Goal: Task Accomplishment & Management: Manage account settings

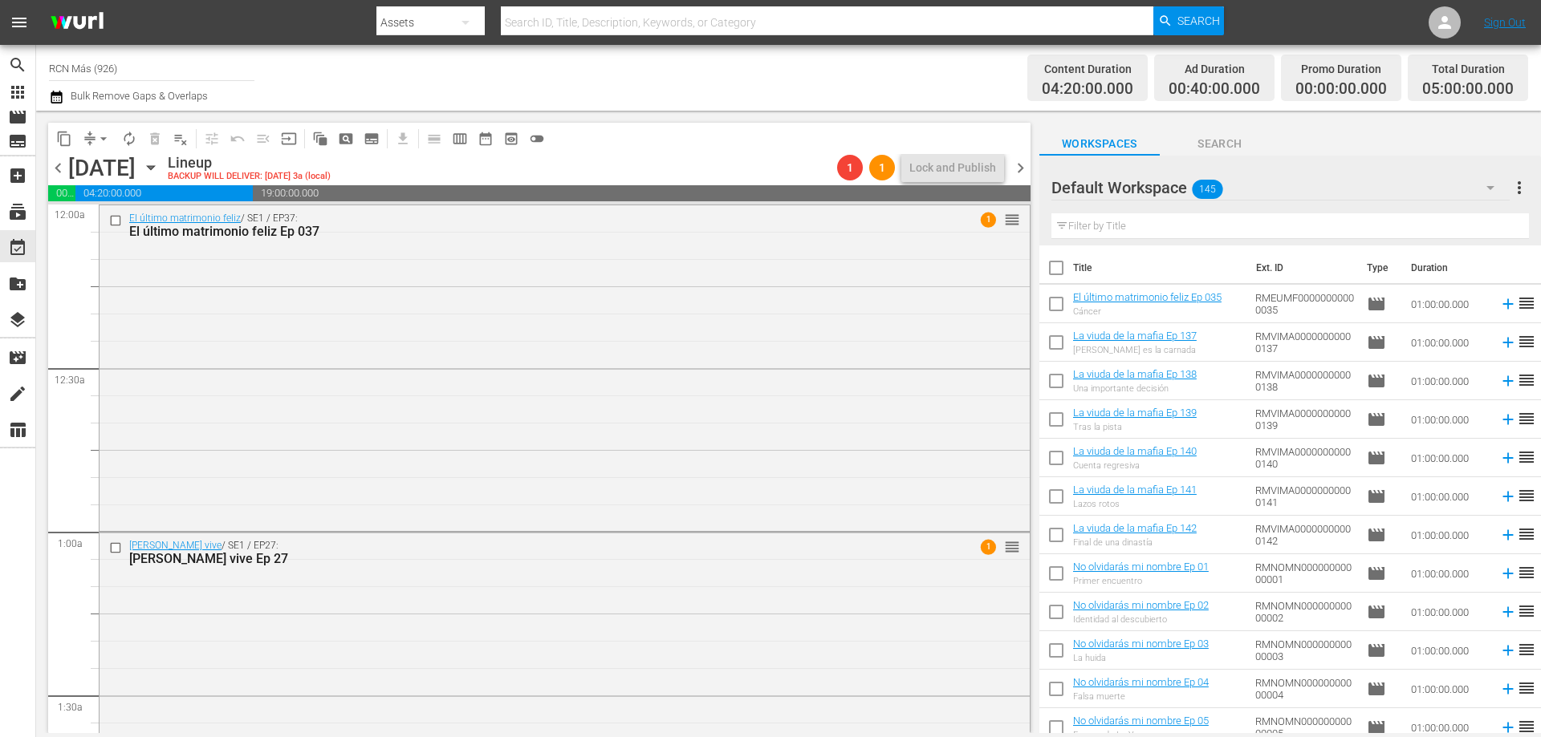
scroll to position [3873, 0]
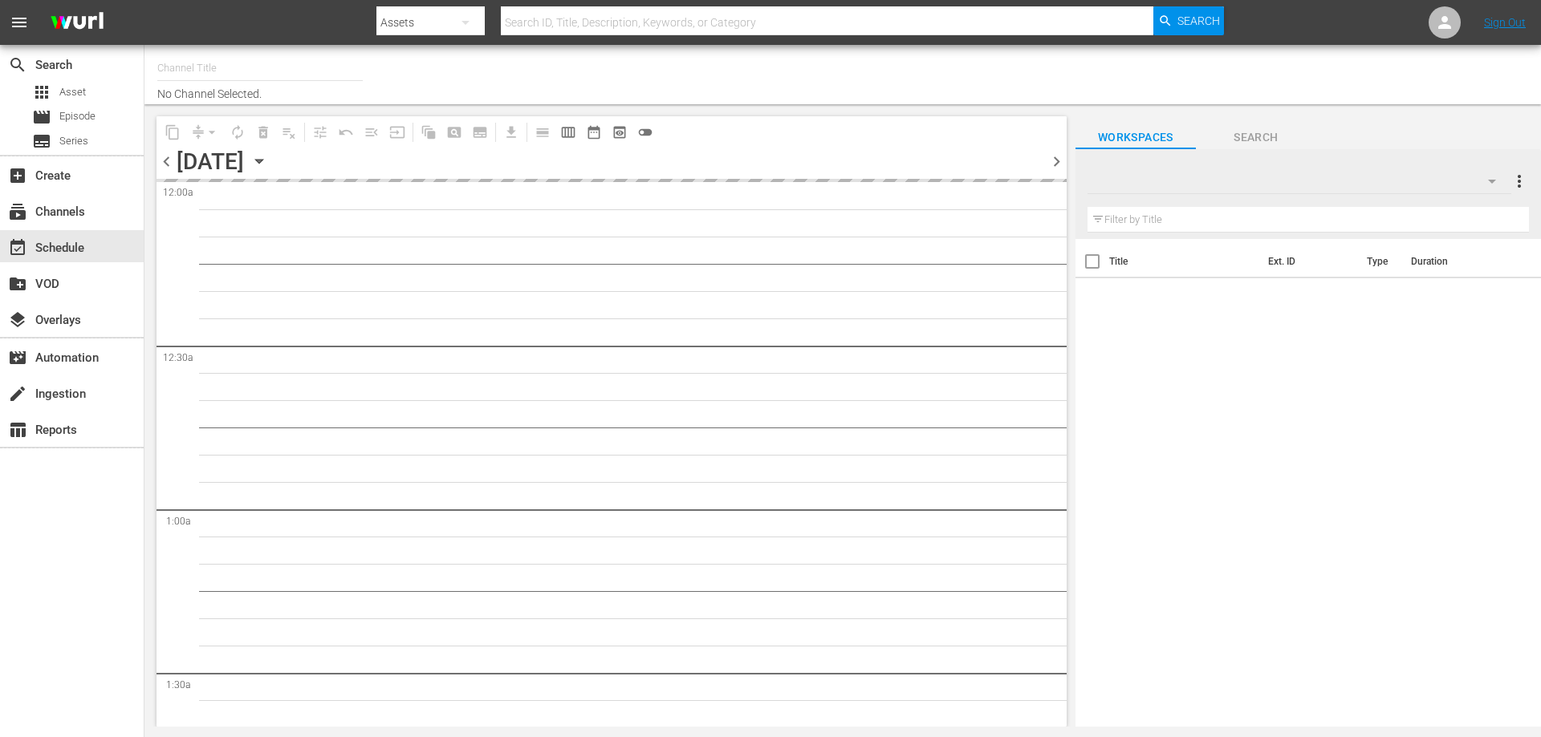
type input "RCN Más (926)"
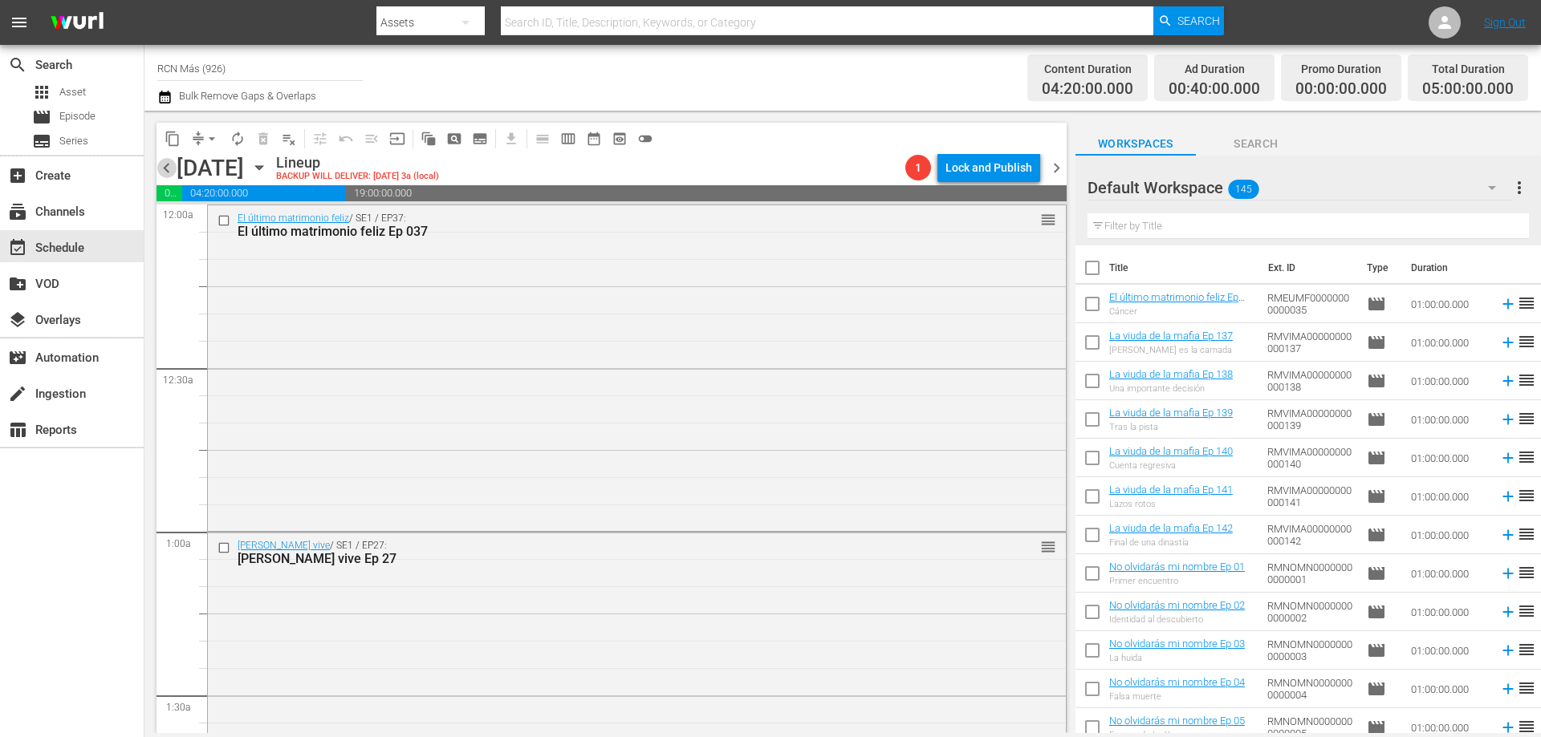
click at [170, 166] on span "chevron_left" at bounding box center [166, 168] width 20 height 20
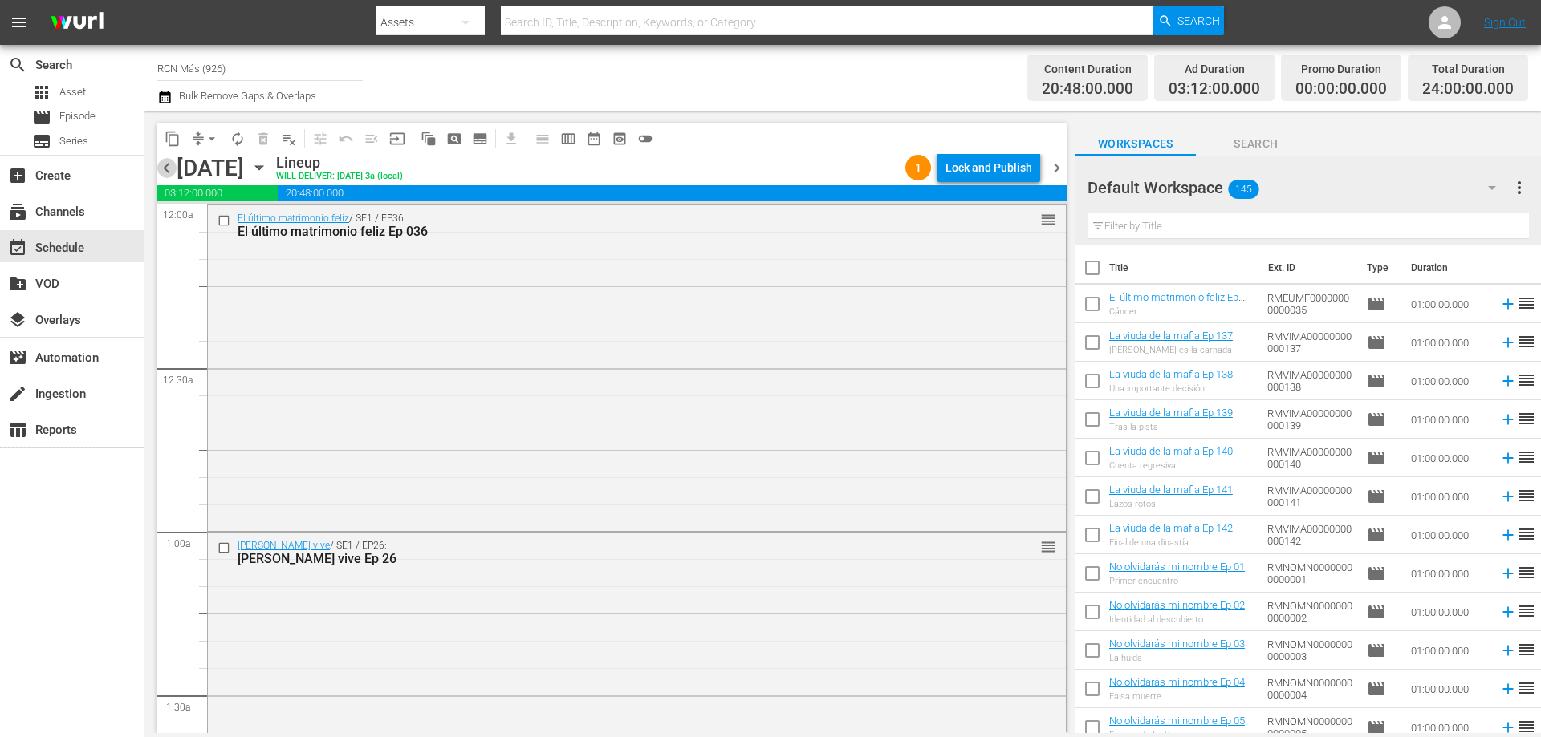
click at [169, 167] on span "chevron_left" at bounding box center [166, 168] width 20 height 20
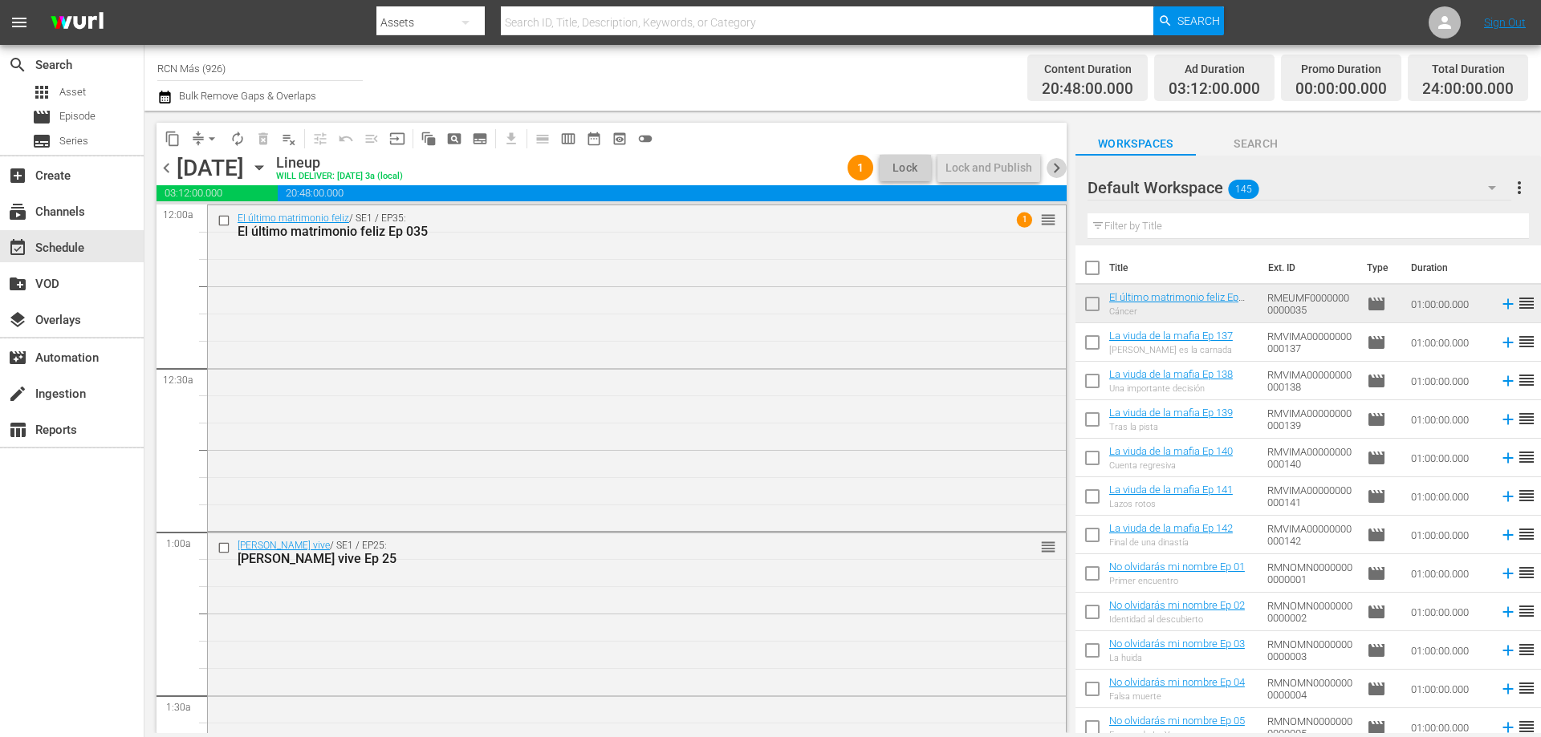
click at [1060, 164] on span "chevron_right" at bounding box center [1056, 168] width 20 height 20
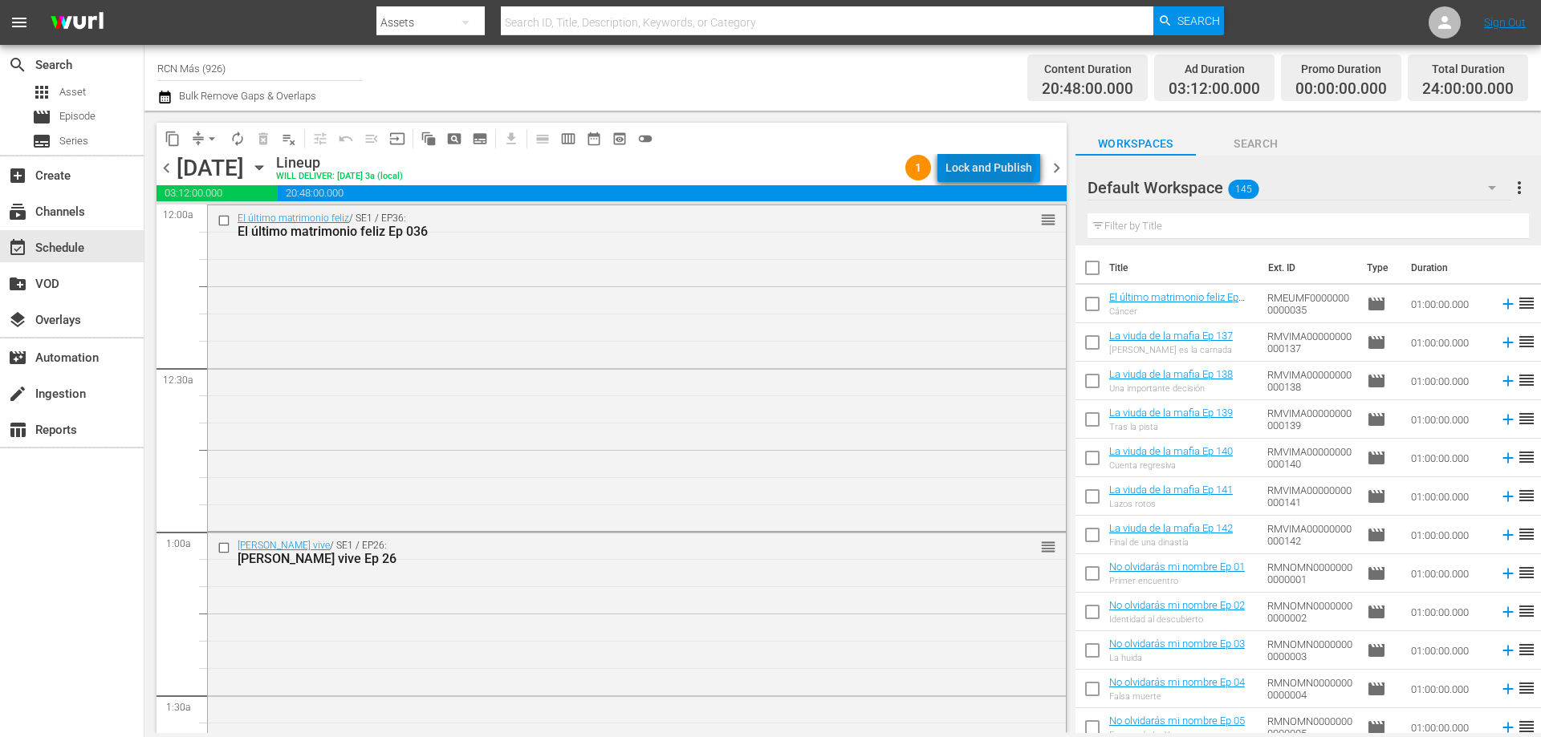
click at [993, 164] on div "Lock and Publish" at bounding box center [988, 167] width 87 height 29
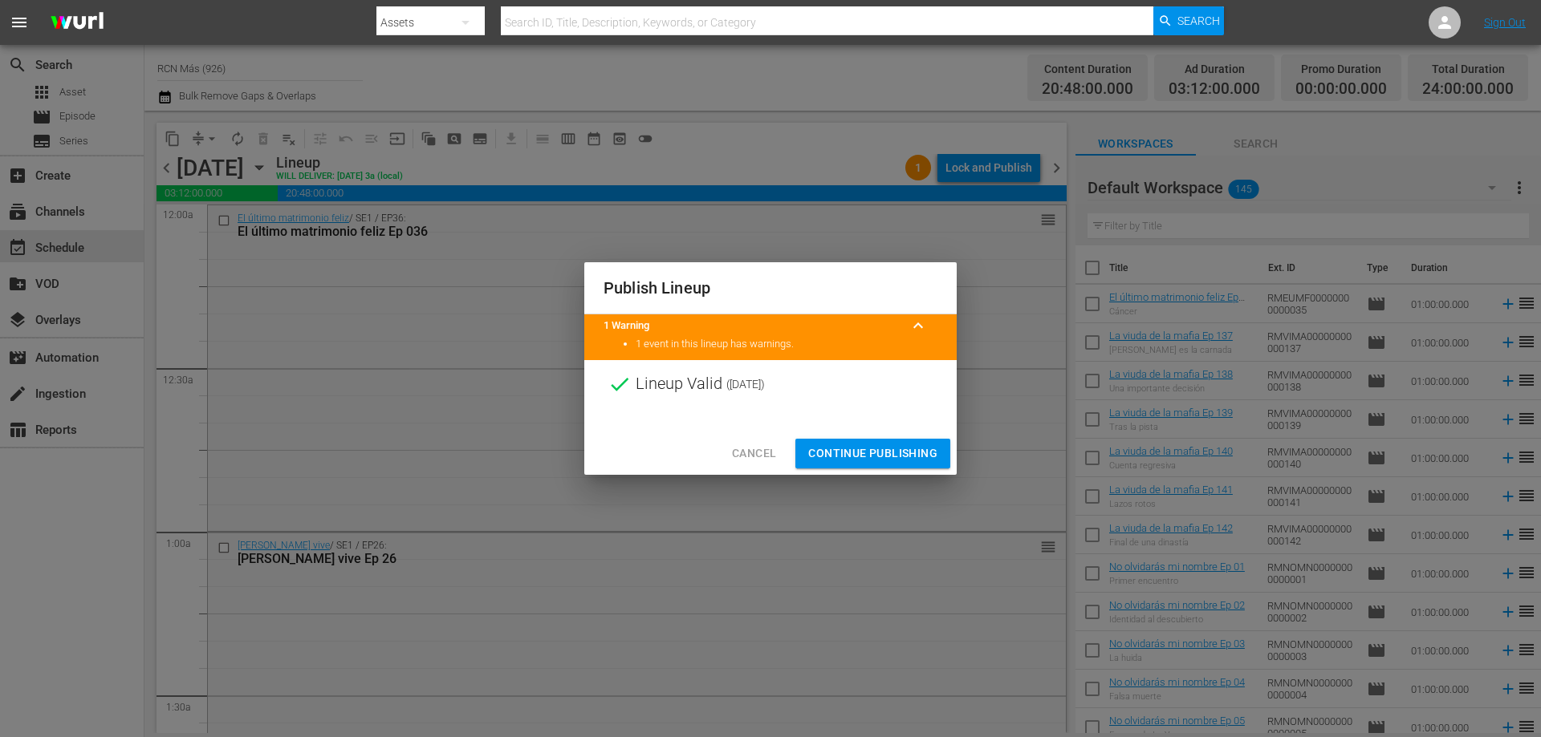
click at [896, 445] on span "Continue Publishing" at bounding box center [872, 454] width 129 height 20
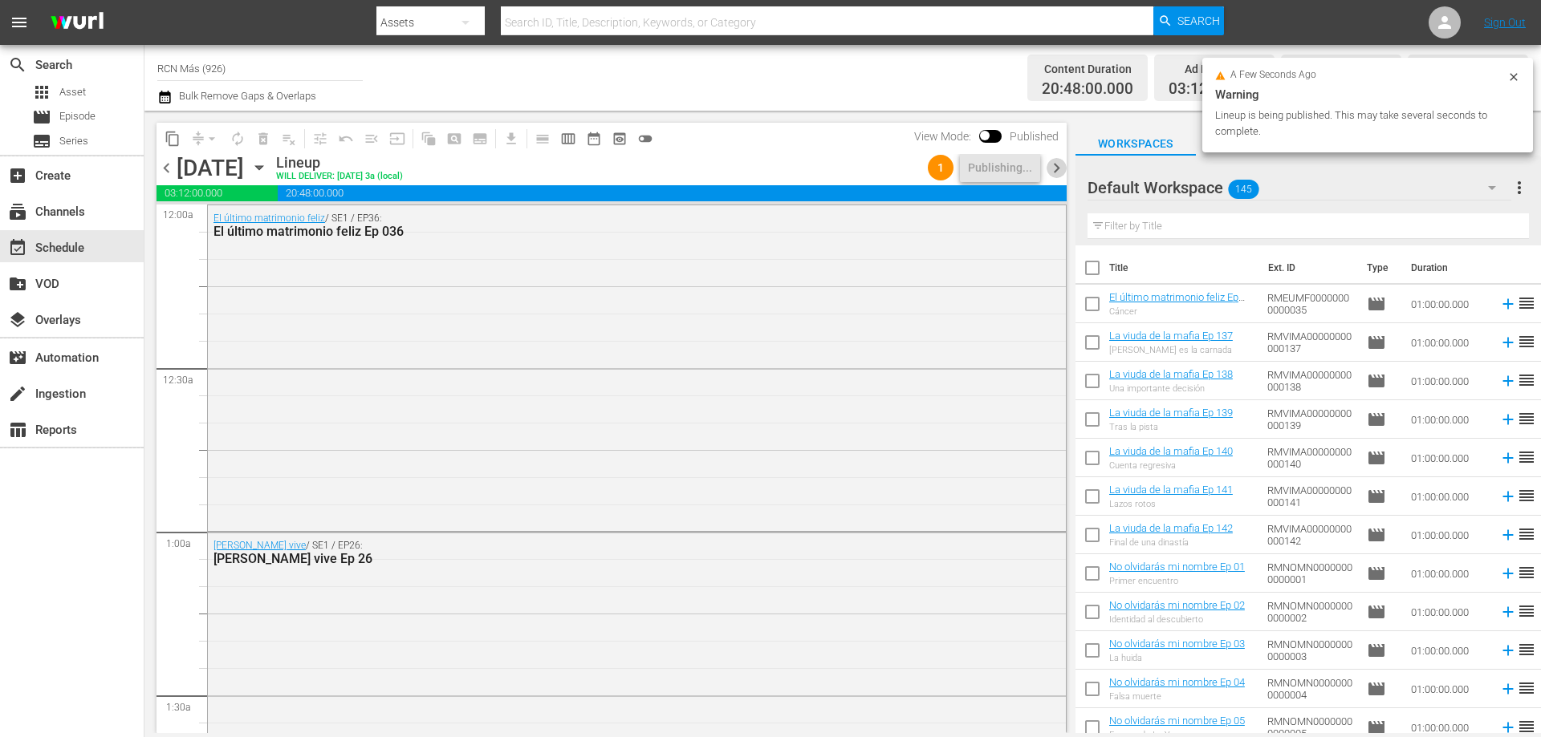
click at [1054, 168] on span "chevron_right" at bounding box center [1056, 168] width 20 height 20
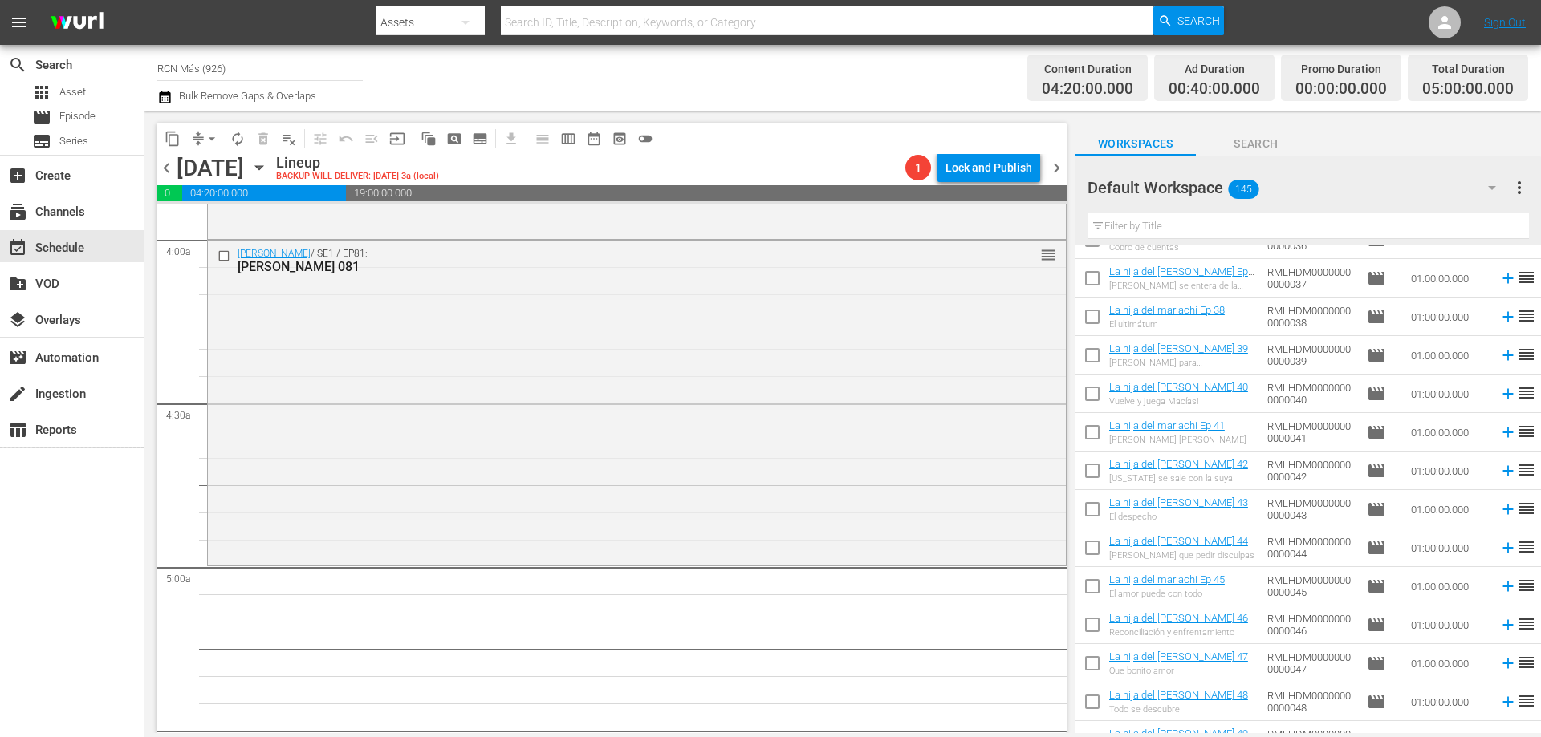
scroll to position [2688, 0]
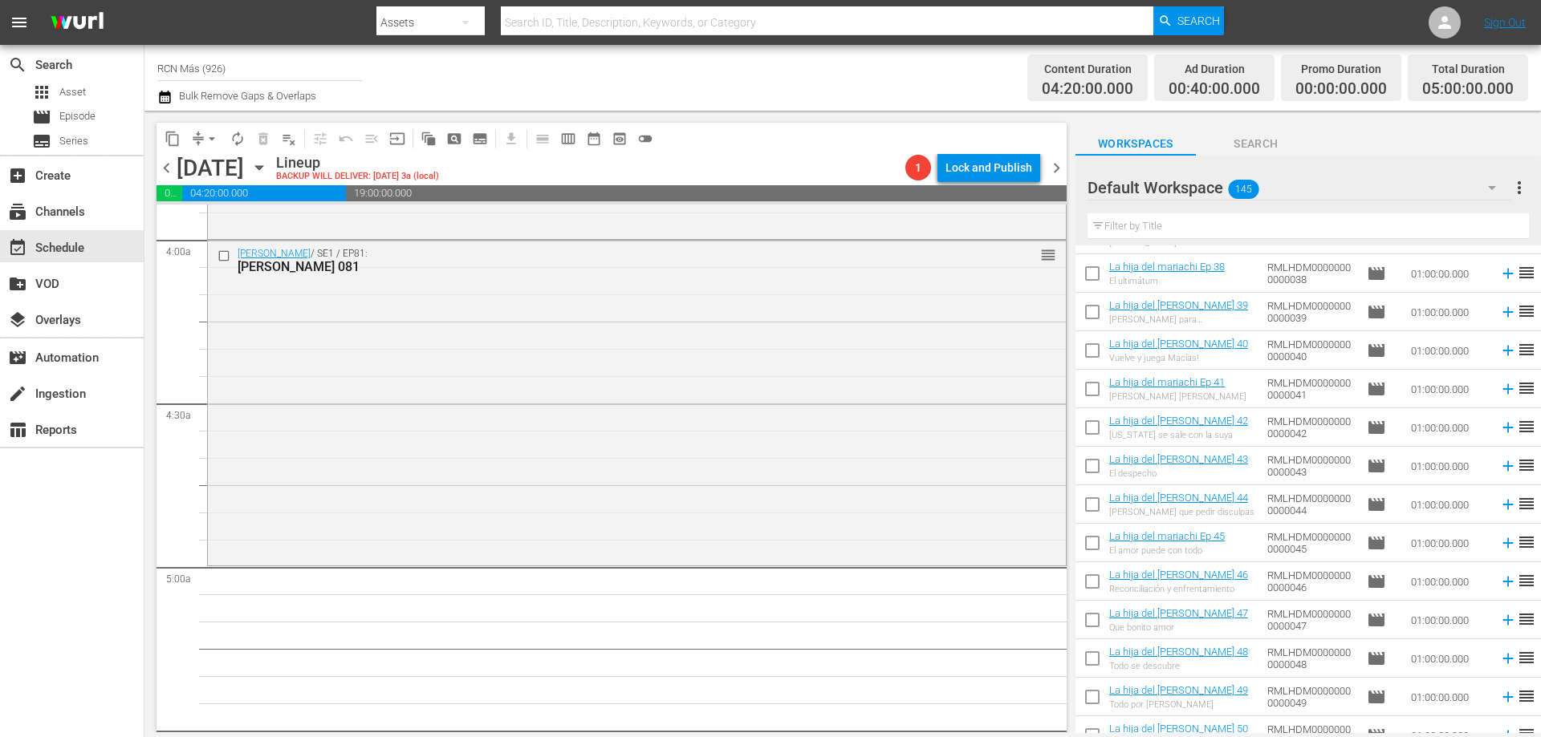
click at [1086, 309] on input "checkbox" at bounding box center [1092, 316] width 34 height 34
checkbox input "true"
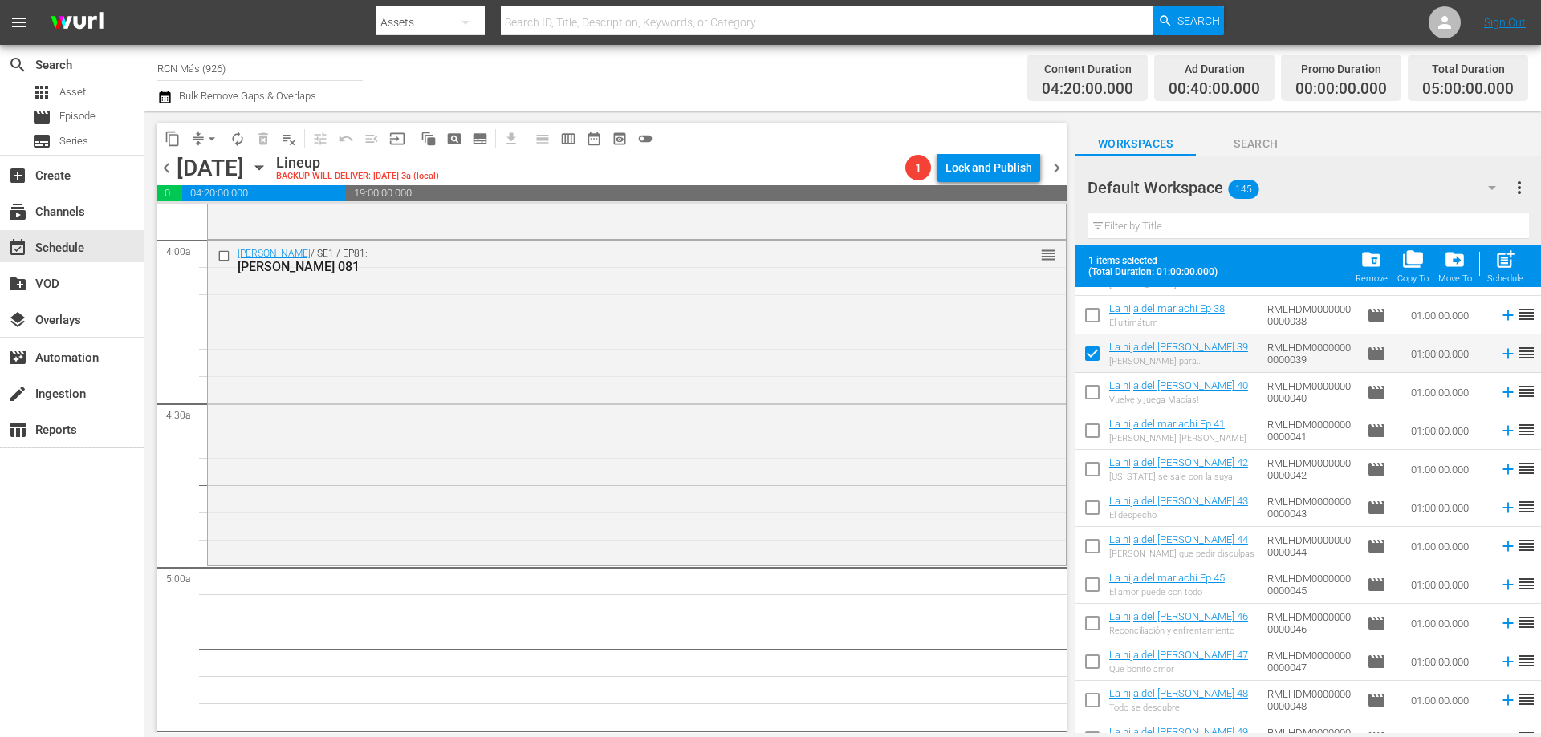
click at [1088, 391] on input "checkbox" at bounding box center [1092, 396] width 34 height 34
checkbox input "true"
click at [1089, 434] on input "checkbox" at bounding box center [1092, 434] width 34 height 34
checkbox input "true"
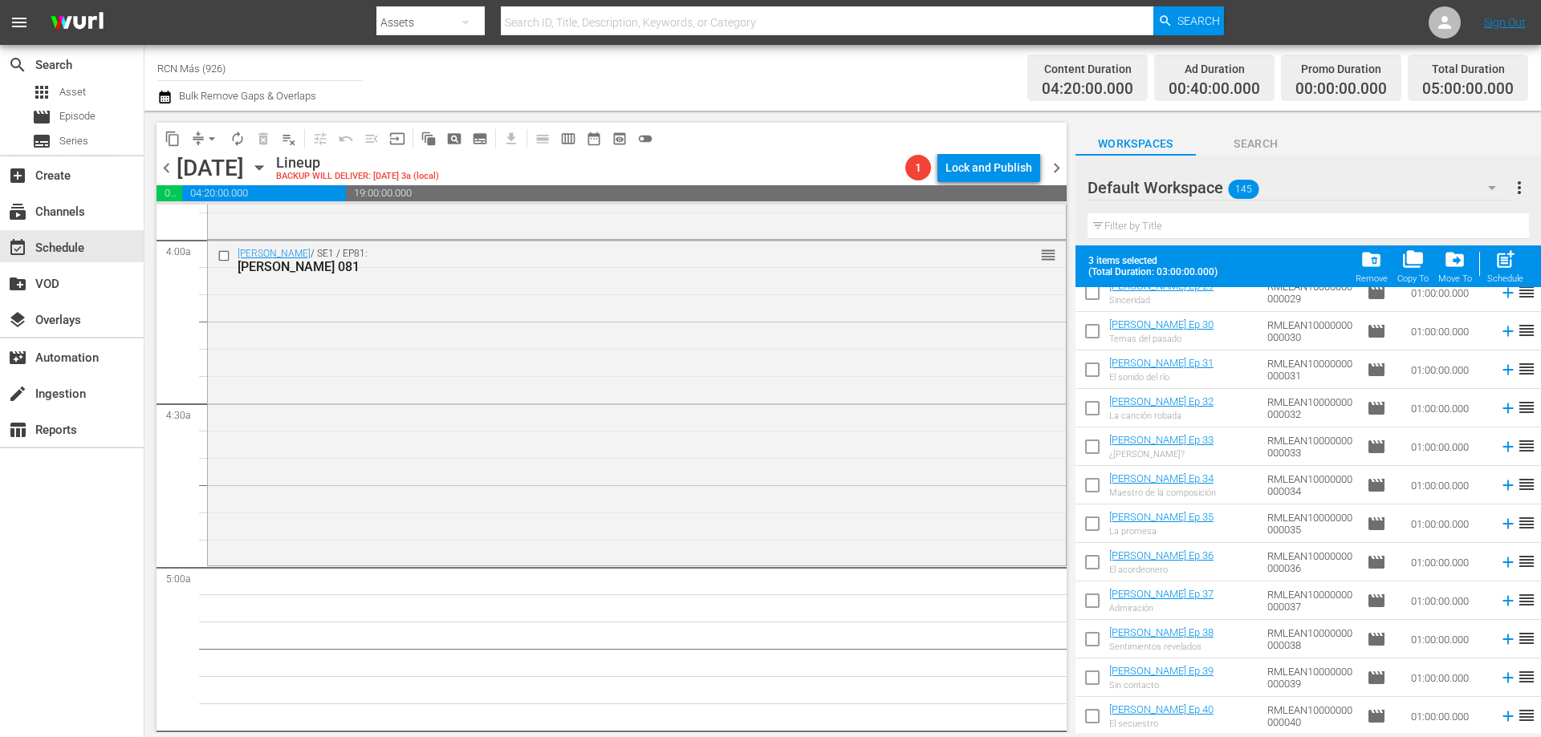
scroll to position [5047, 0]
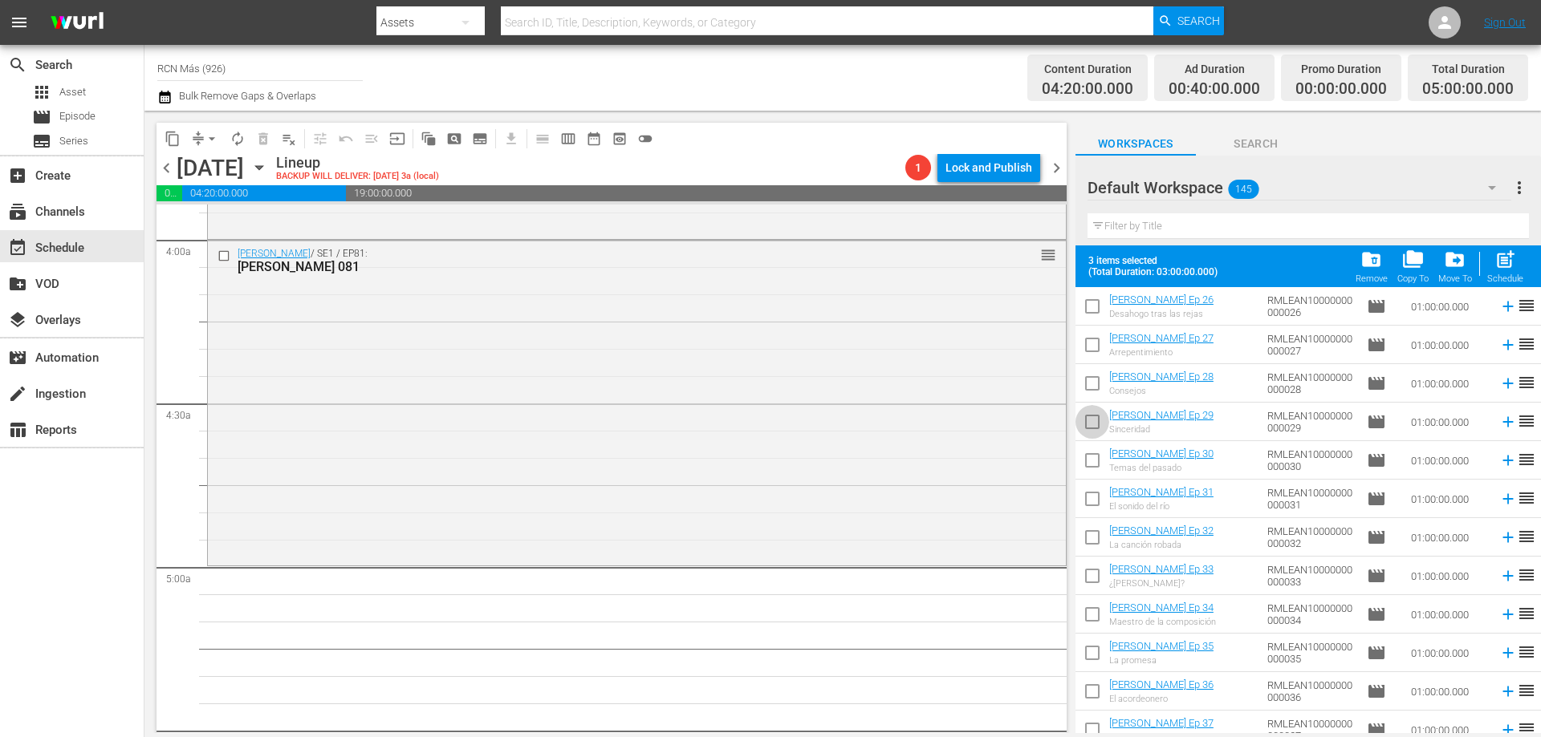
click at [1081, 424] on input "checkbox" at bounding box center [1092, 425] width 34 height 34
checkbox input "true"
click at [1089, 465] on input "checkbox" at bounding box center [1092, 464] width 34 height 34
checkbox input "true"
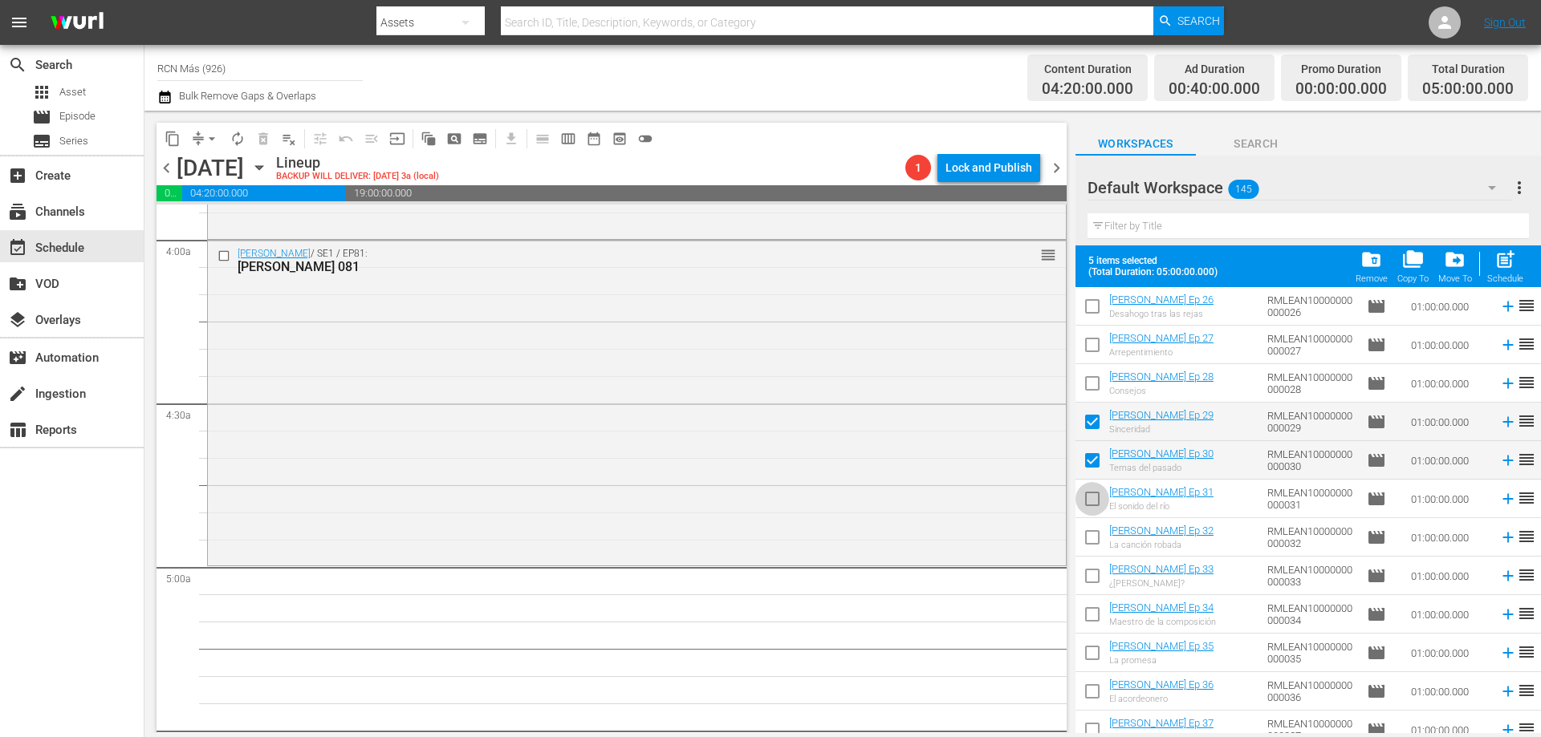
click at [1095, 498] on input "checkbox" at bounding box center [1092, 502] width 34 height 34
checkbox input "true"
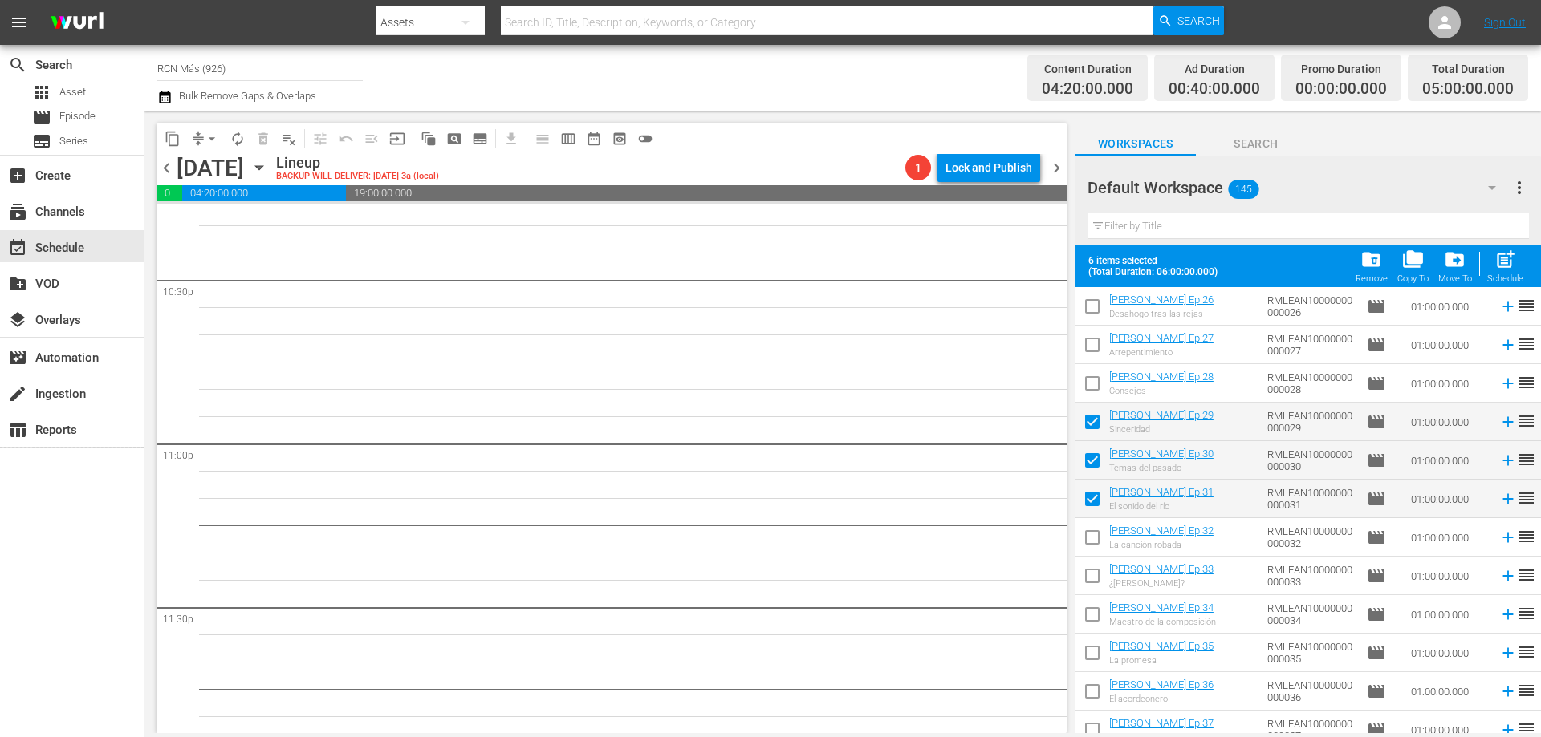
scroll to position [7329, 0]
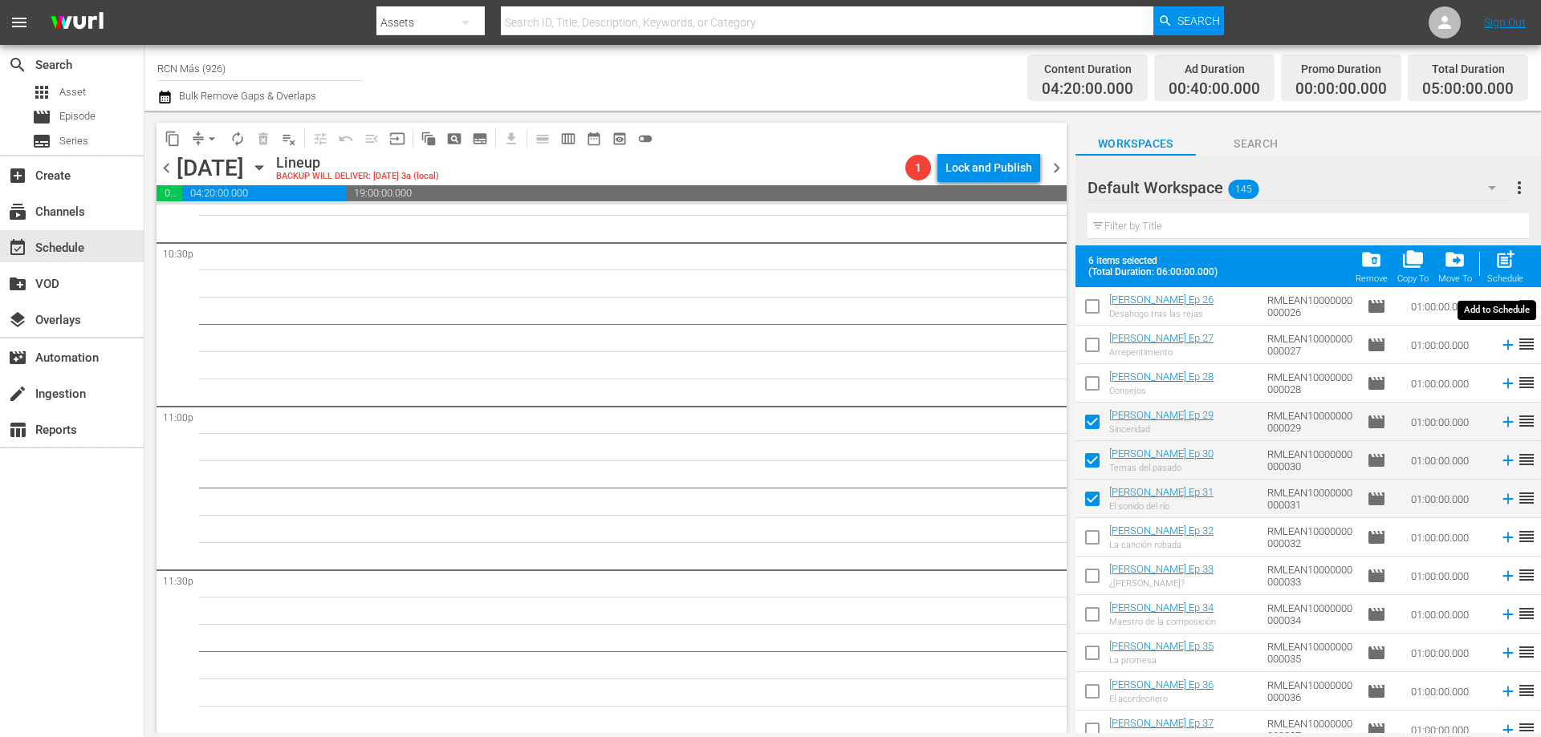
click at [1503, 264] on span "post_add" at bounding box center [1505, 260] width 22 height 22
checkbox input "false"
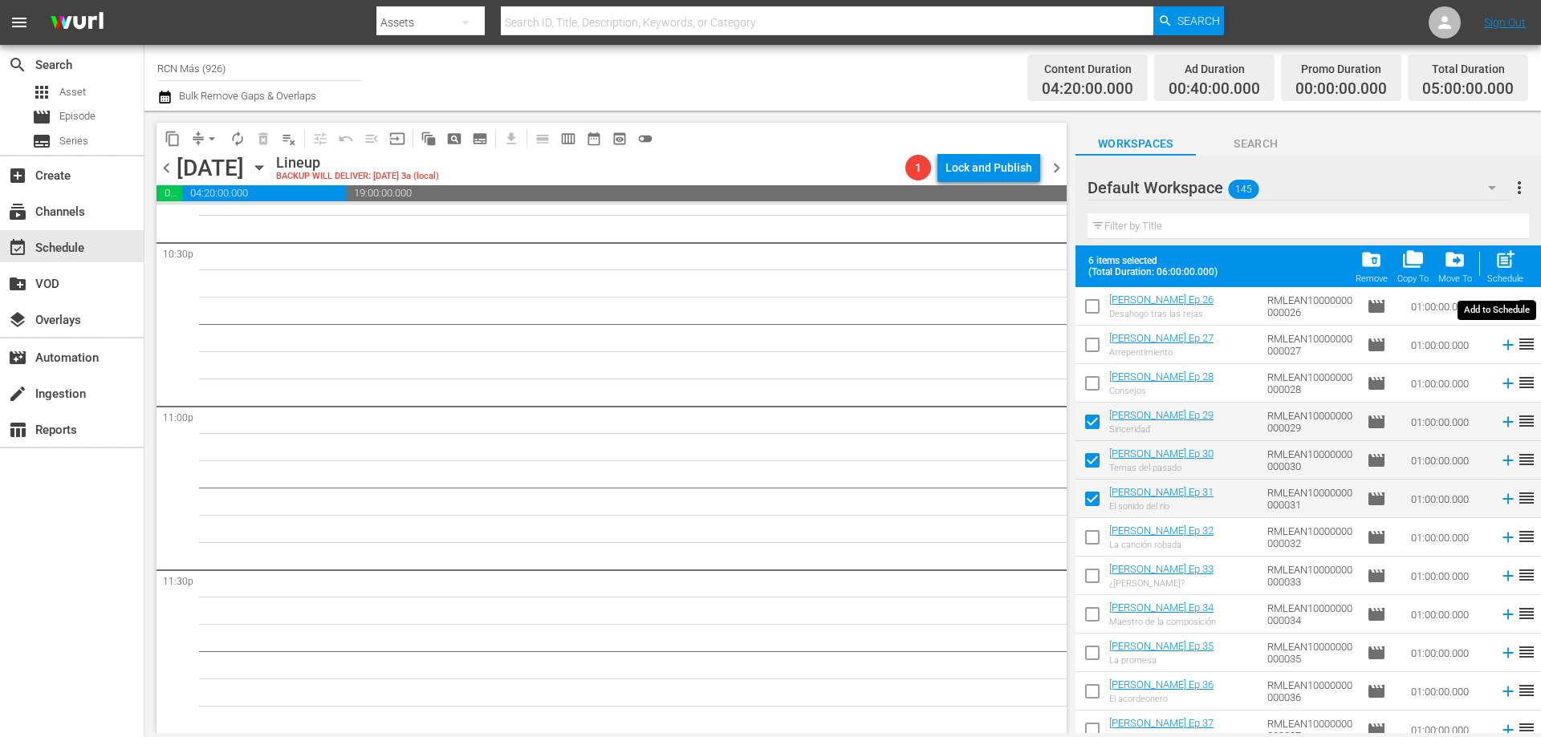
checkbox input "false"
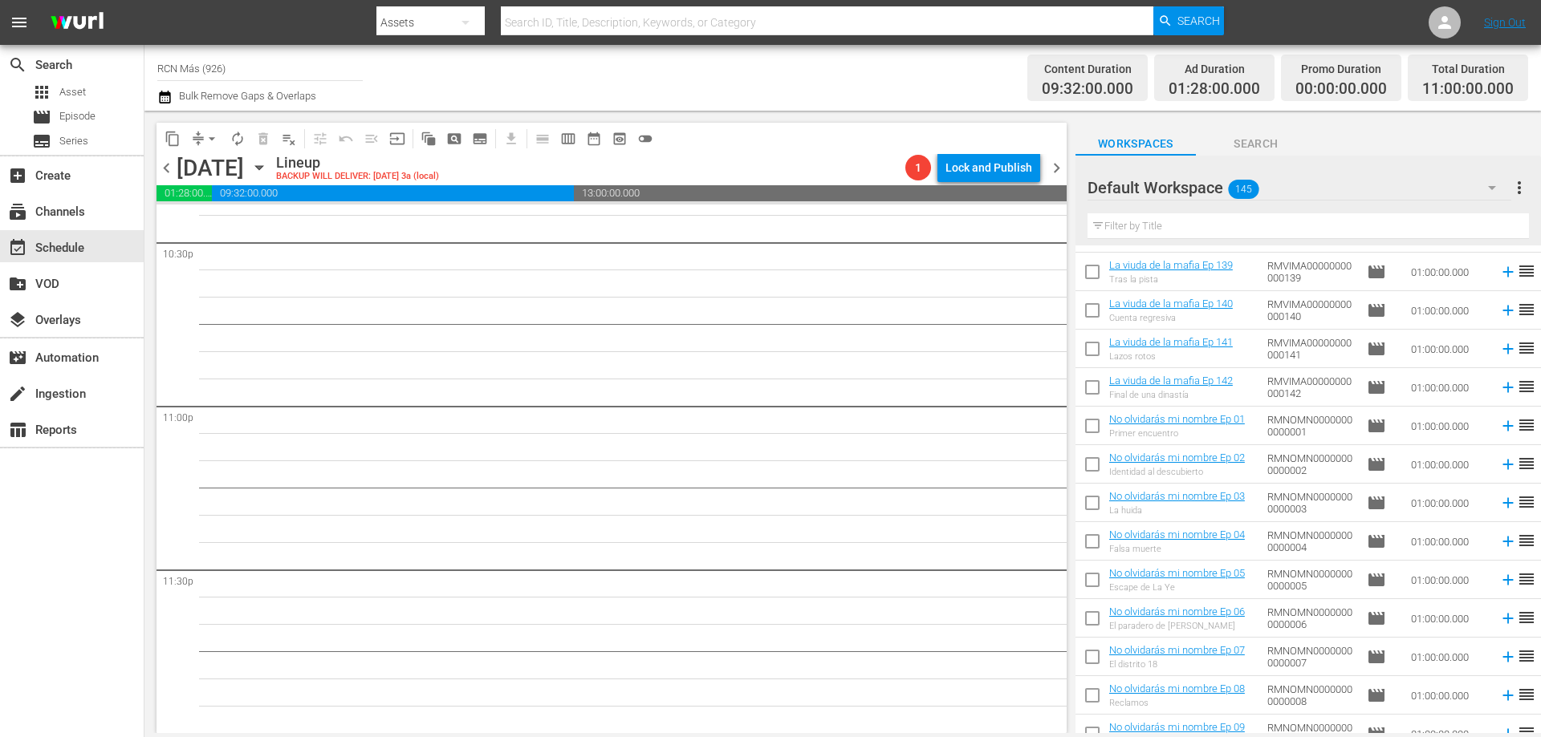
scroll to position [245, 0]
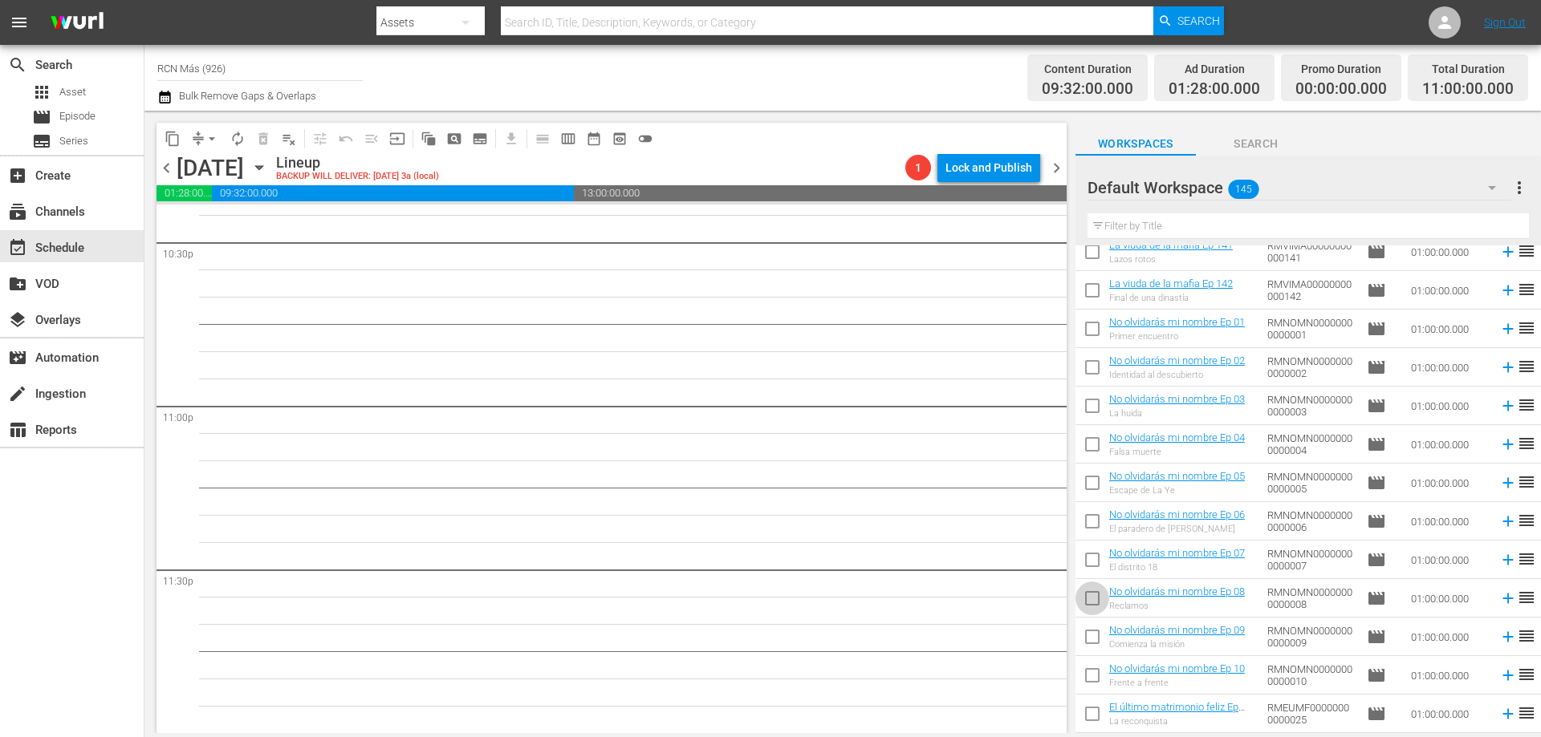
click at [1078, 596] on input "checkbox" at bounding box center [1092, 602] width 34 height 34
checkbox input "true"
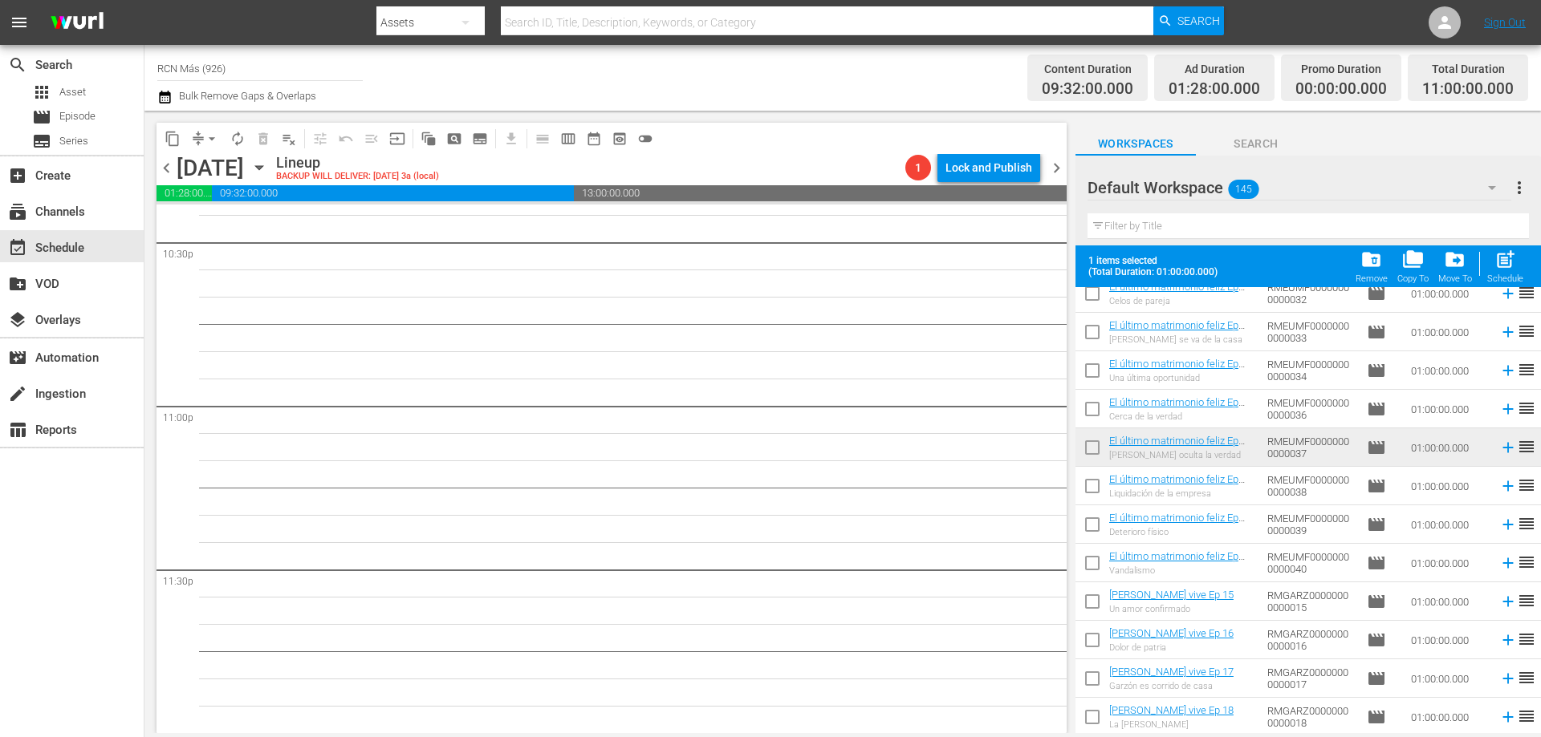
scroll to position [998, 0]
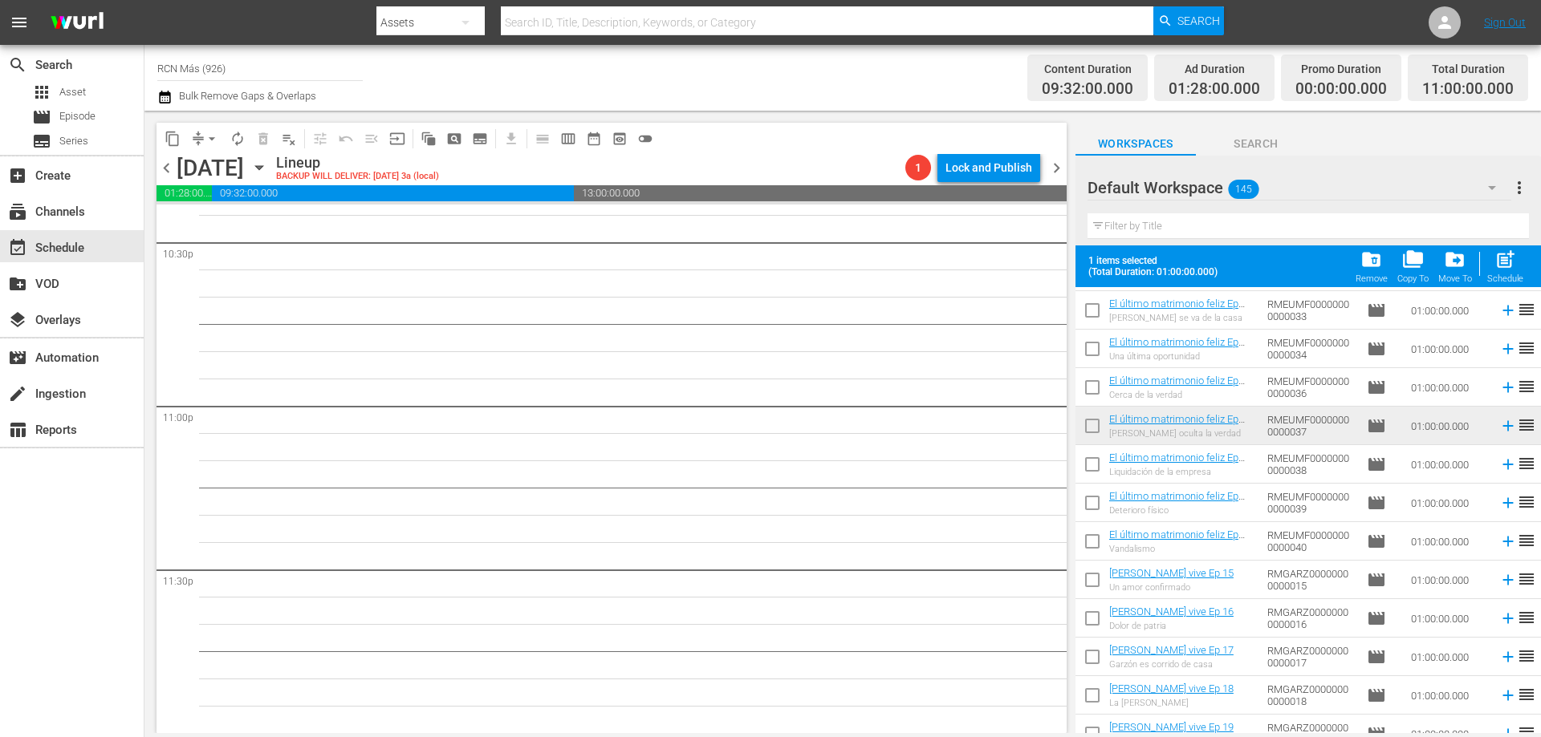
click at [24, 30] on span "menu" at bounding box center [19, 22] width 19 height 19
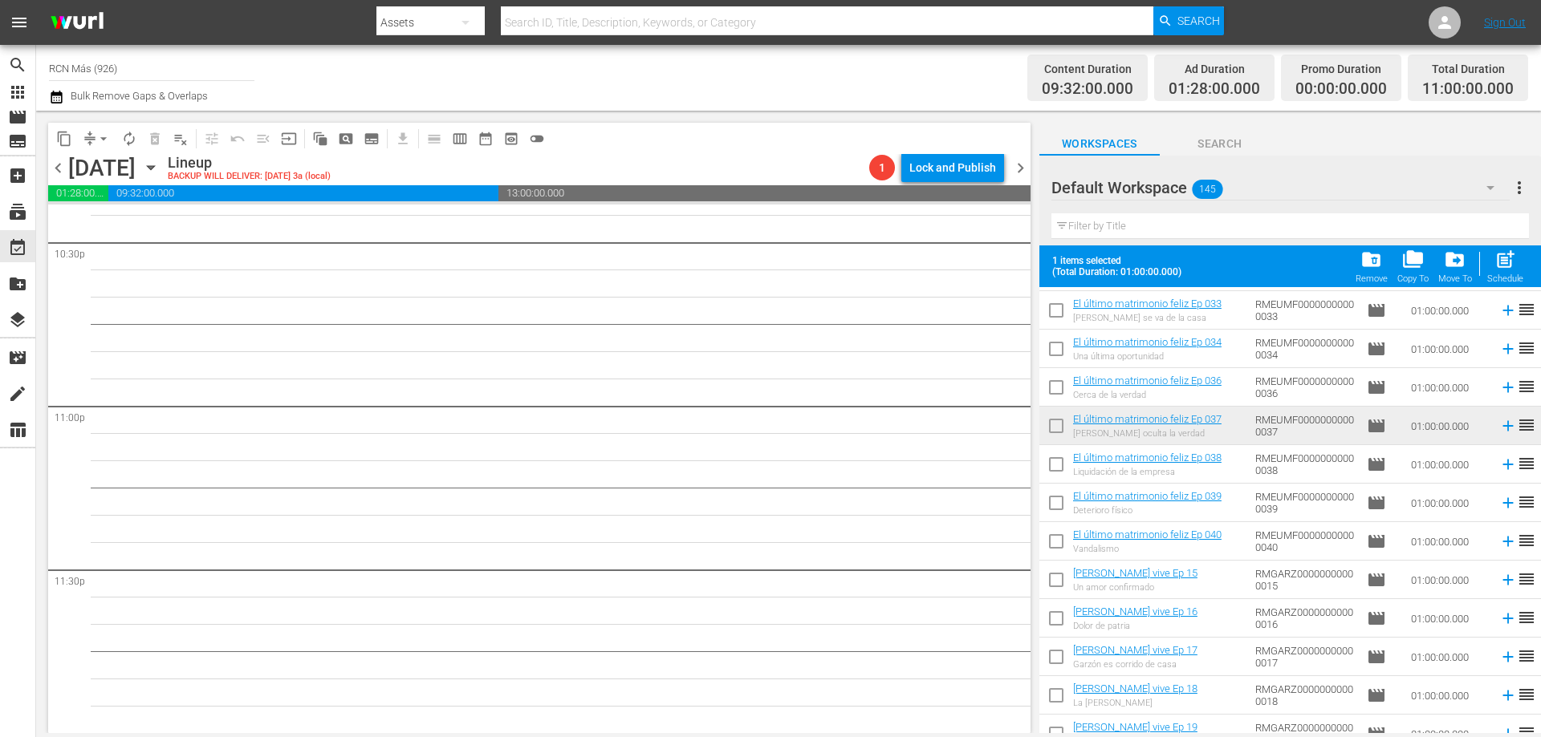
click at [1046, 469] on input "checkbox" at bounding box center [1056, 468] width 34 height 34
checkbox input "true"
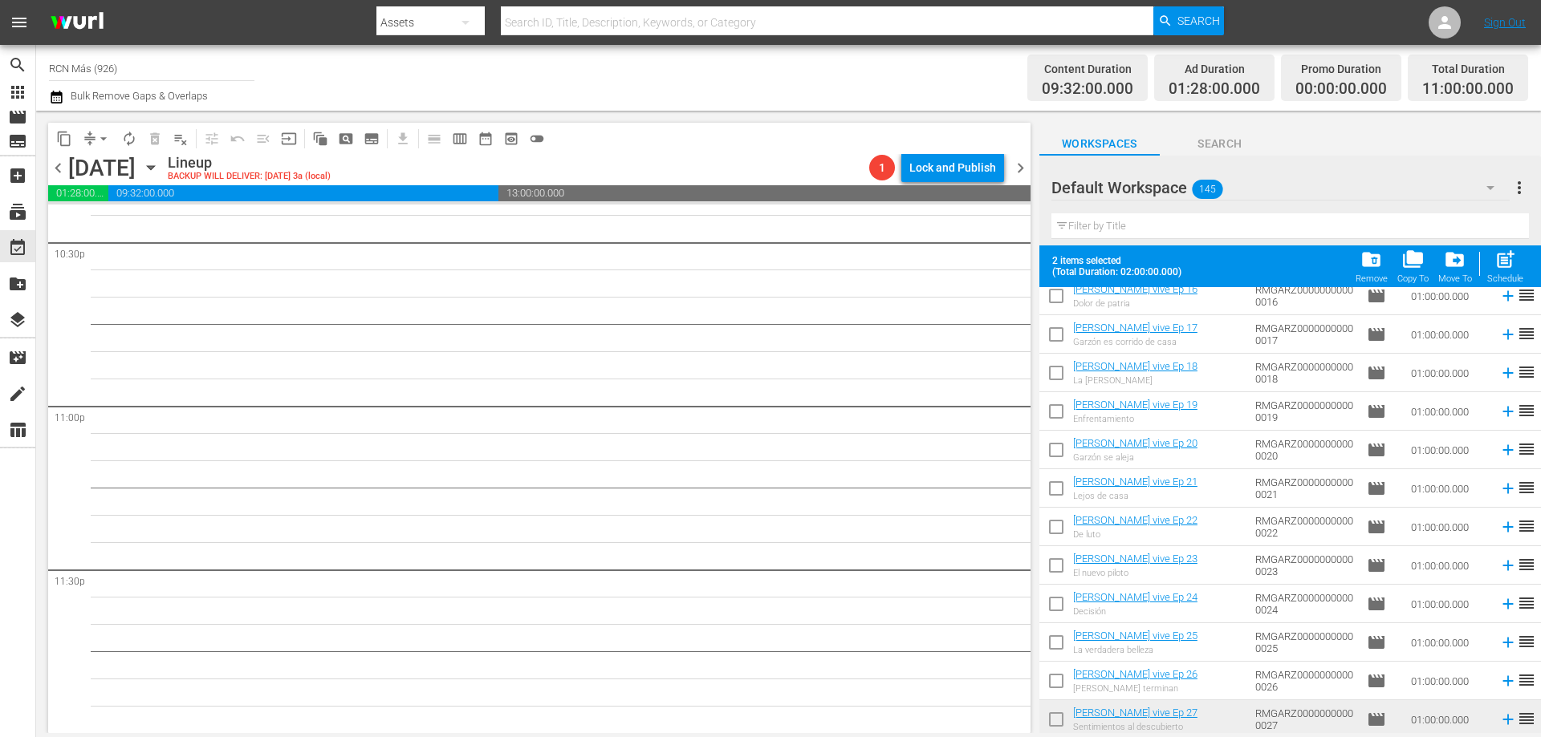
scroll to position [1569, 0]
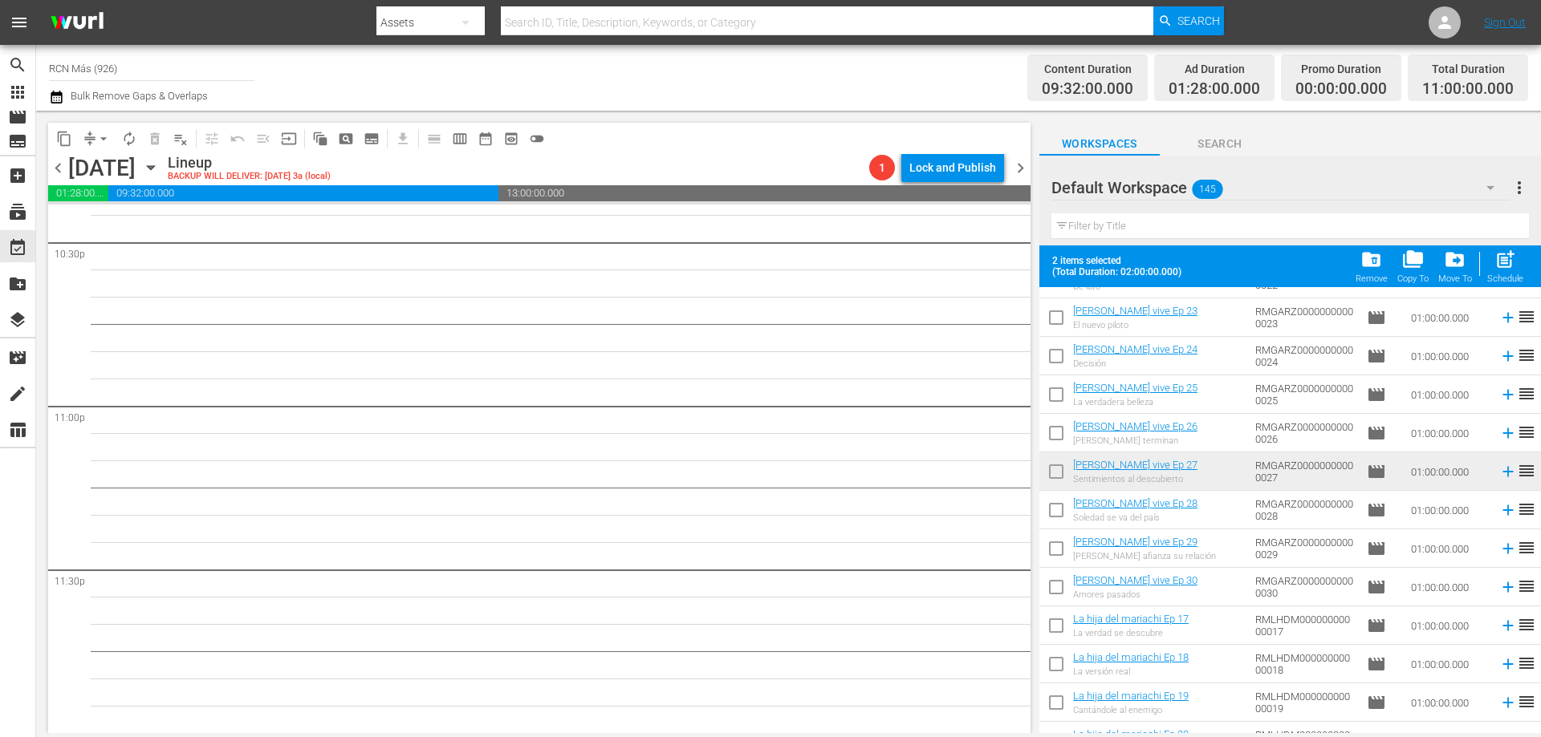
click at [1046, 516] on input "checkbox" at bounding box center [1056, 514] width 34 height 34
checkbox input "true"
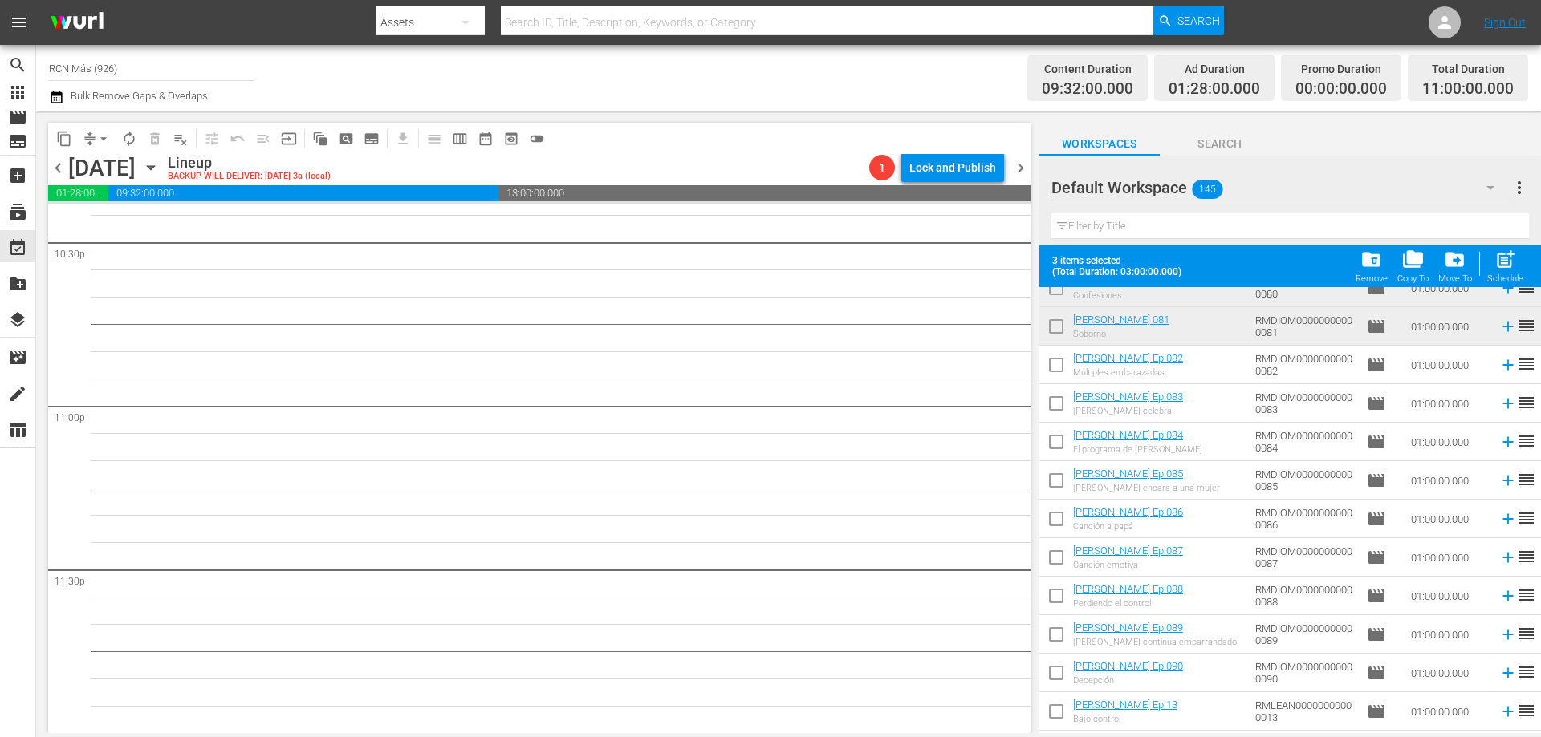
scroll to position [4162, 0]
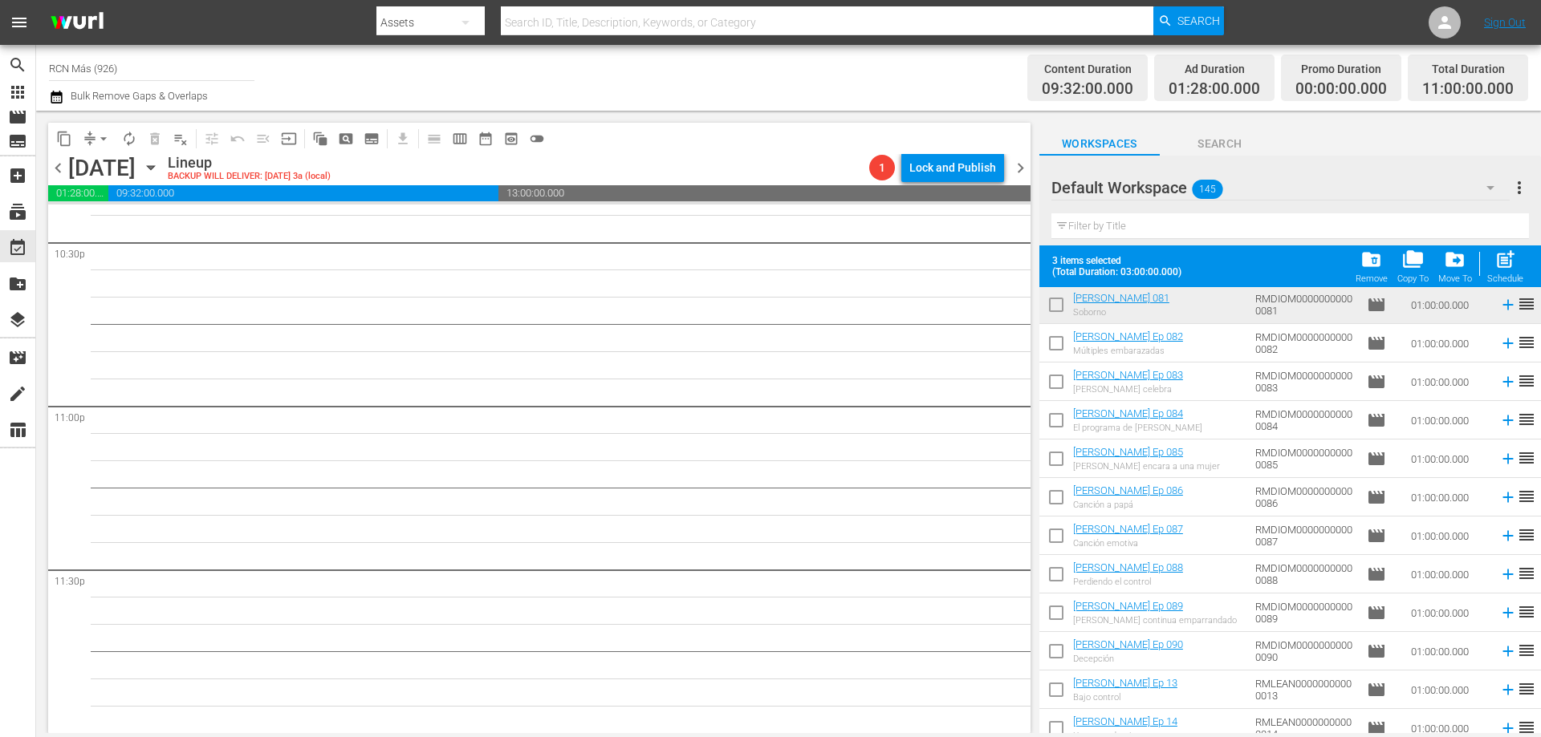
click at [1054, 339] on input "checkbox" at bounding box center [1056, 347] width 34 height 34
checkbox input "true"
click at [1056, 392] on input "checkbox" at bounding box center [1056, 385] width 34 height 34
checkbox input "true"
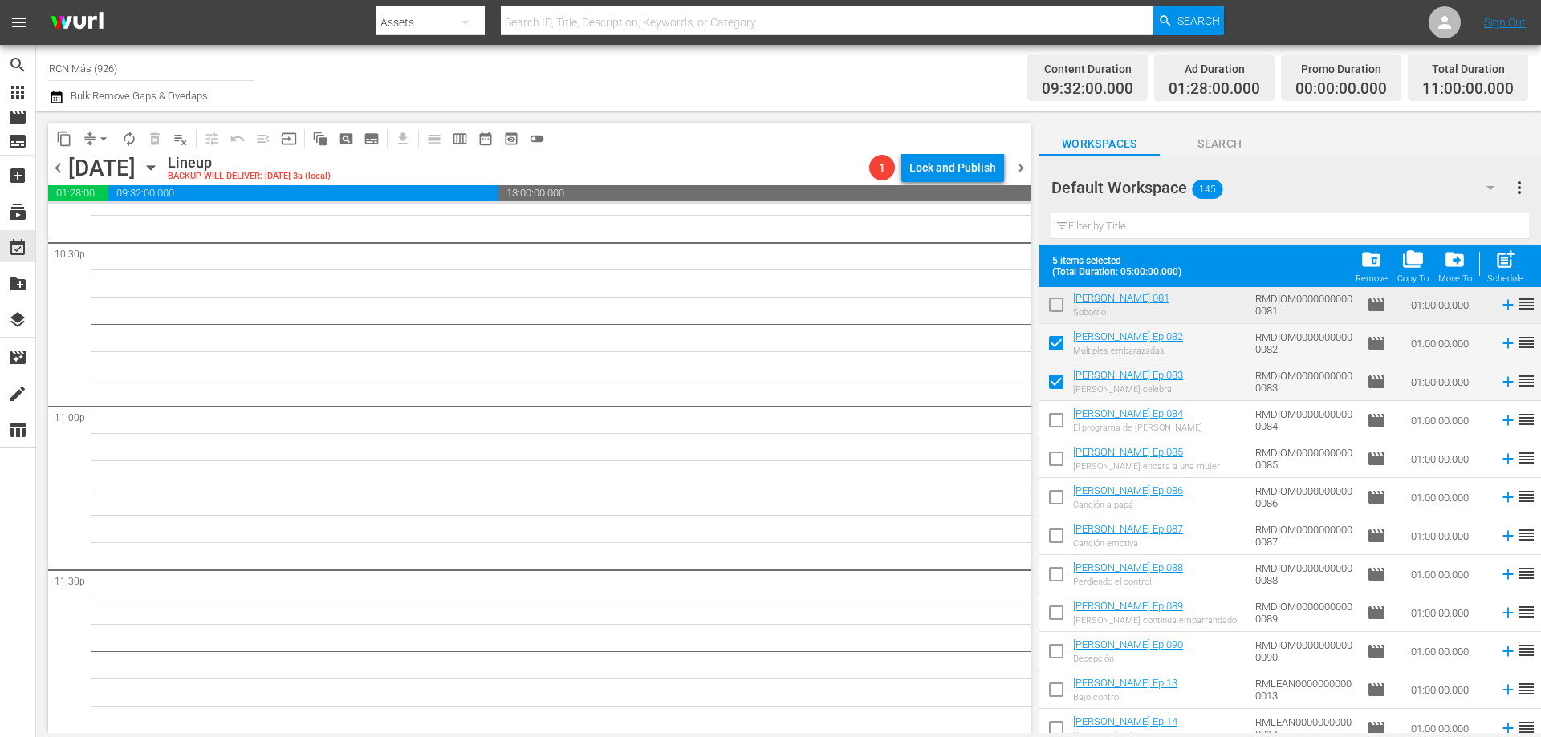
click at [1056, 418] on input "checkbox" at bounding box center [1056, 424] width 34 height 34
checkbox input "true"
click at [1501, 262] on span "post_add" at bounding box center [1505, 260] width 22 height 22
checkbox input "false"
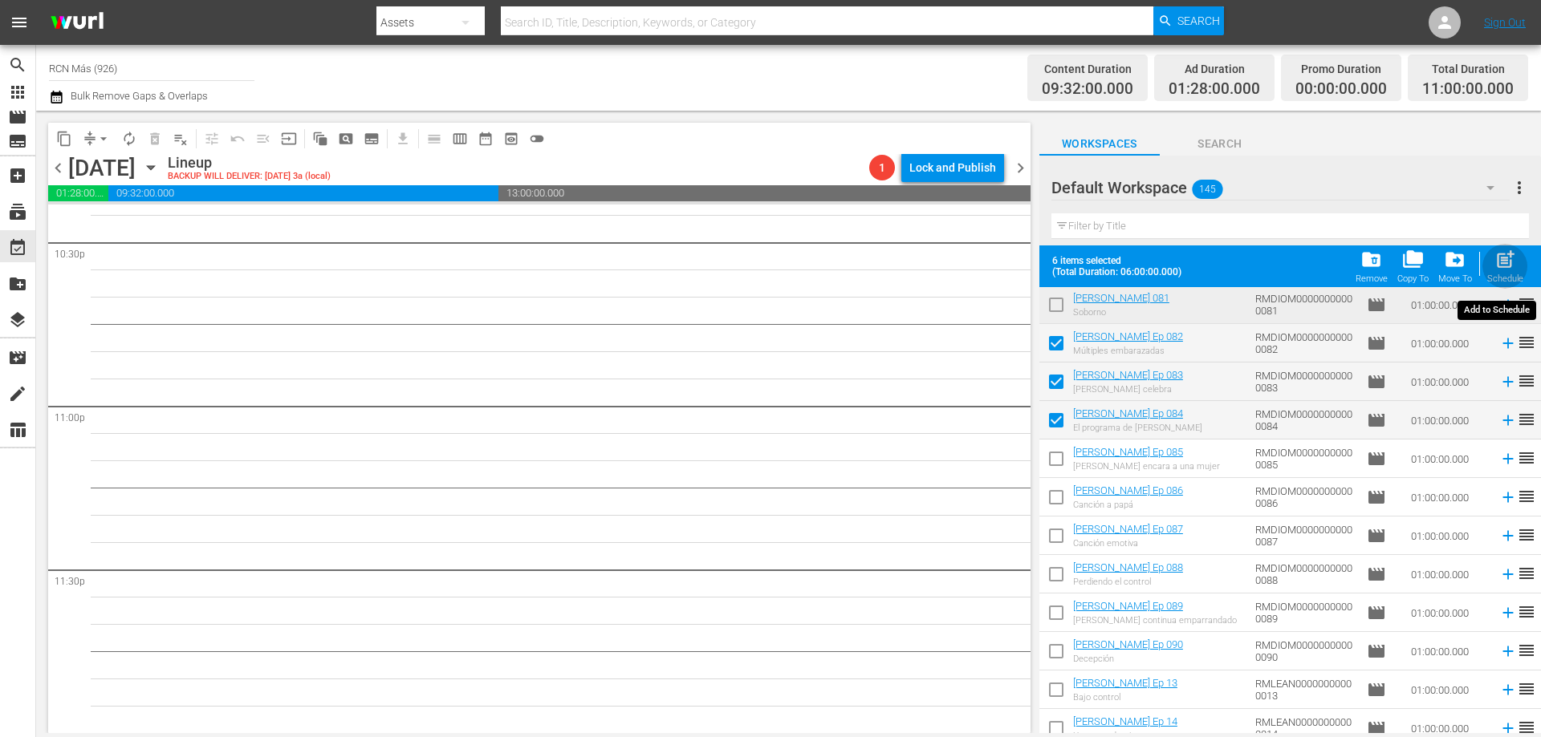
checkbox input "false"
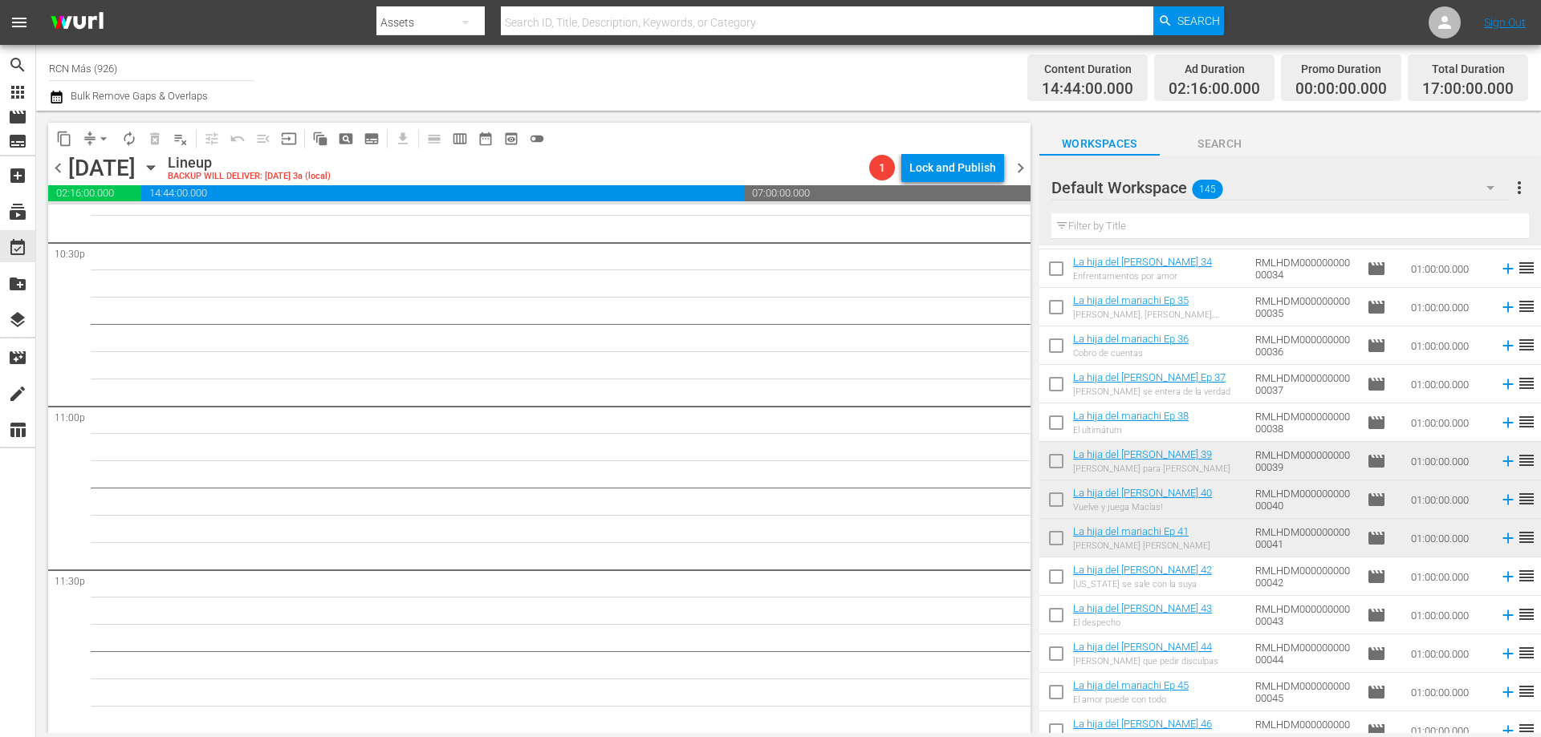
scroll to position [2656, 0]
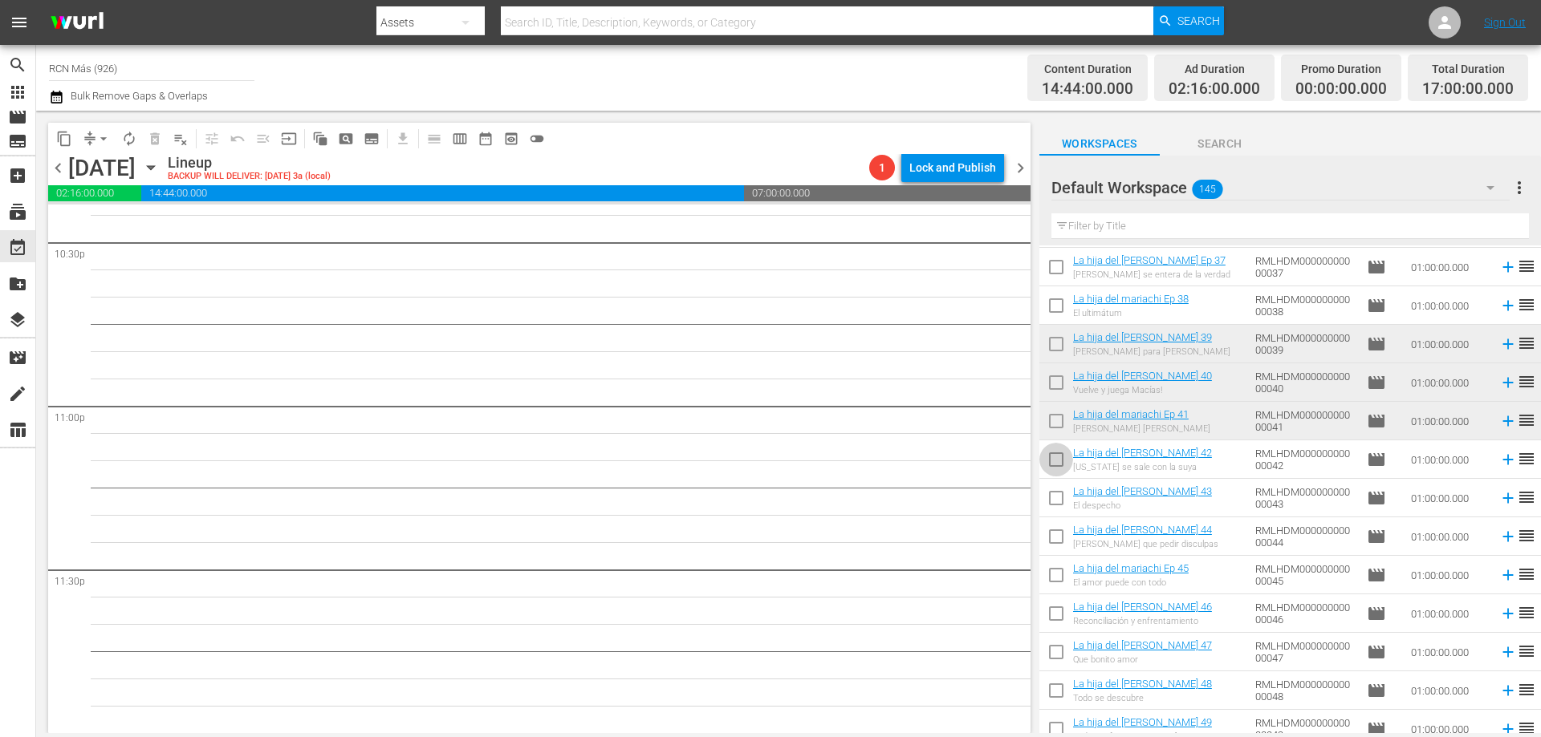
click at [1054, 462] on input "checkbox" at bounding box center [1056, 463] width 34 height 34
checkbox input "true"
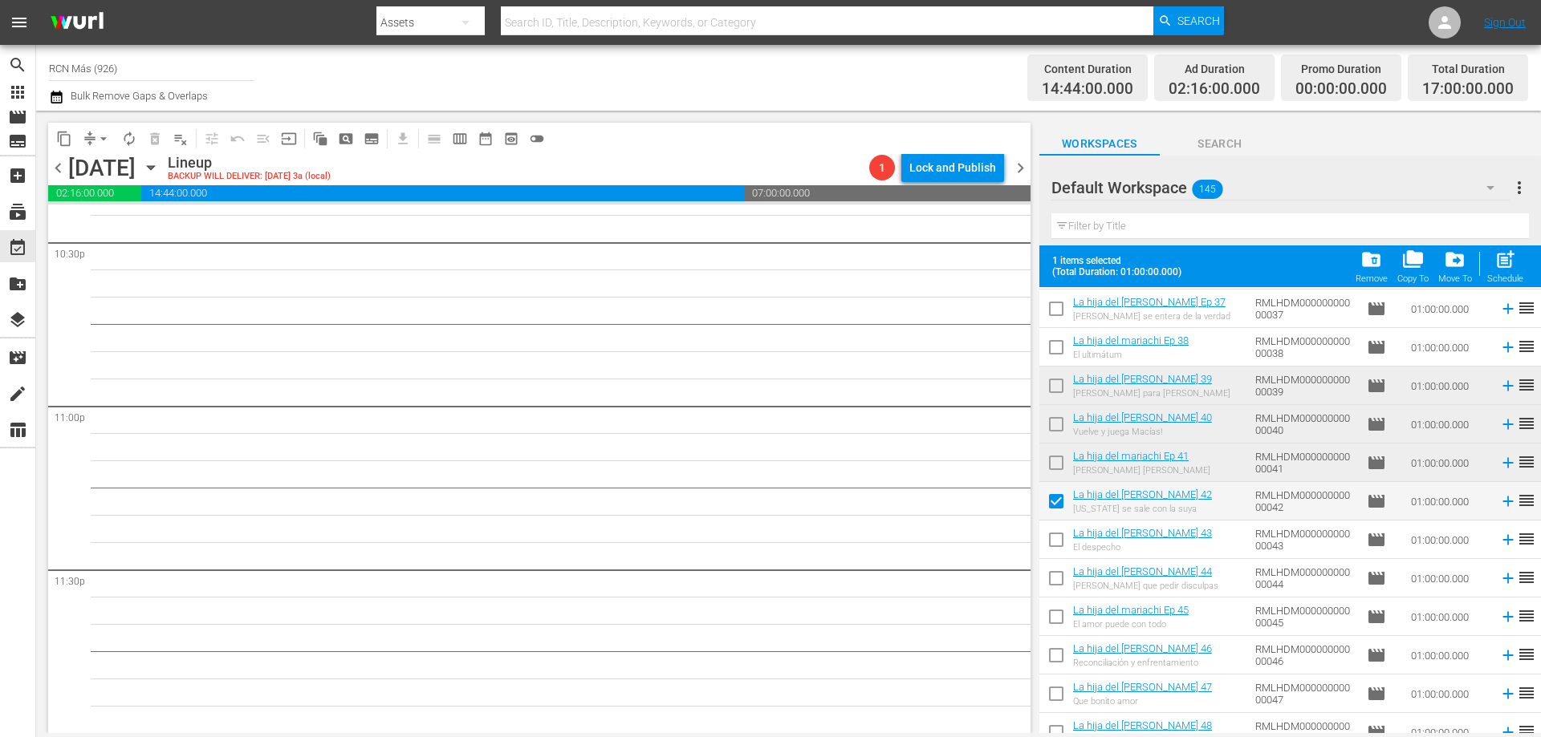
click at [1061, 541] on input "checkbox" at bounding box center [1056, 543] width 34 height 34
checkbox input "true"
click at [1047, 577] on input "checkbox" at bounding box center [1056, 582] width 34 height 34
checkbox input "true"
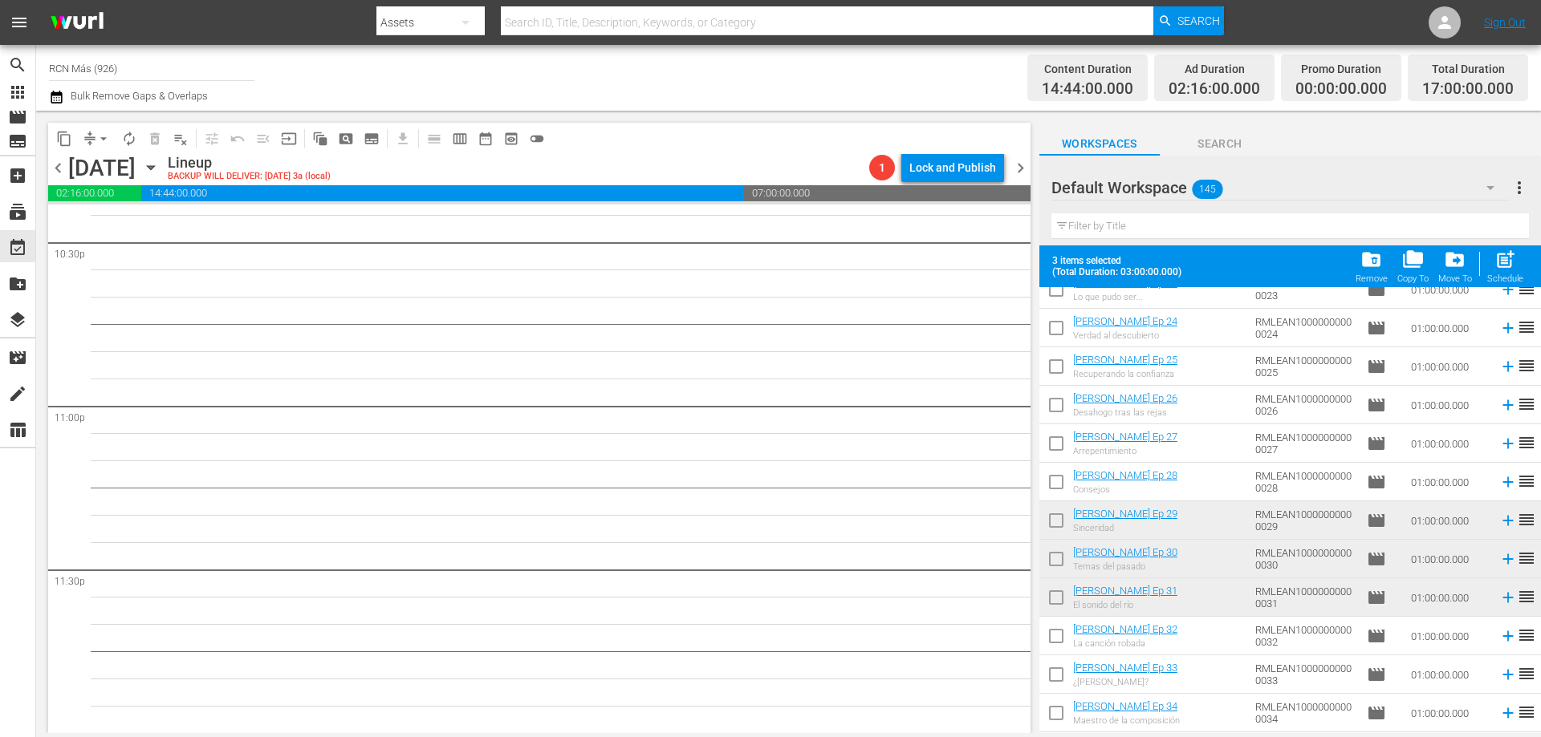
scroll to position [5176, 0]
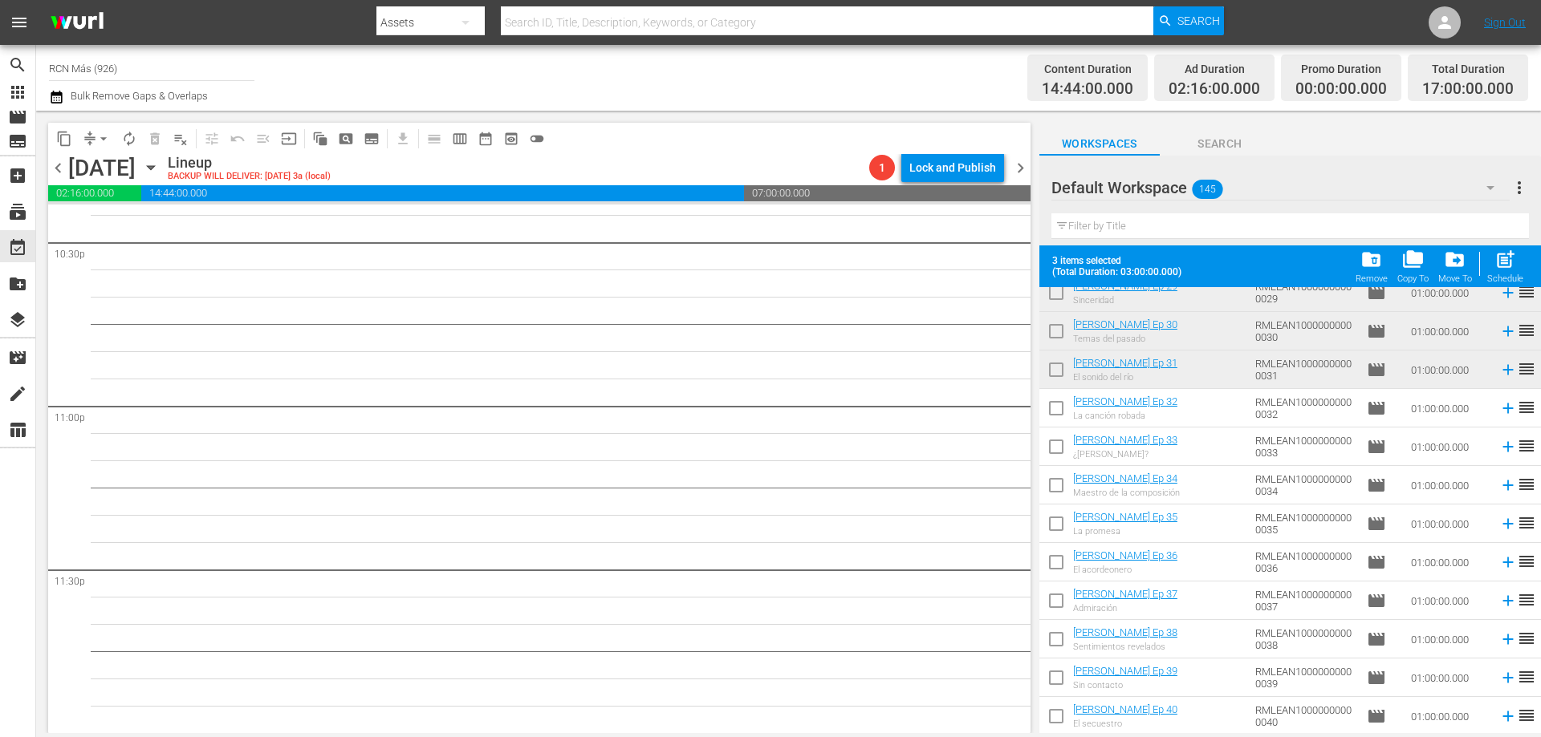
click at [1054, 414] on input "checkbox" at bounding box center [1056, 412] width 34 height 34
checkbox input "true"
click at [1057, 453] on input "checkbox" at bounding box center [1056, 450] width 34 height 34
checkbox input "true"
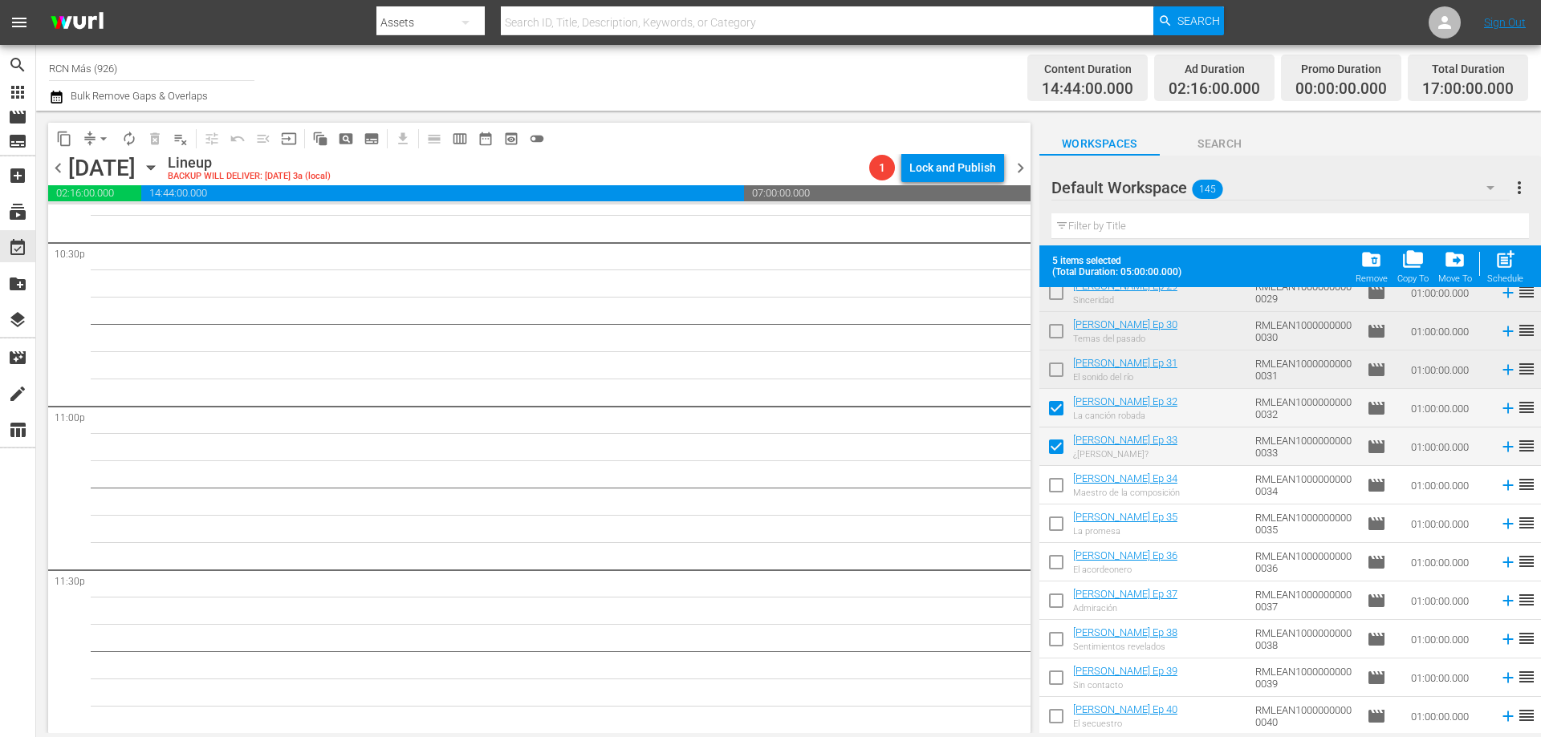
click at [1054, 481] on input "checkbox" at bounding box center [1056, 489] width 34 height 34
checkbox input "true"
click at [1501, 269] on span "post_add" at bounding box center [1505, 260] width 22 height 22
checkbox input "false"
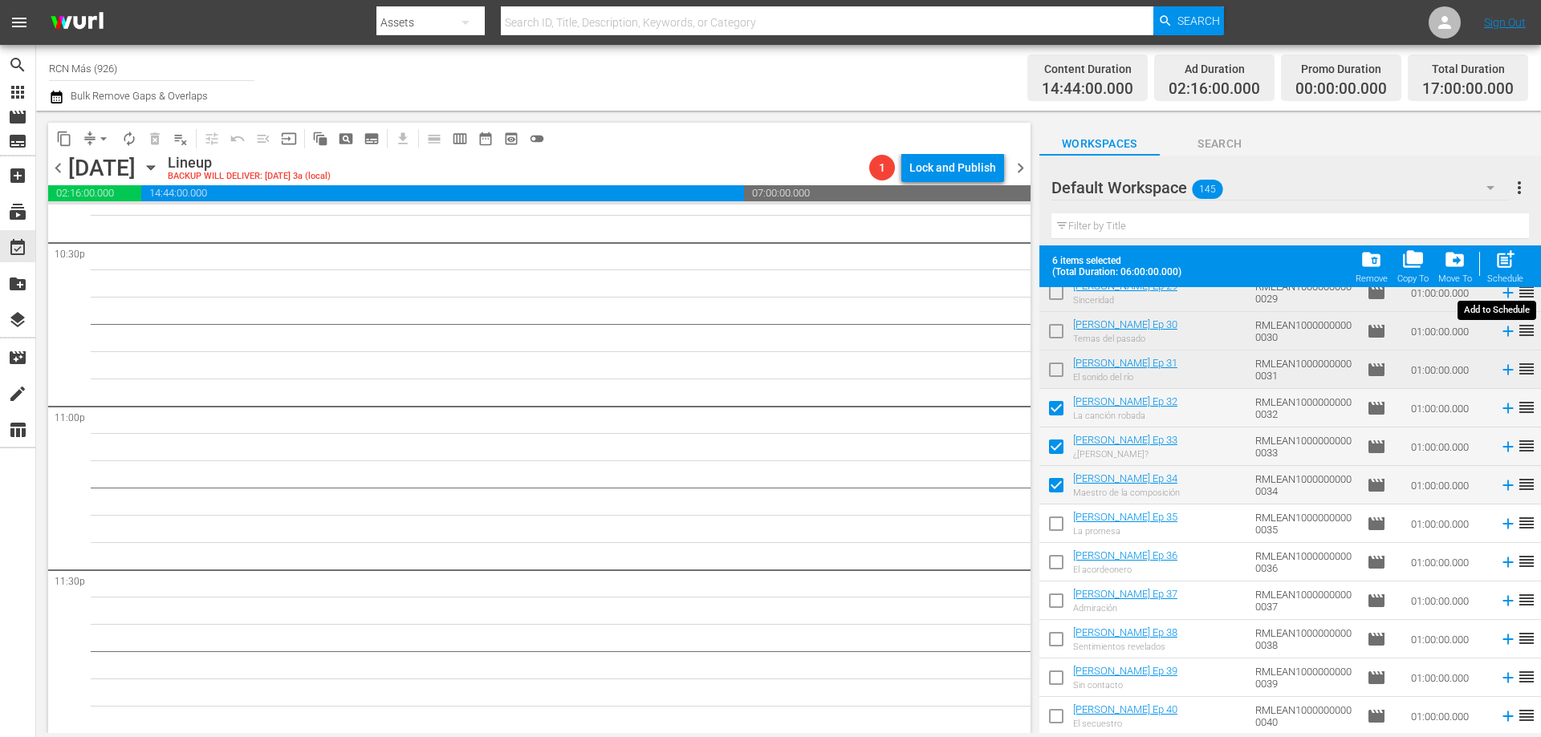
checkbox input "false"
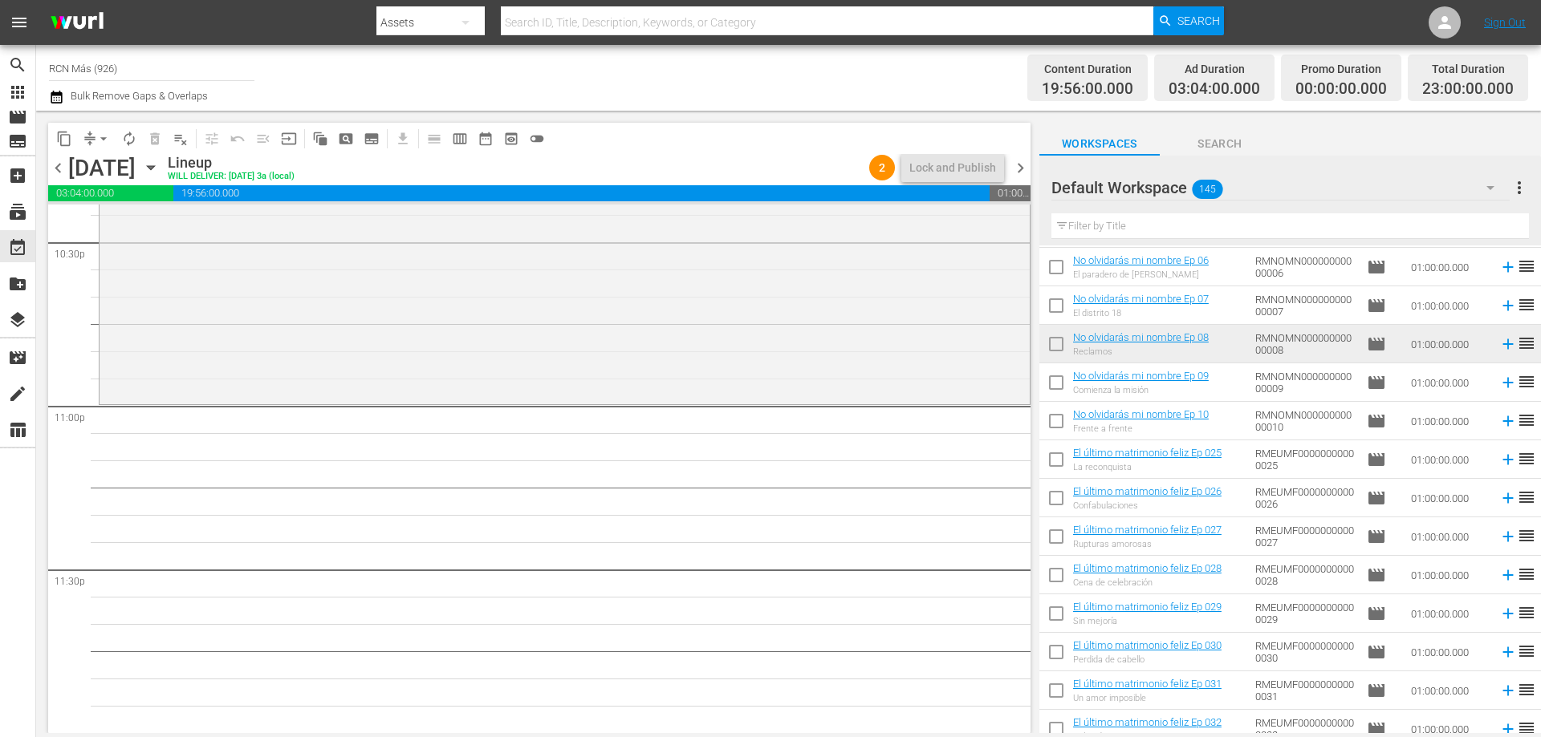
scroll to position [381, 0]
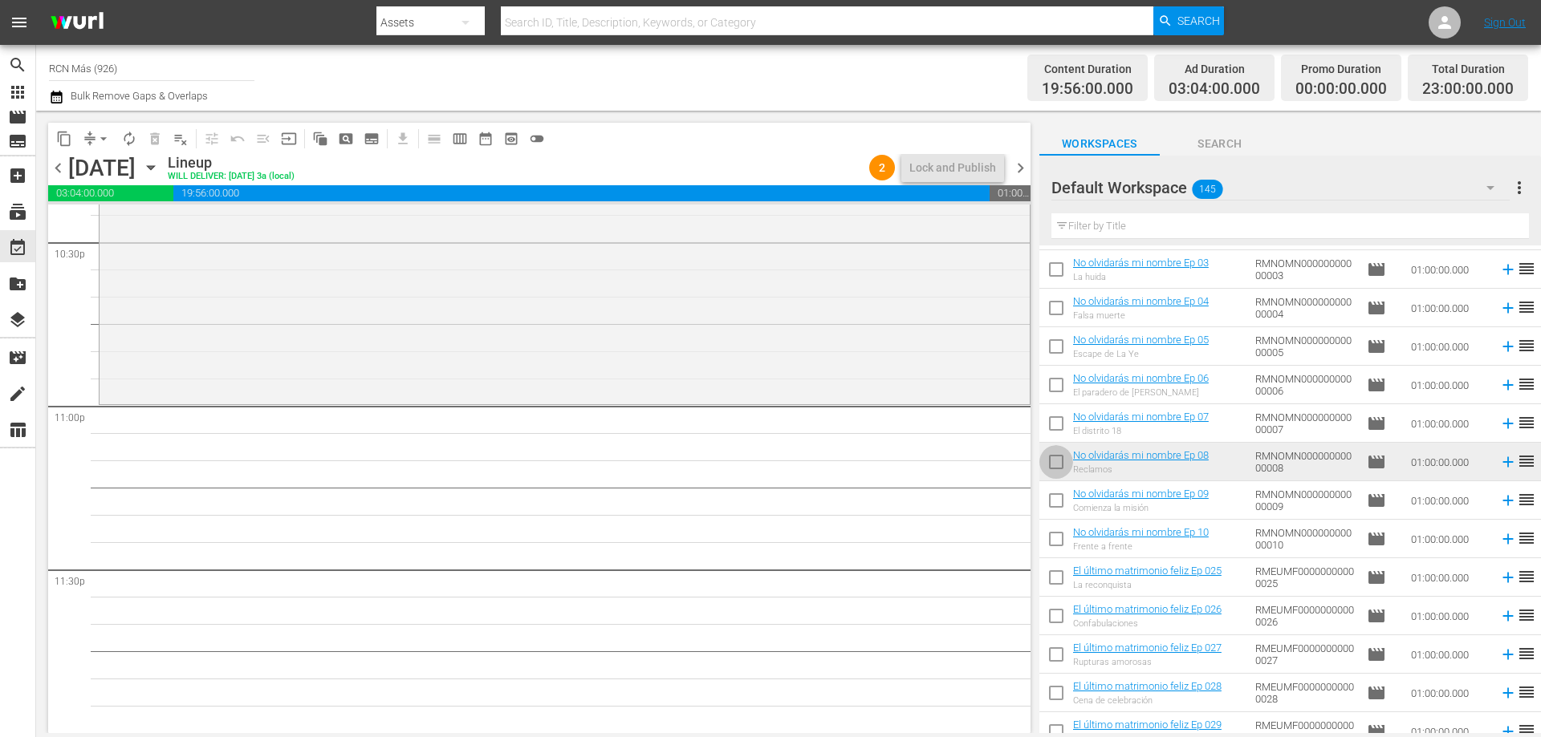
click at [1058, 465] on input "checkbox" at bounding box center [1056, 466] width 34 height 34
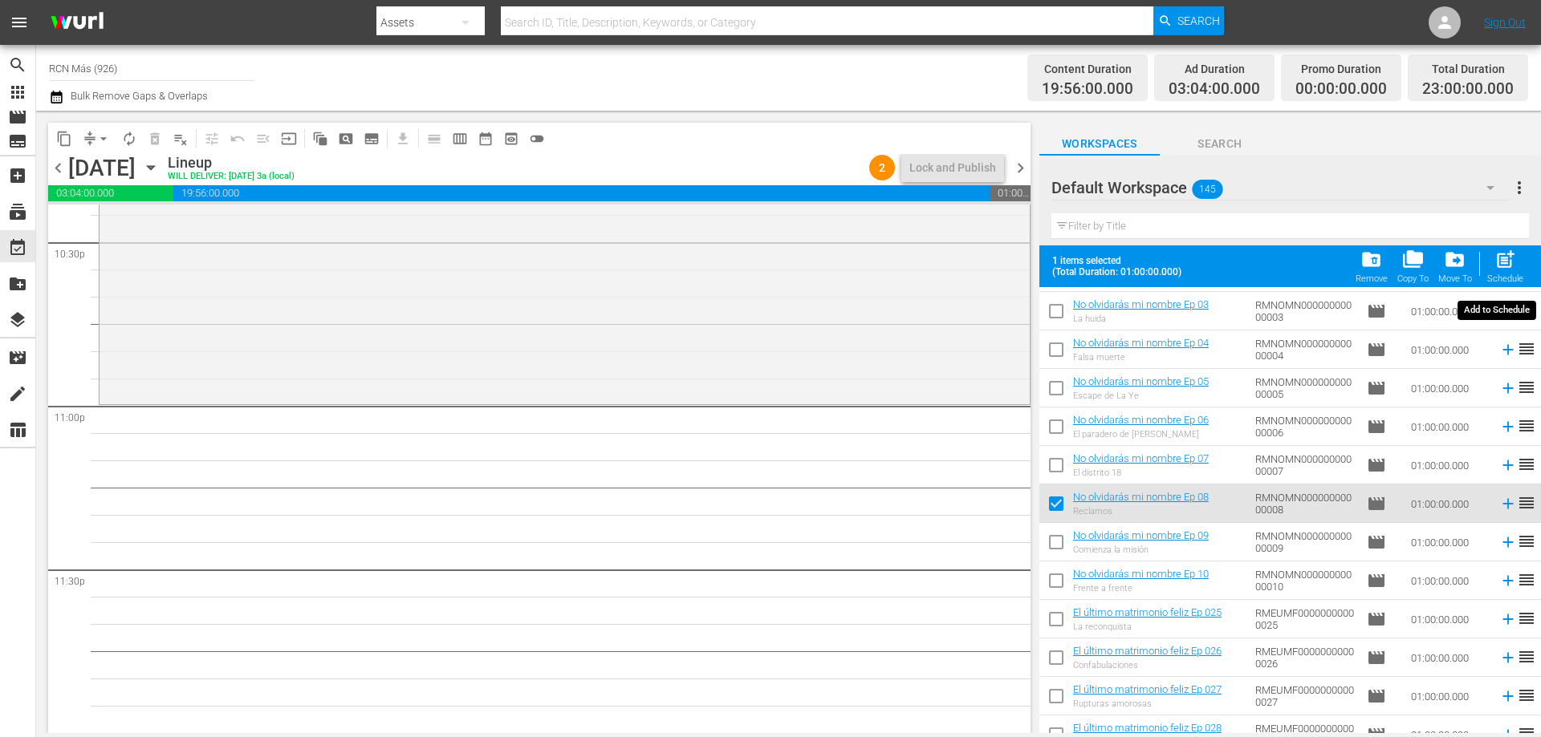
drag, startPoint x: 1500, startPoint y: 262, endPoint x: 1460, endPoint y: 359, distance: 105.8
click at [1501, 262] on span "post_add" at bounding box center [1505, 260] width 22 height 22
checkbox input "false"
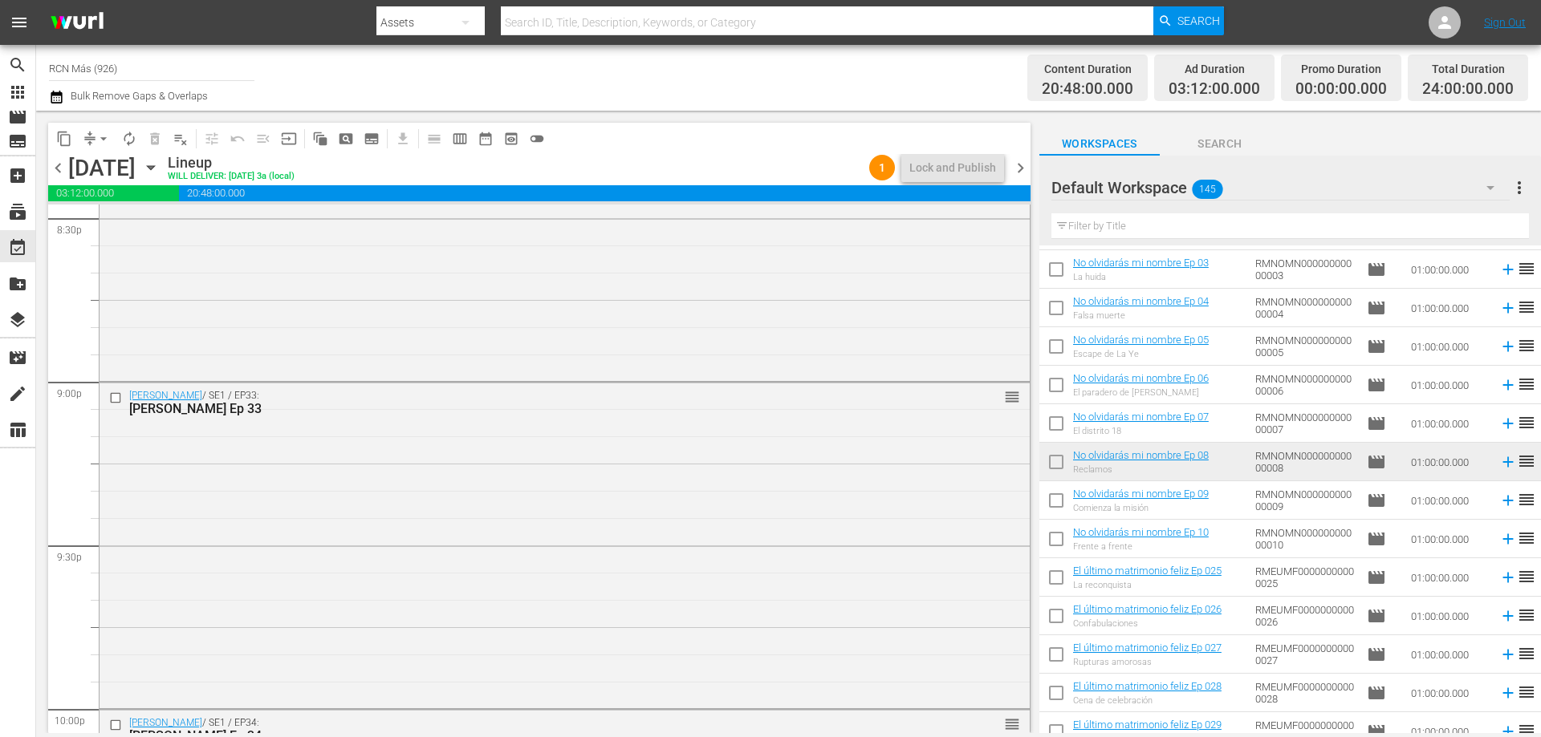
scroll to position [7329, 0]
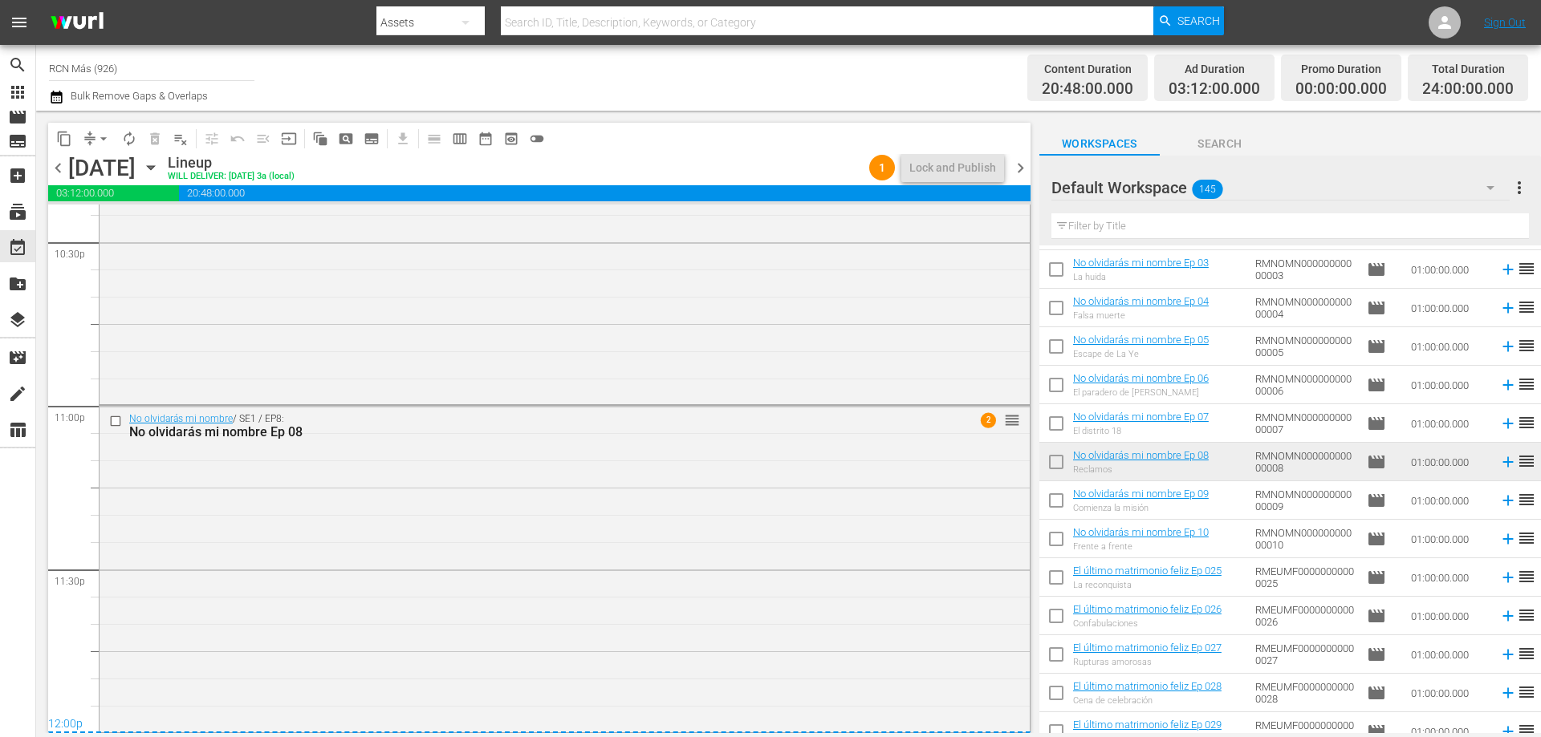
click at [1019, 164] on span "chevron_right" at bounding box center [1020, 168] width 20 height 20
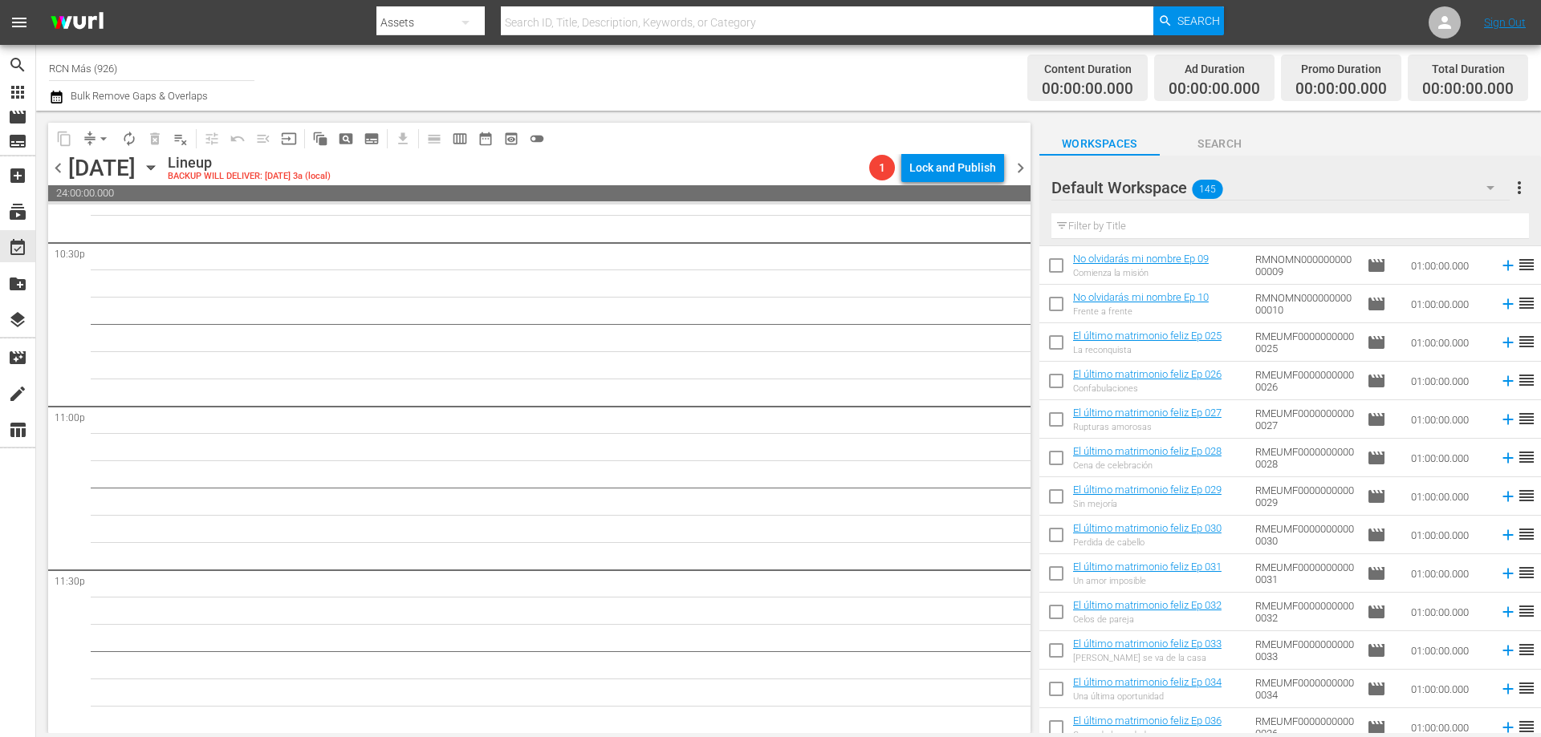
scroll to position [773, 0]
click at [1054, 651] on input "checkbox" at bounding box center [1056, 652] width 34 height 34
checkbox input "true"
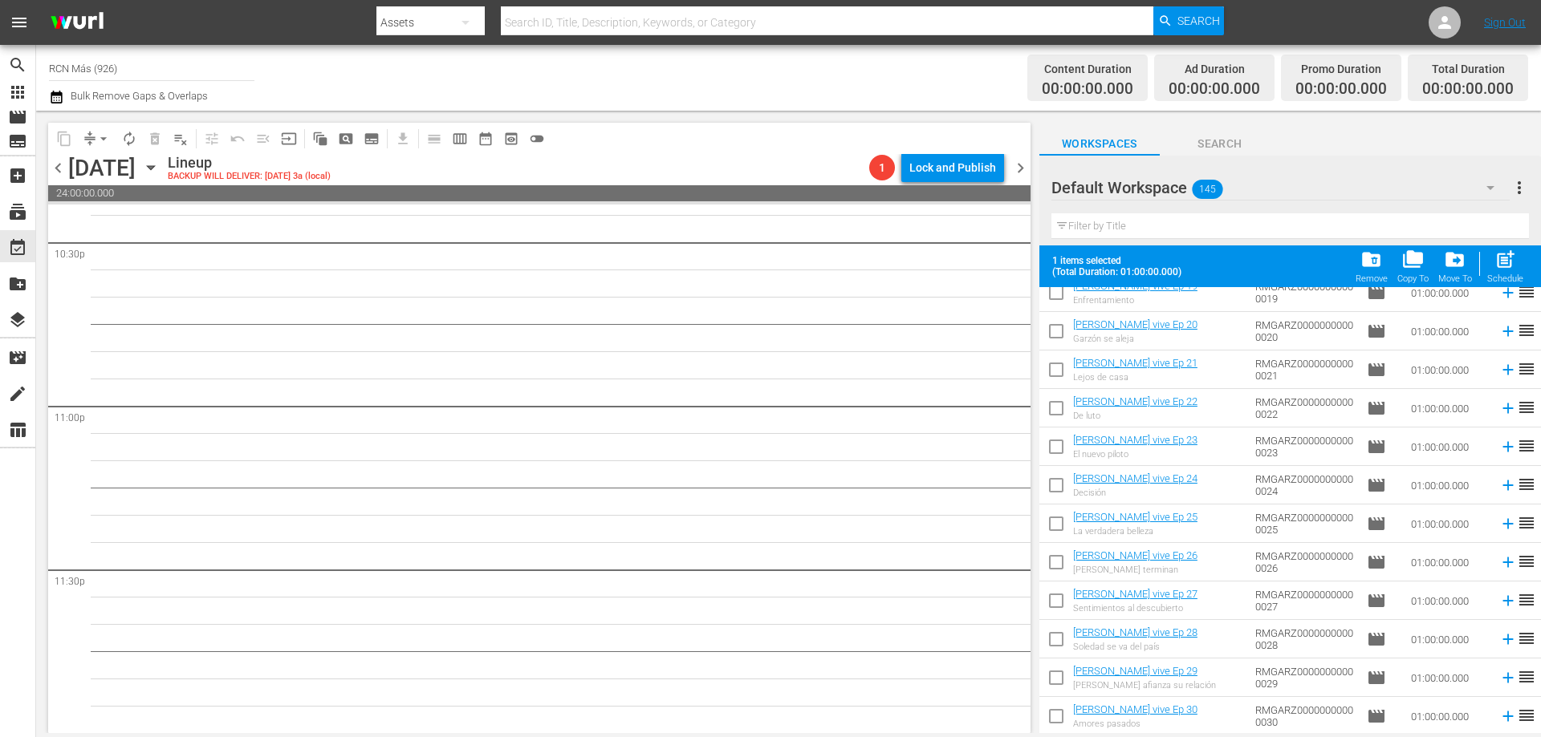
scroll to position [1461, 0]
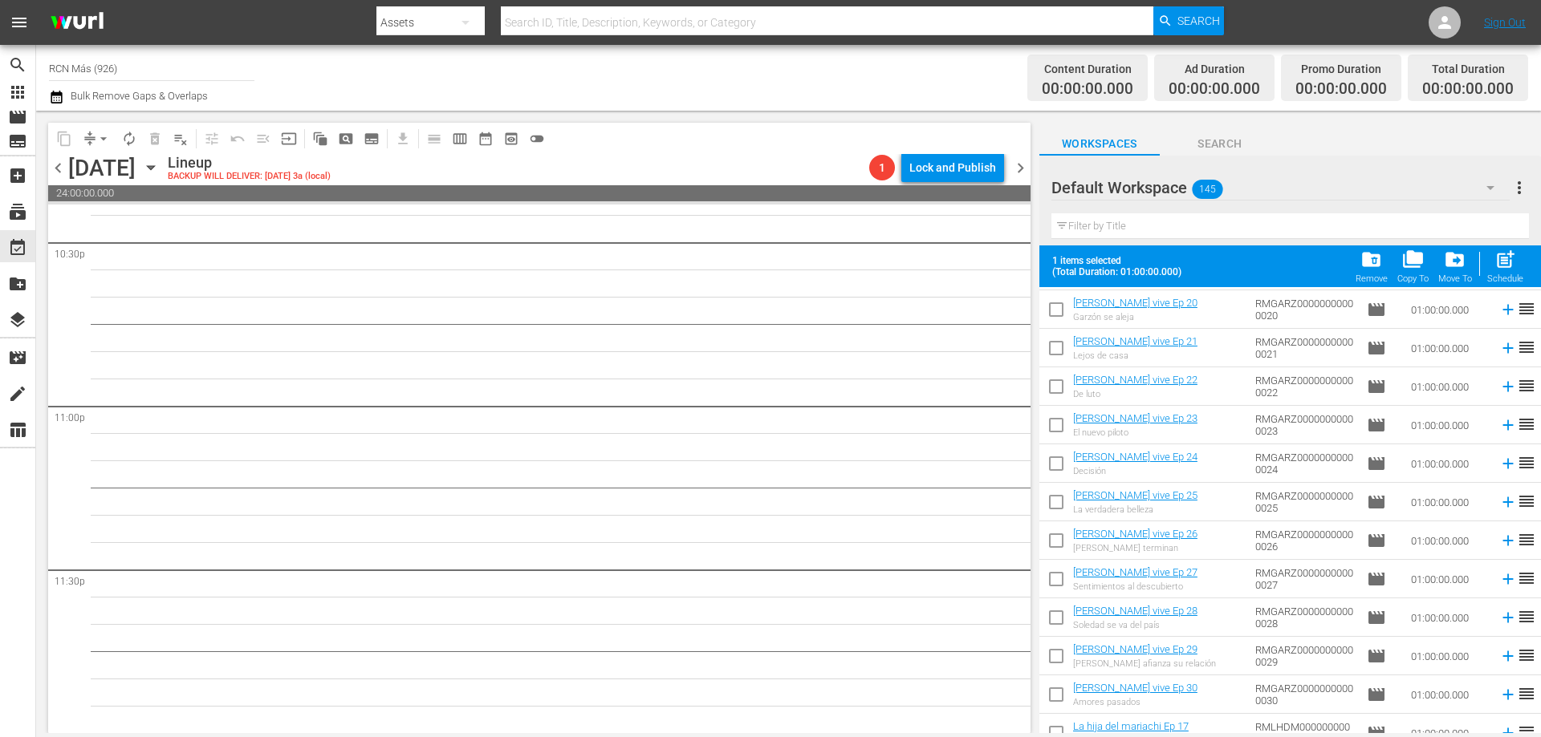
click at [1056, 619] on input "checkbox" at bounding box center [1056, 621] width 34 height 34
checkbox input "true"
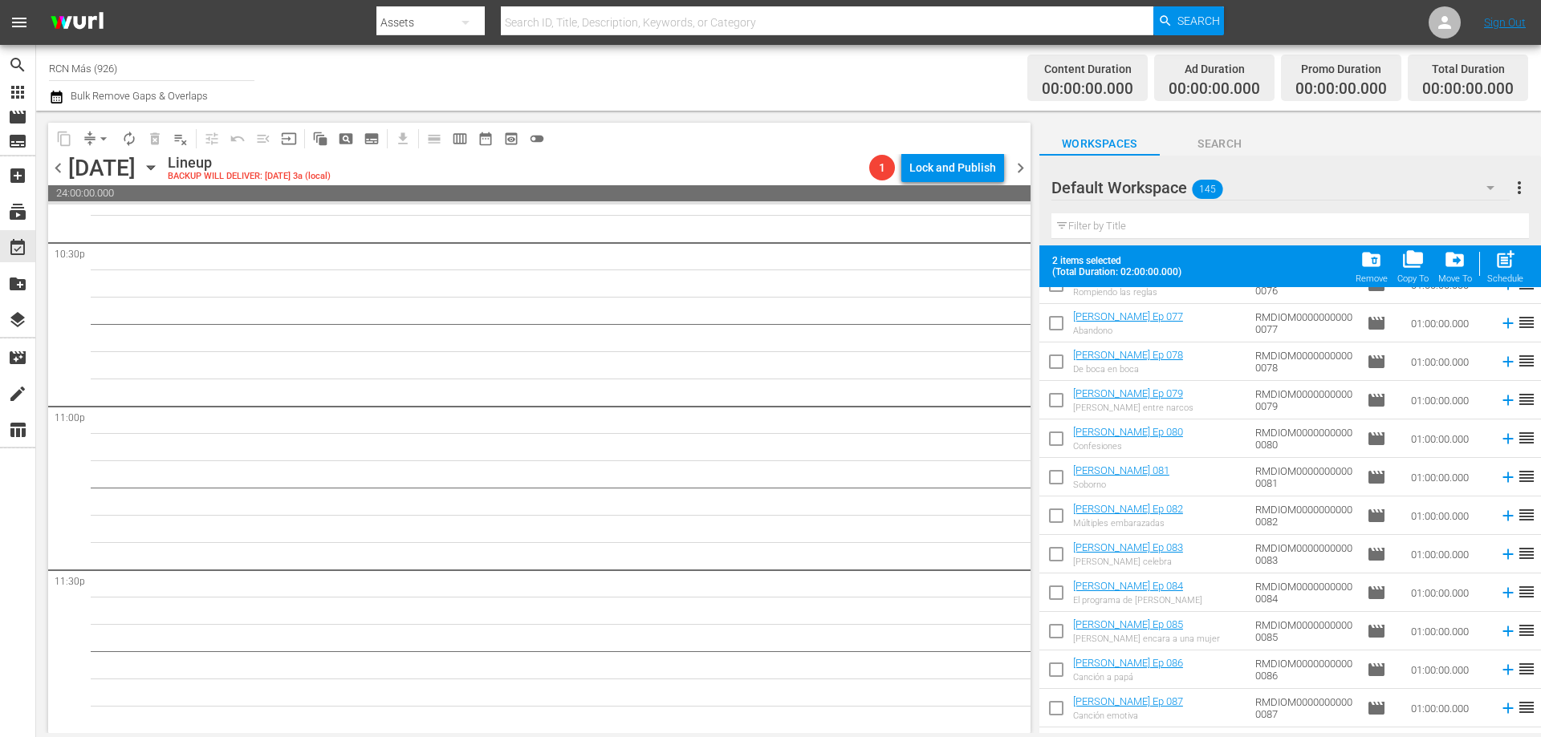
scroll to position [4011, 0]
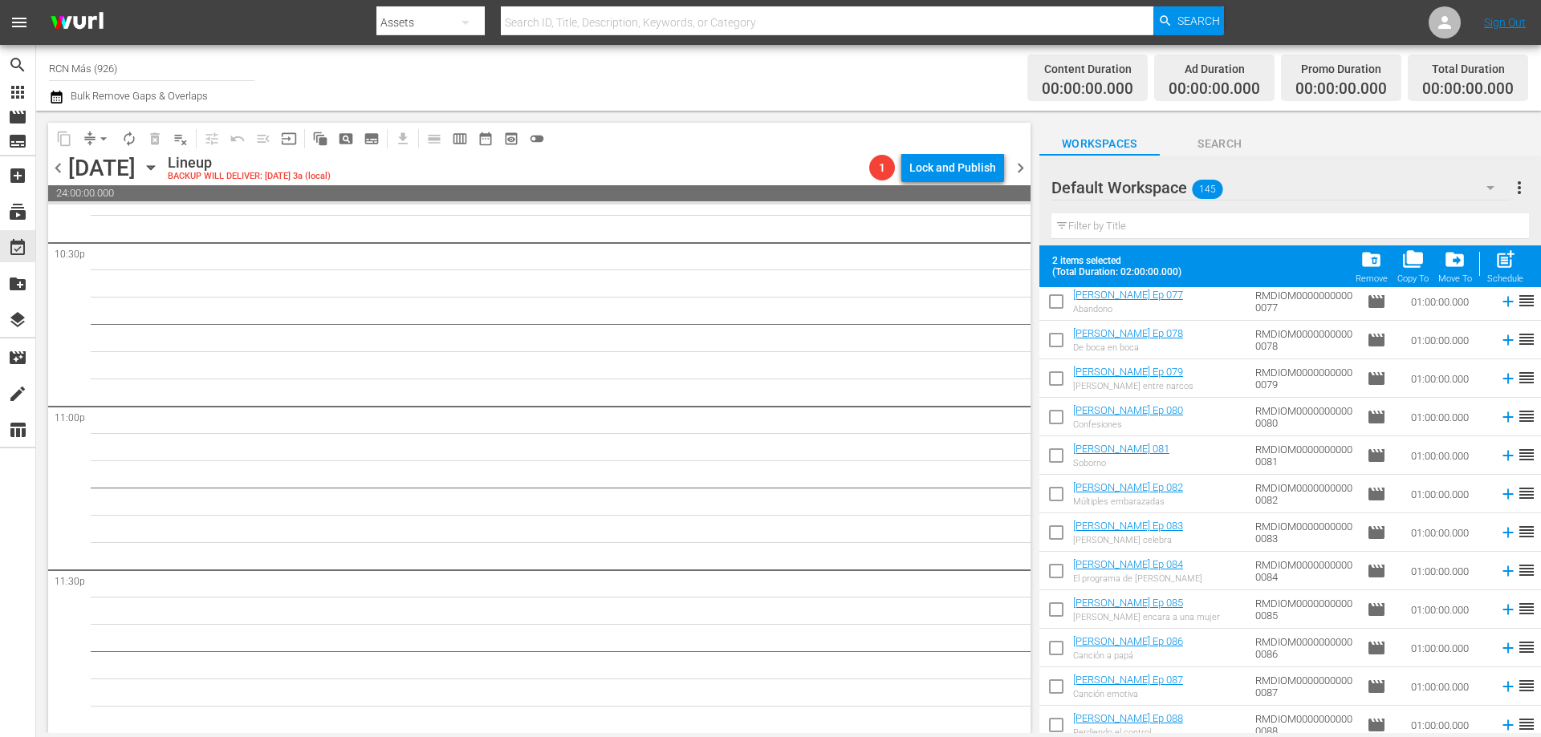
click at [1060, 498] on input "checkbox" at bounding box center [1056, 498] width 34 height 34
checkbox input "true"
click at [1053, 544] on input "checkbox" at bounding box center [1056, 536] width 34 height 34
checkbox input "true"
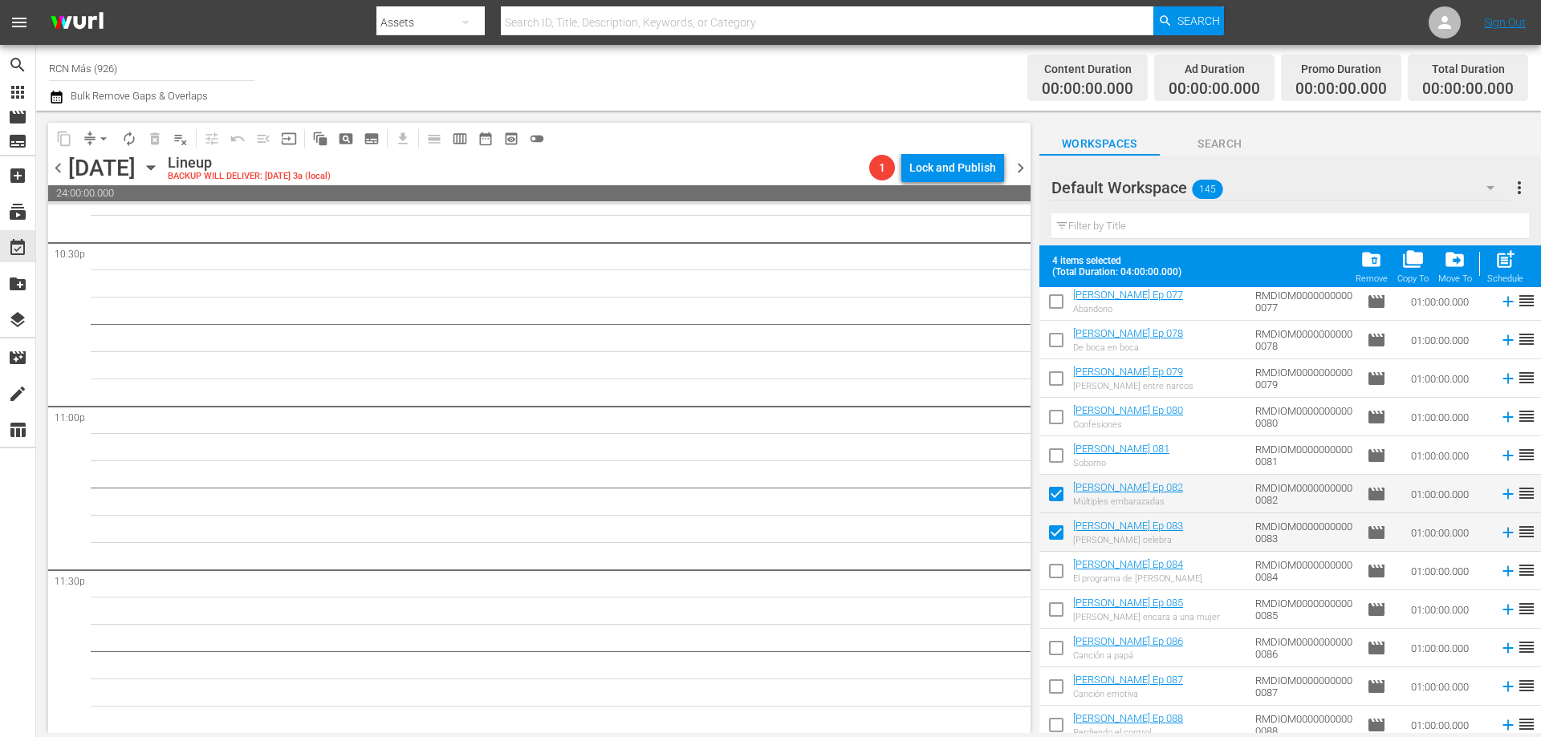
click at [1056, 578] on input "checkbox" at bounding box center [1056, 575] width 34 height 34
checkbox input "true"
click at [1504, 262] on span "post_add" at bounding box center [1505, 260] width 22 height 22
checkbox input "false"
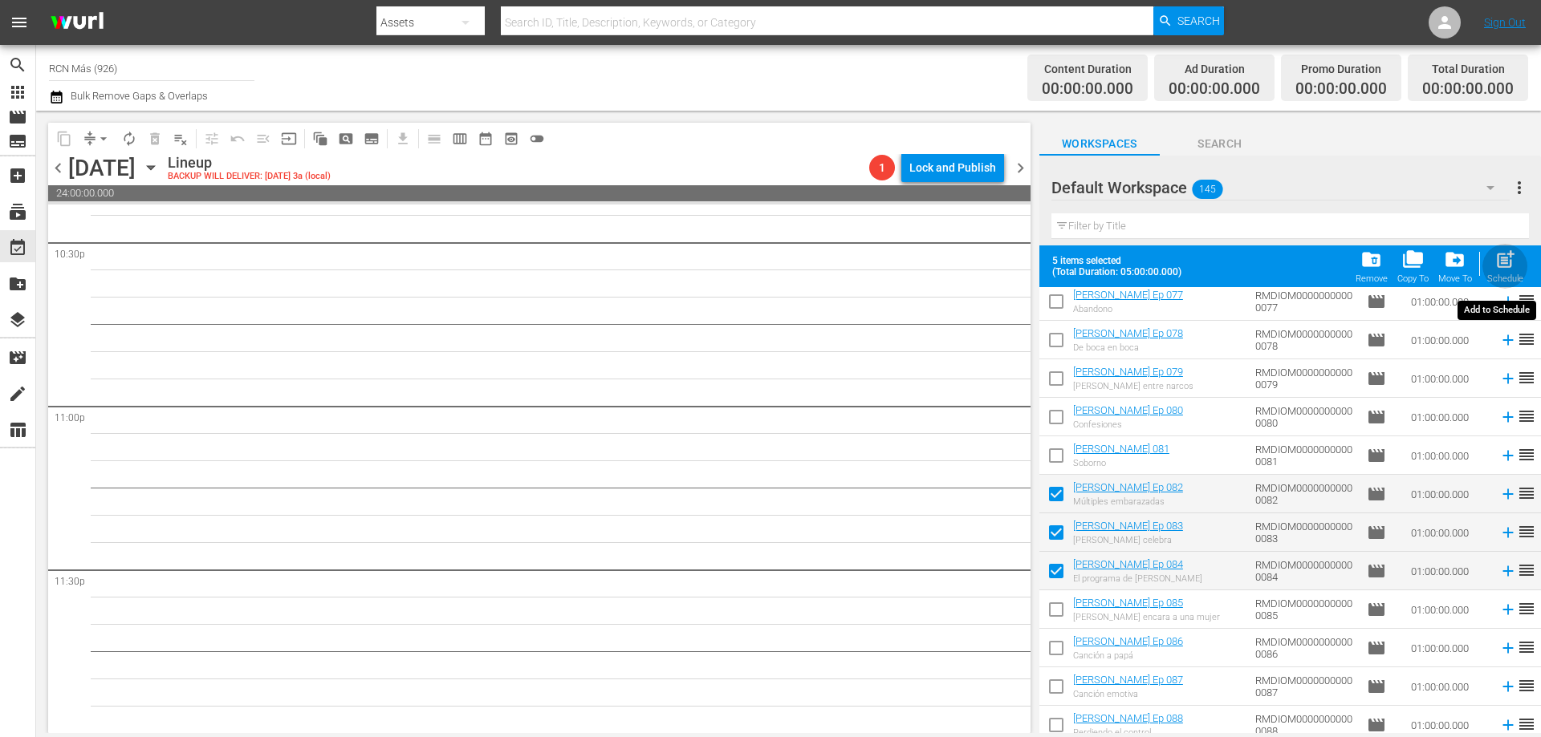
checkbox input "false"
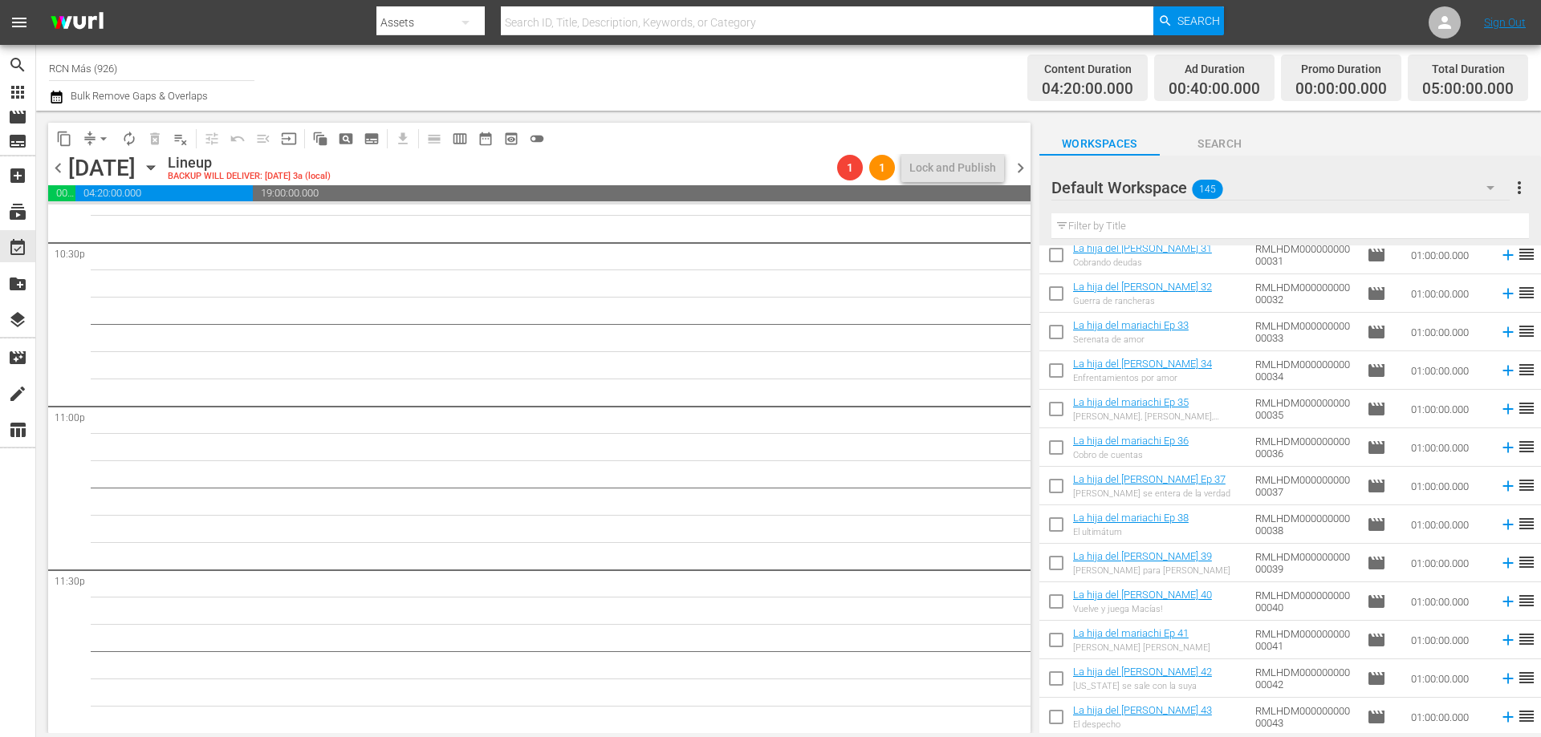
scroll to position [2515, 0]
click at [1047, 600] on input "checkbox" at bounding box center [1056, 604] width 34 height 34
checkbox input "true"
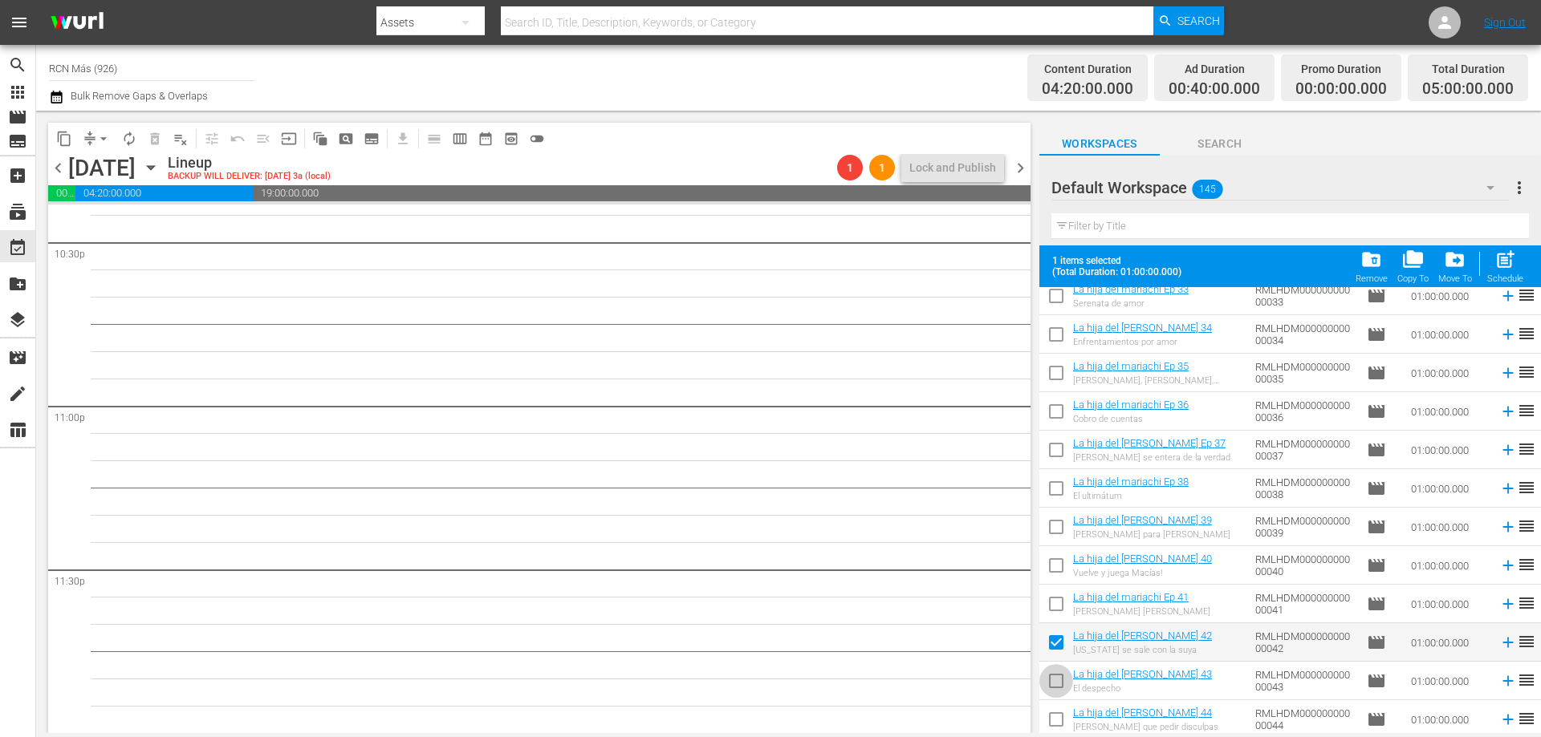
click at [1052, 686] on input "checkbox" at bounding box center [1056, 685] width 34 height 34
checkbox input "true"
click at [1050, 719] on input "checkbox" at bounding box center [1056, 723] width 34 height 34
checkbox input "true"
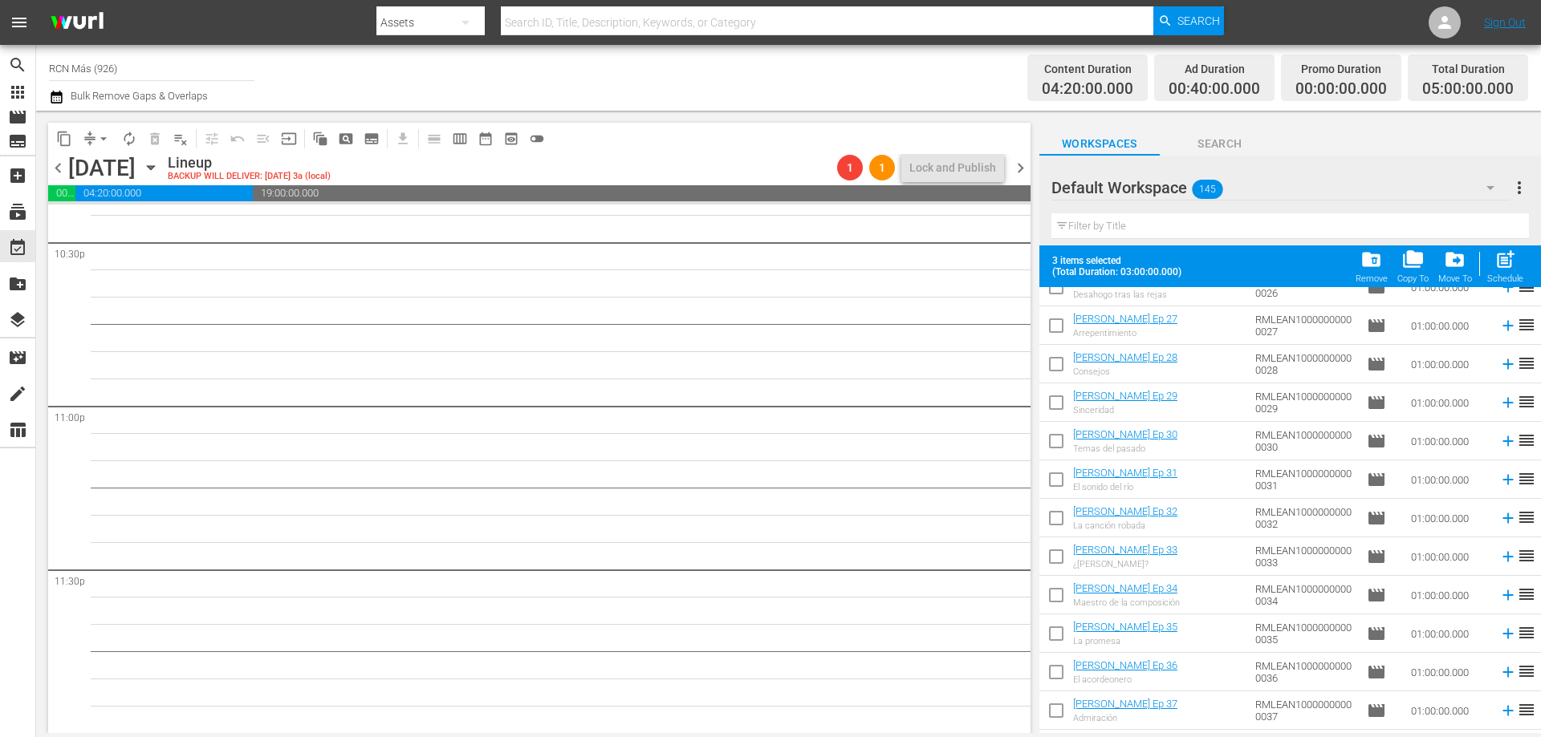
scroll to position [5176, 0]
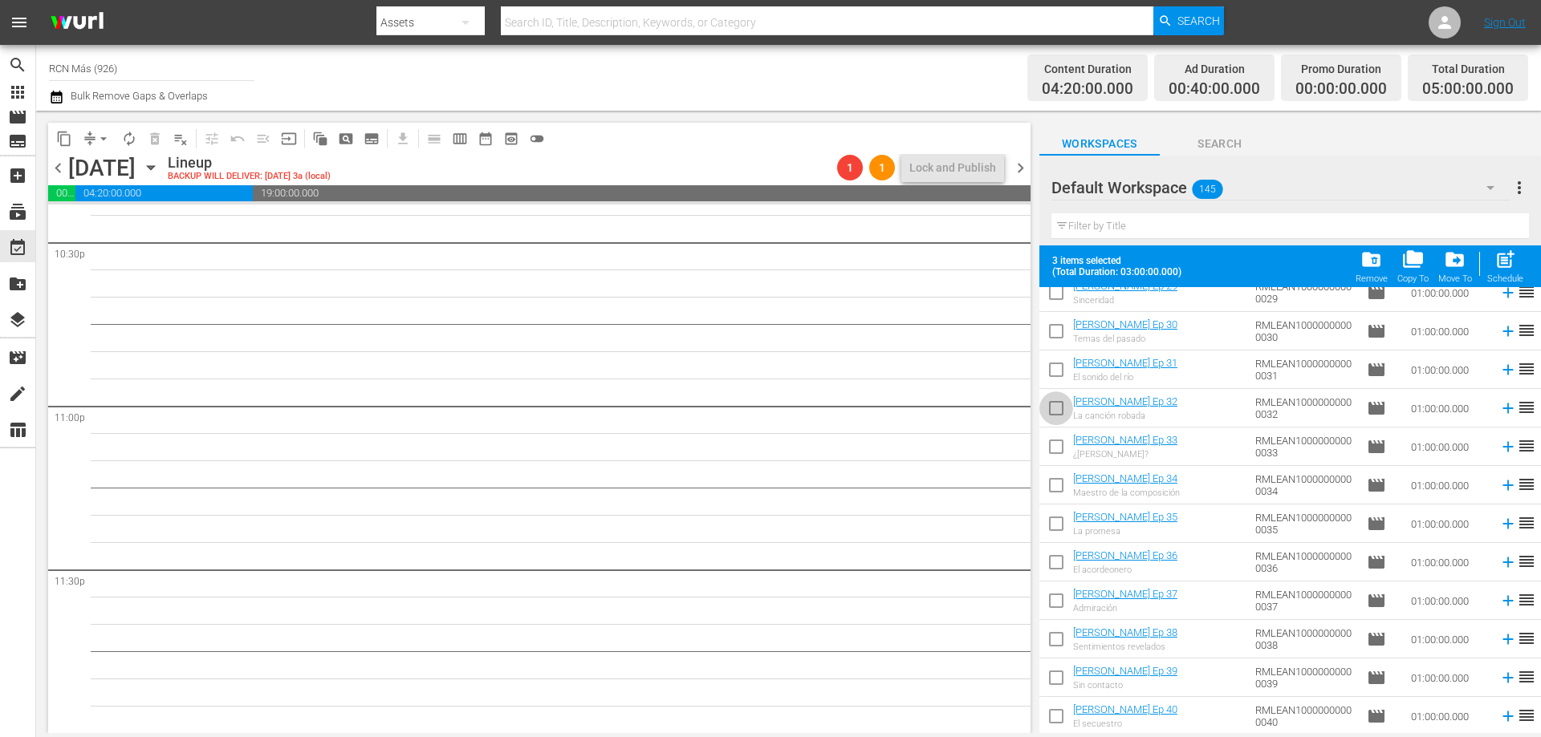
click at [1056, 412] on input "checkbox" at bounding box center [1056, 412] width 34 height 34
checkbox input "true"
click at [1052, 446] on input "checkbox" at bounding box center [1056, 450] width 34 height 34
checkbox input "true"
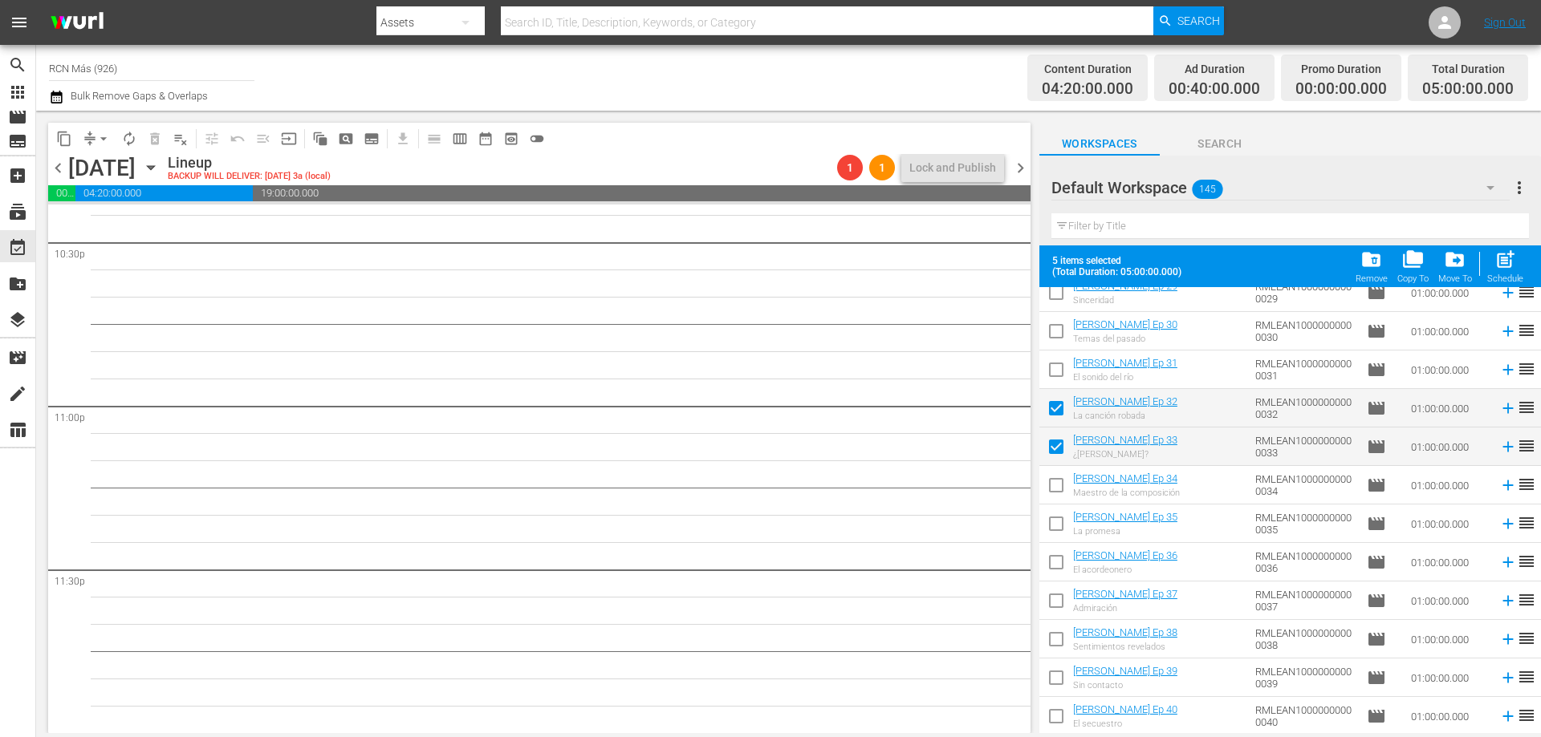
click at [1051, 487] on input "checkbox" at bounding box center [1056, 489] width 34 height 34
checkbox input "true"
click at [1513, 268] on span "post_add" at bounding box center [1505, 260] width 22 height 22
checkbox input "false"
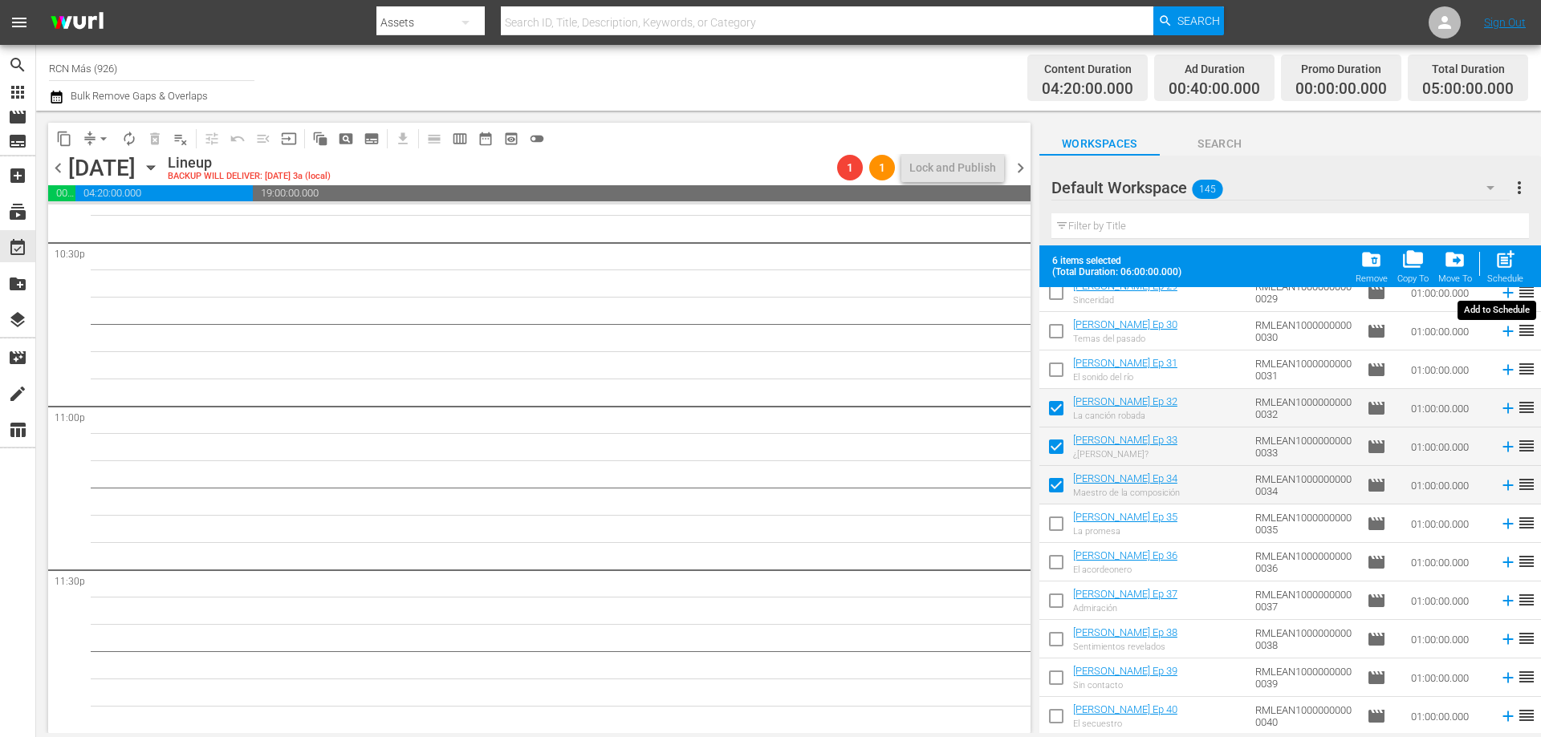
checkbox input "false"
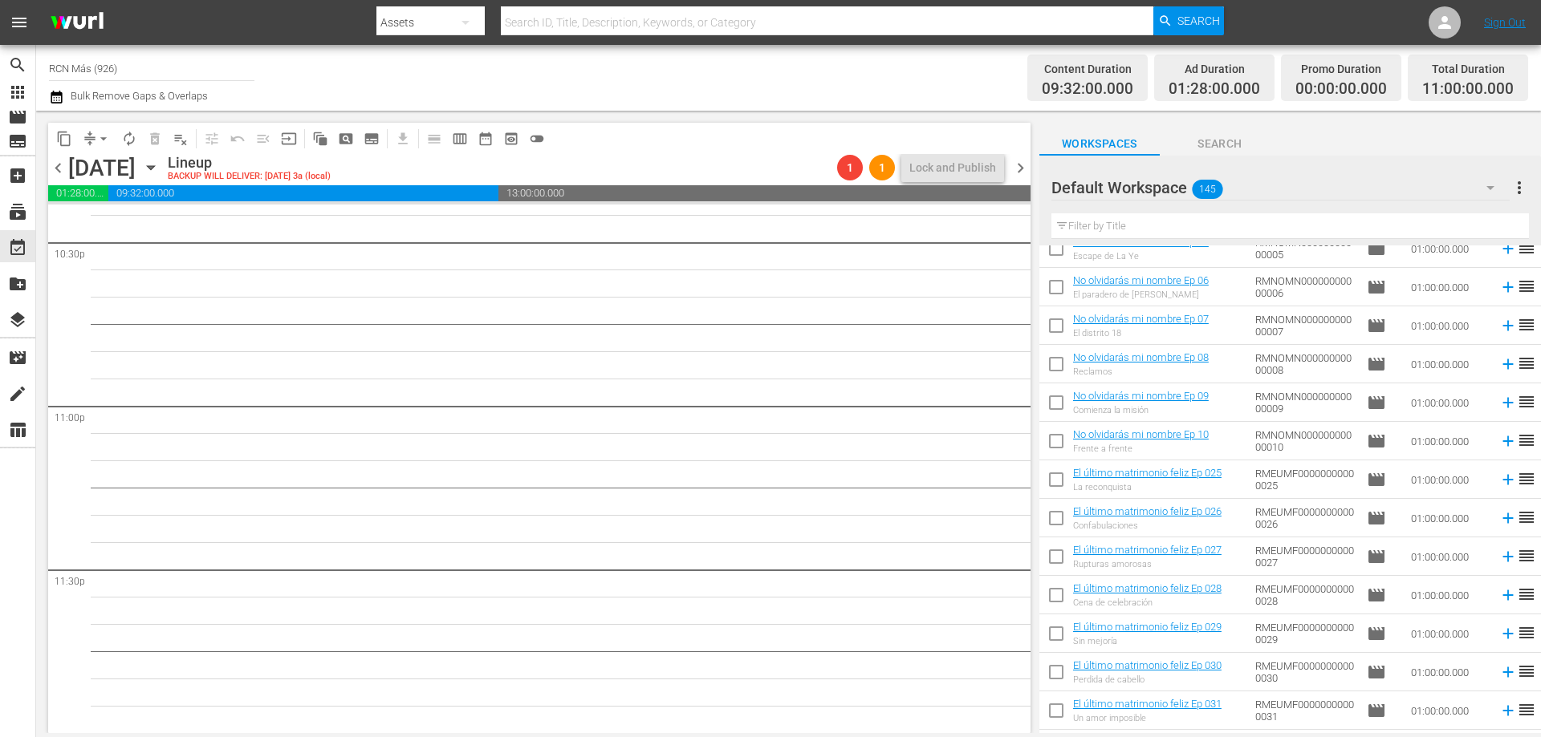
scroll to position [440, 0]
click at [1050, 442] on input "checkbox" at bounding box center [1056, 446] width 34 height 34
checkbox input "true"
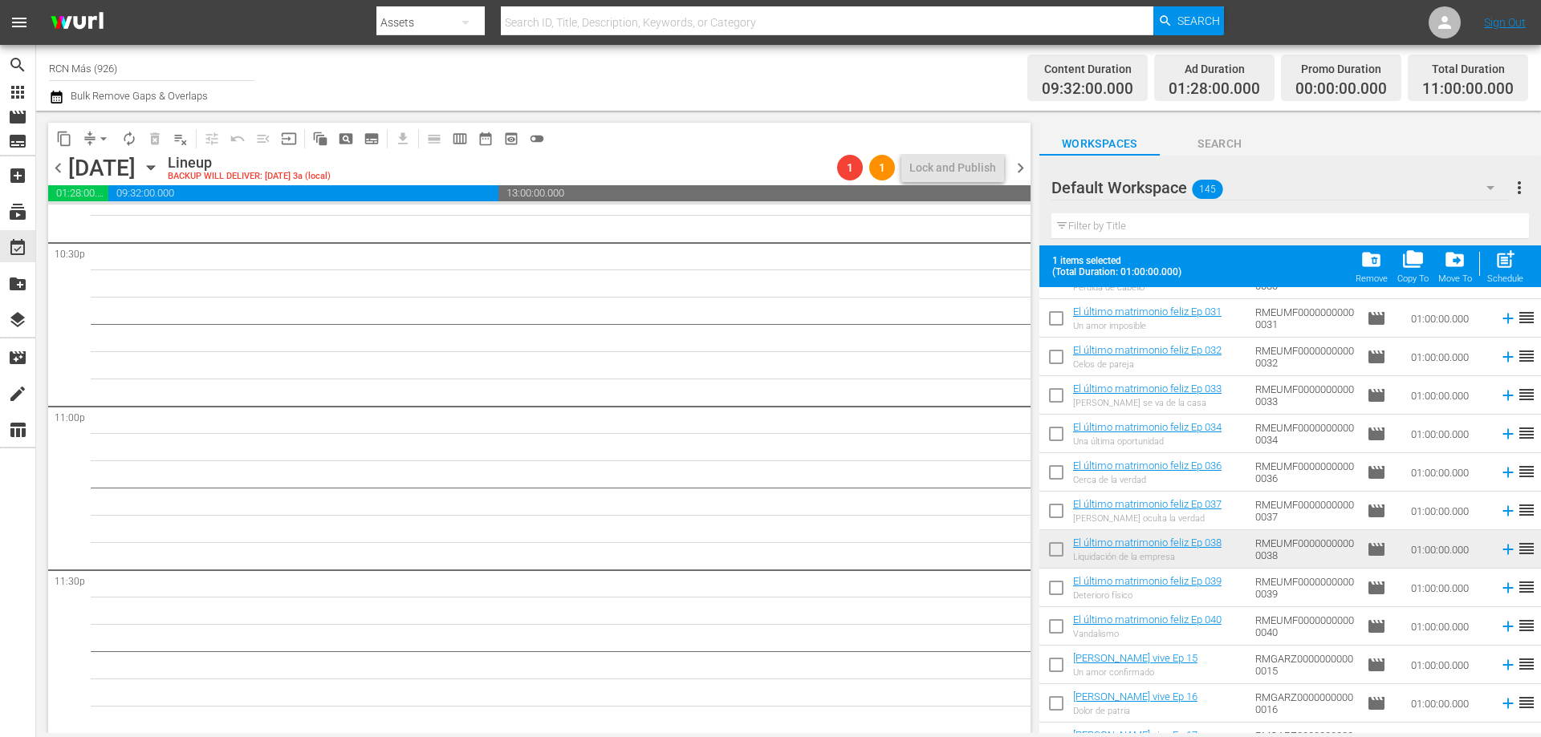
scroll to position [924, 0]
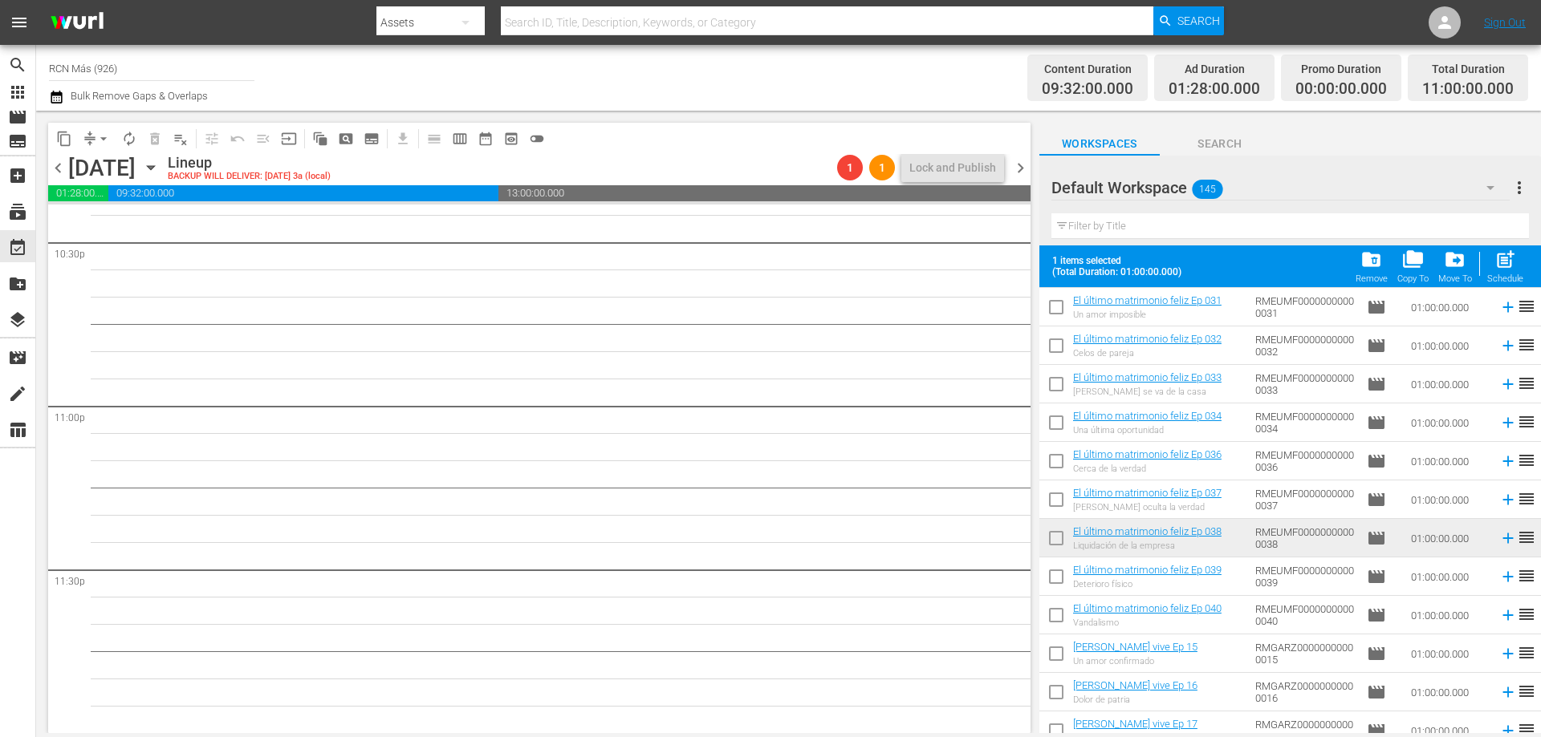
click at [1049, 581] on input "checkbox" at bounding box center [1056, 580] width 34 height 34
checkbox input "true"
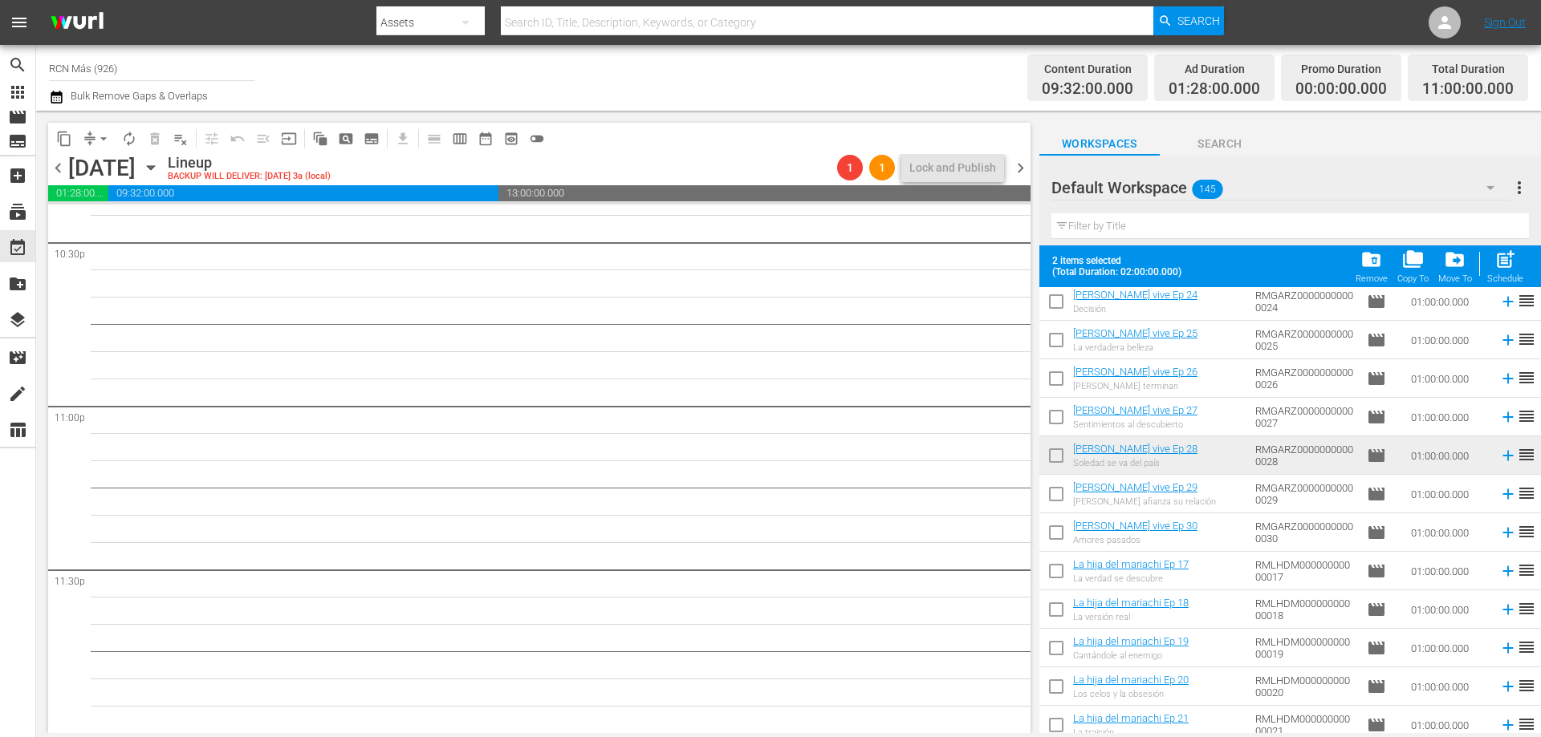
scroll to position [1656, 0]
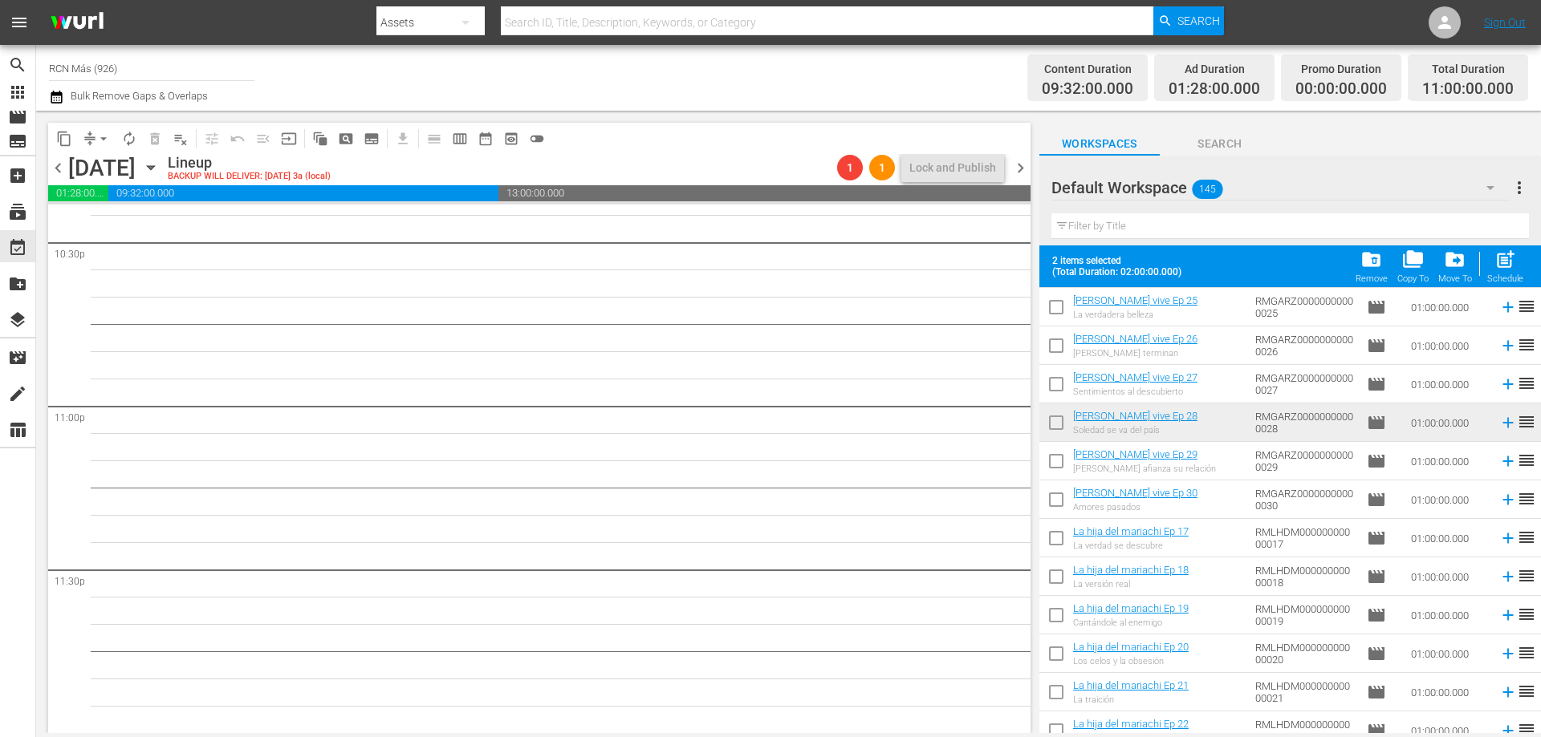
click at [1055, 464] on input "checkbox" at bounding box center [1056, 465] width 34 height 34
checkbox input "true"
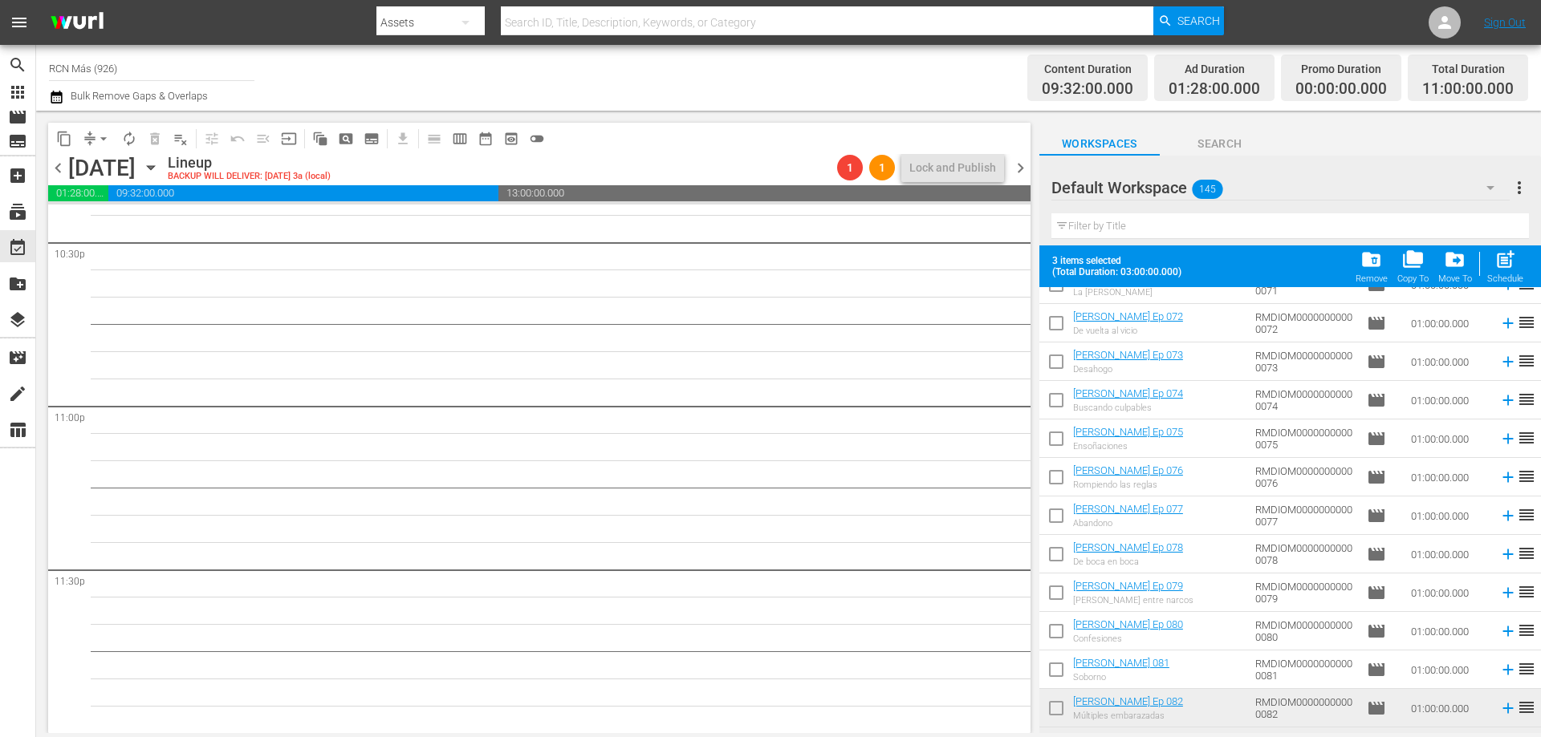
scroll to position [4141, 0]
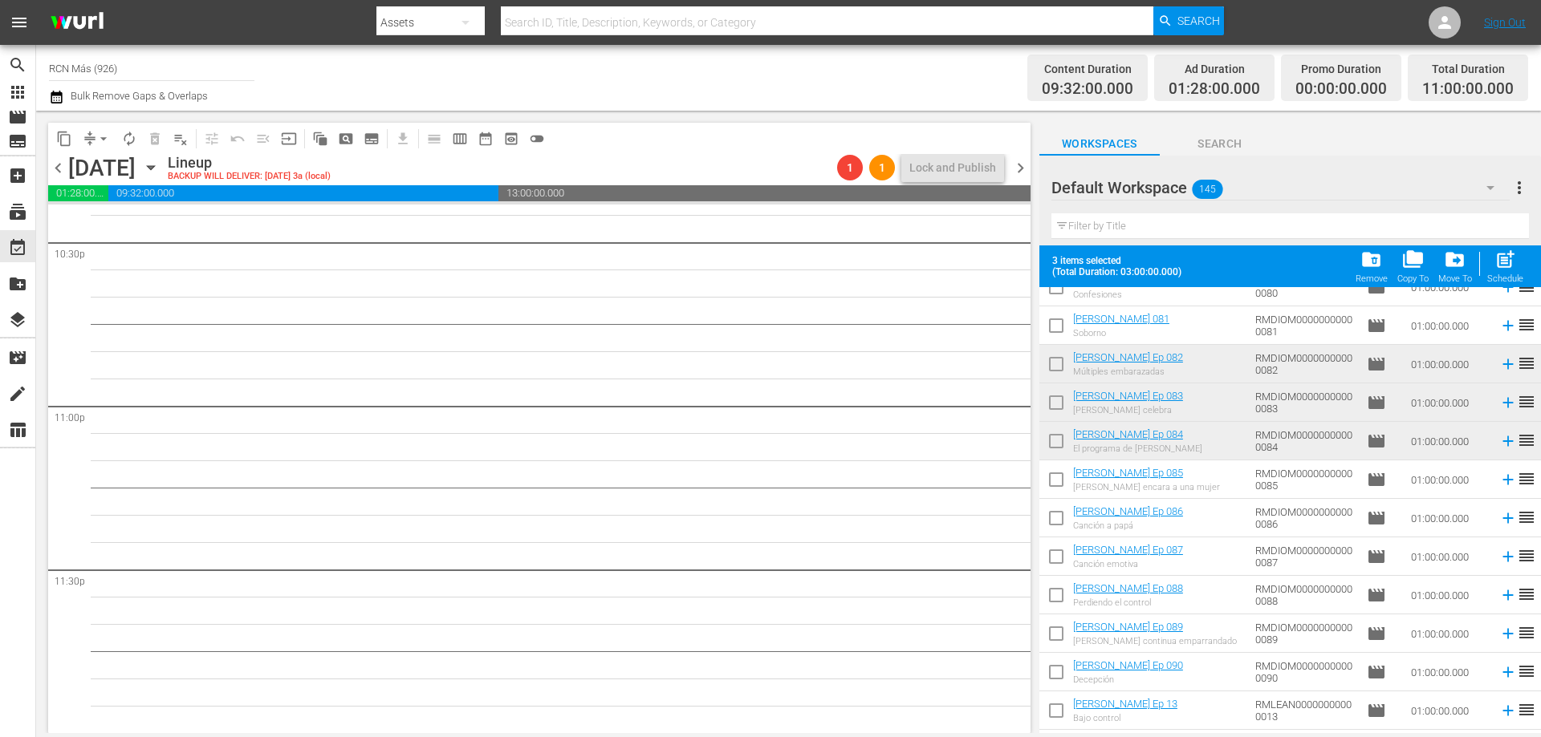
click at [1067, 477] on input "checkbox" at bounding box center [1056, 483] width 34 height 34
checkbox input "true"
click at [1059, 521] on input "checkbox" at bounding box center [1056, 522] width 34 height 34
checkbox input "true"
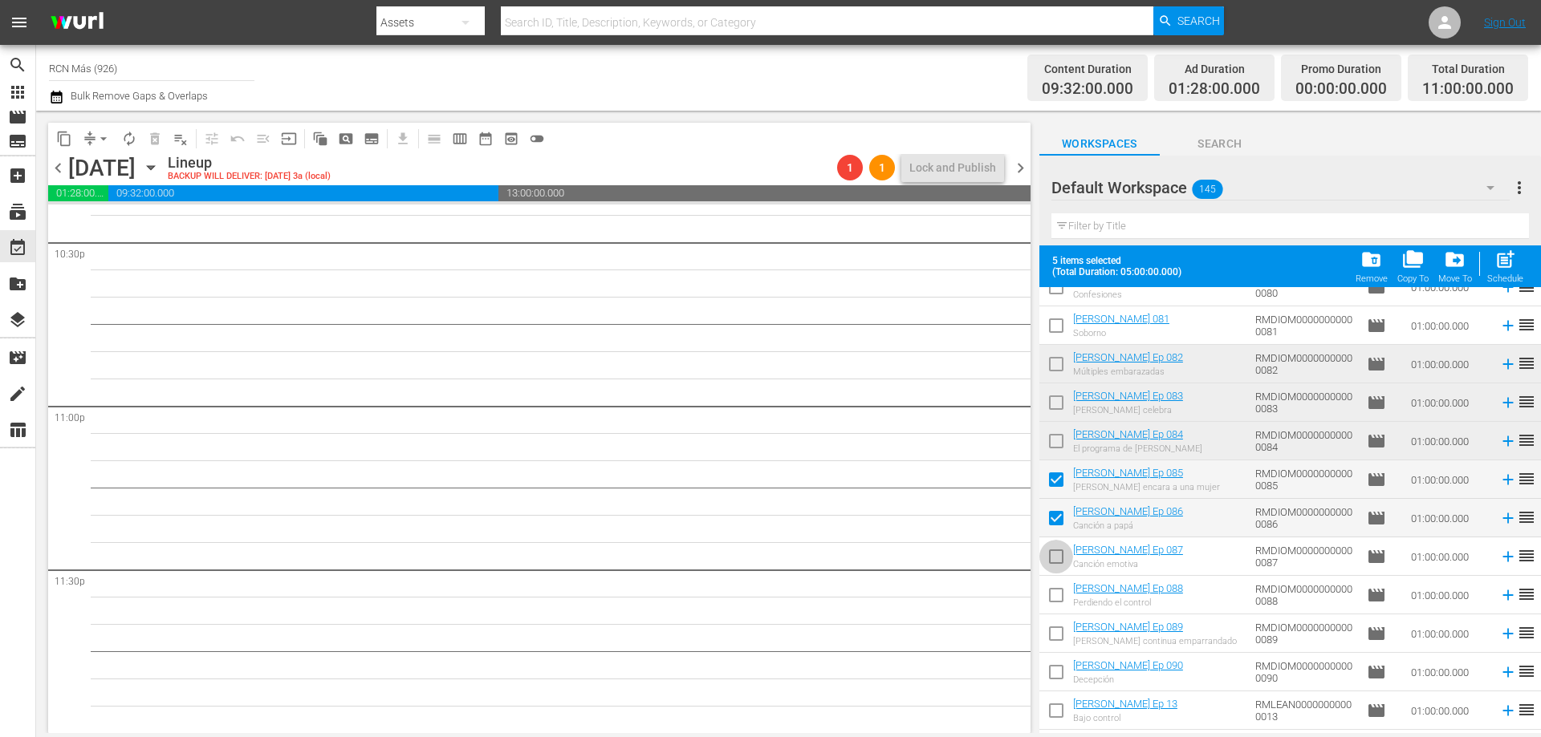
click at [1055, 557] on input "checkbox" at bounding box center [1056, 560] width 34 height 34
checkbox input "true"
click at [1500, 270] on span "post_add" at bounding box center [1505, 260] width 22 height 22
checkbox input "false"
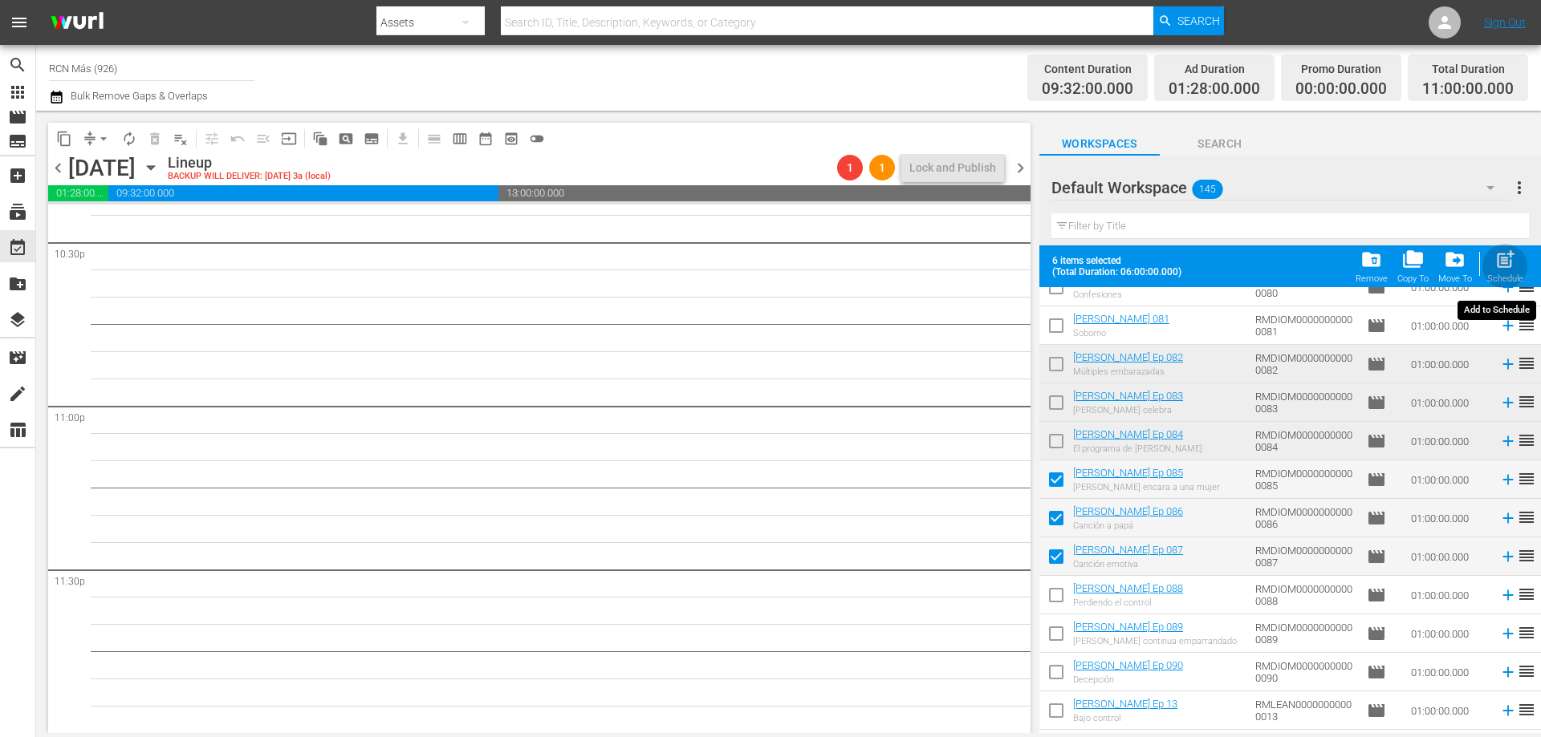
checkbox input "false"
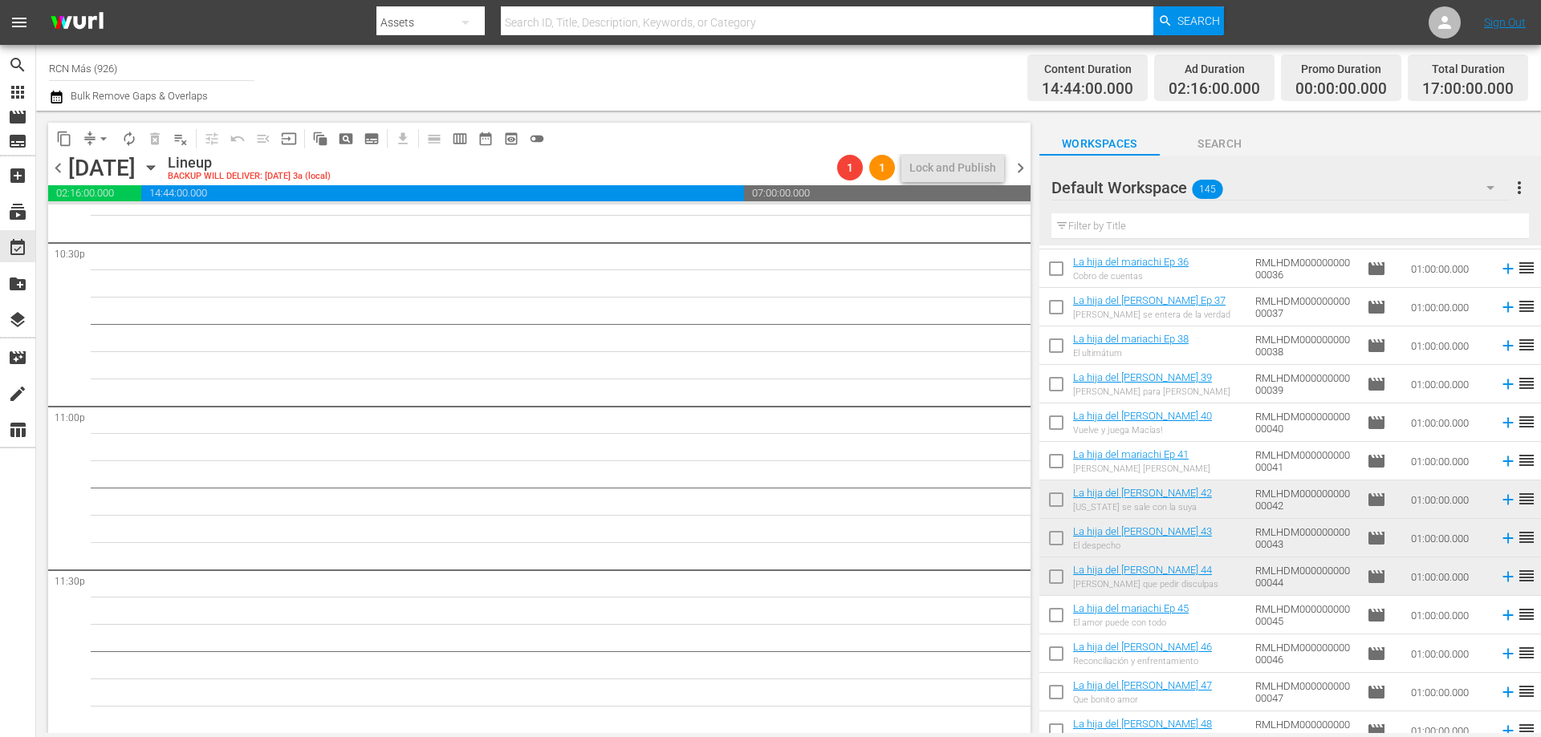
scroll to position [2753, 0]
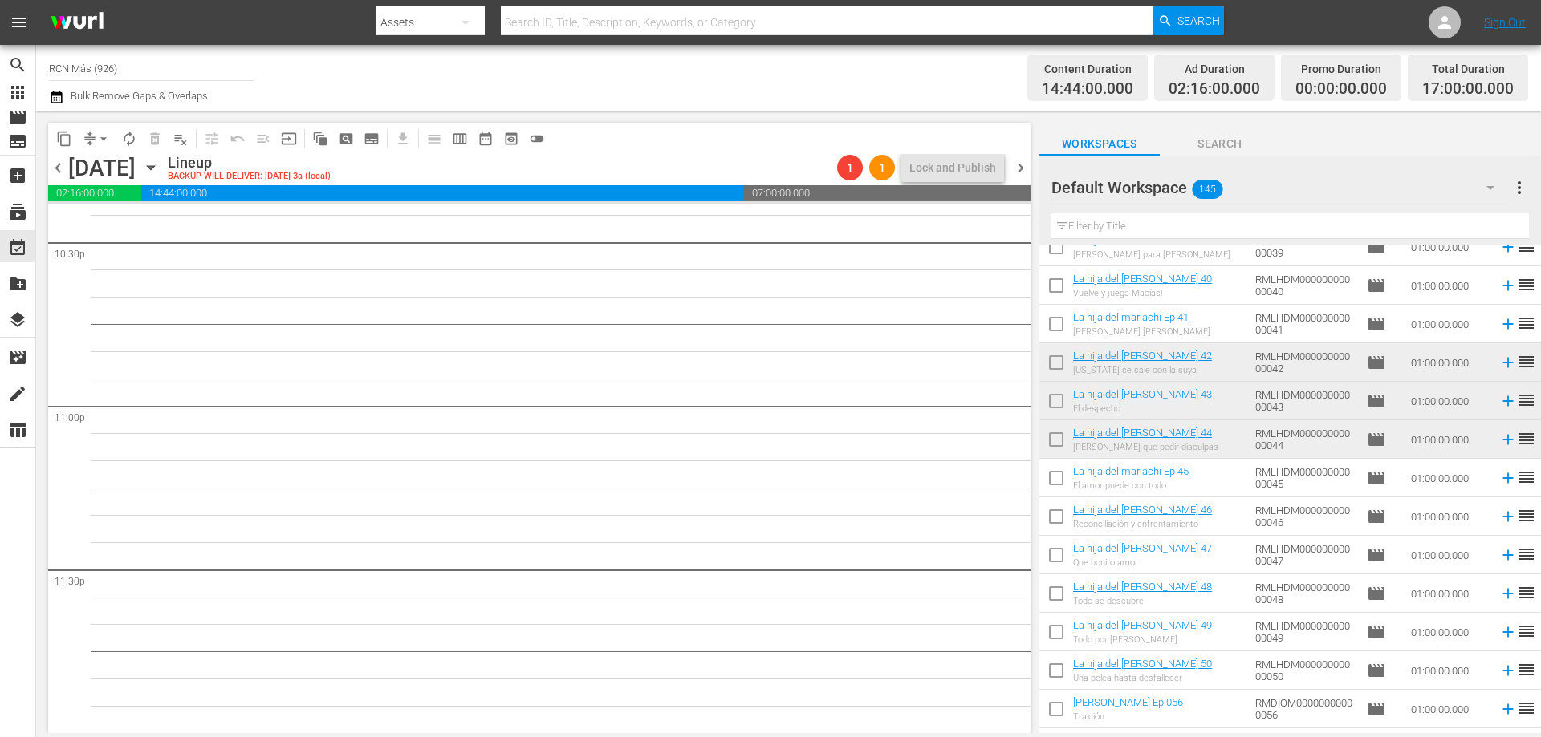
click at [1058, 475] on input "checkbox" at bounding box center [1056, 482] width 34 height 34
checkbox input "true"
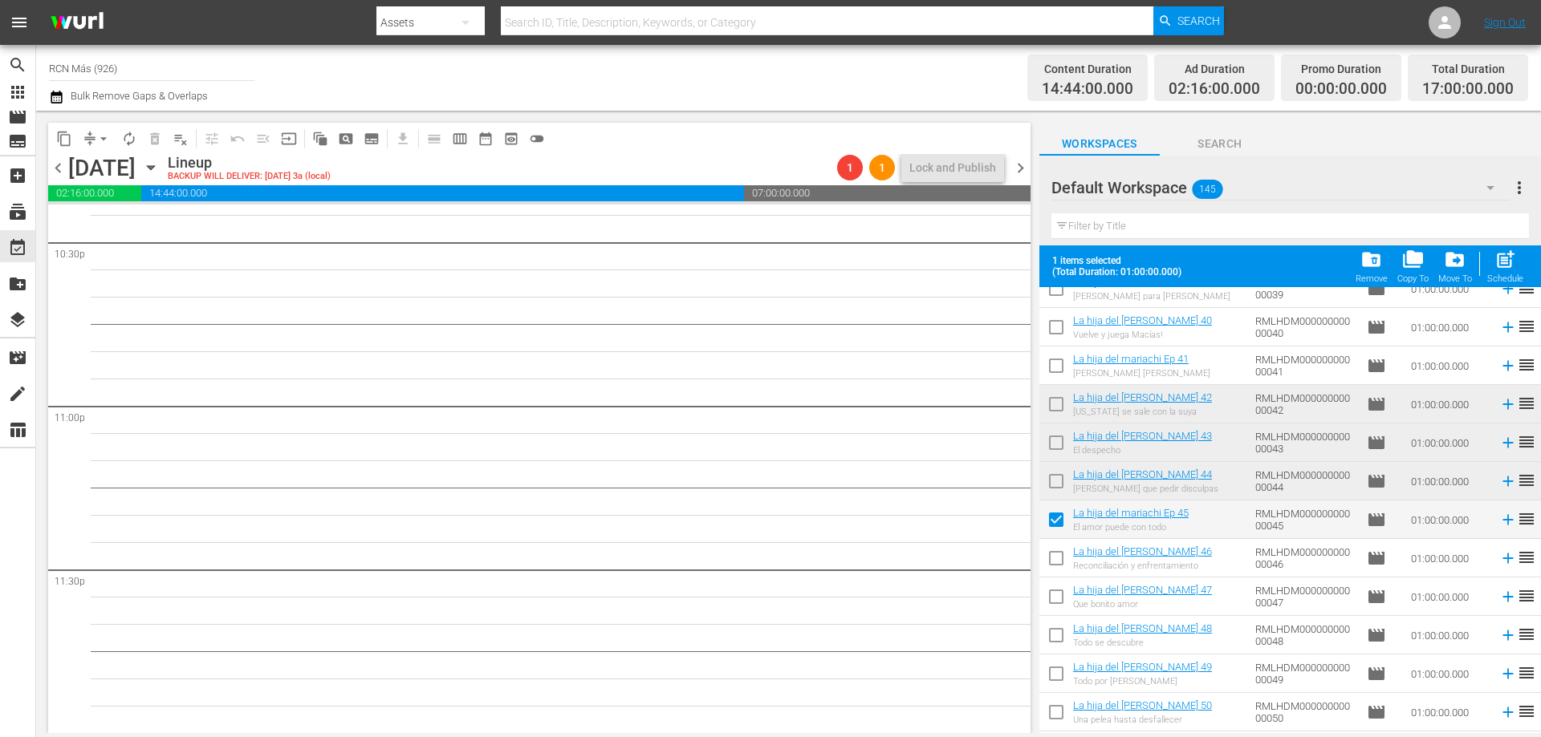
click at [1054, 550] on input "checkbox" at bounding box center [1056, 562] width 34 height 34
checkbox input "true"
click at [1056, 602] on input "checkbox" at bounding box center [1056, 600] width 34 height 34
checkbox input "true"
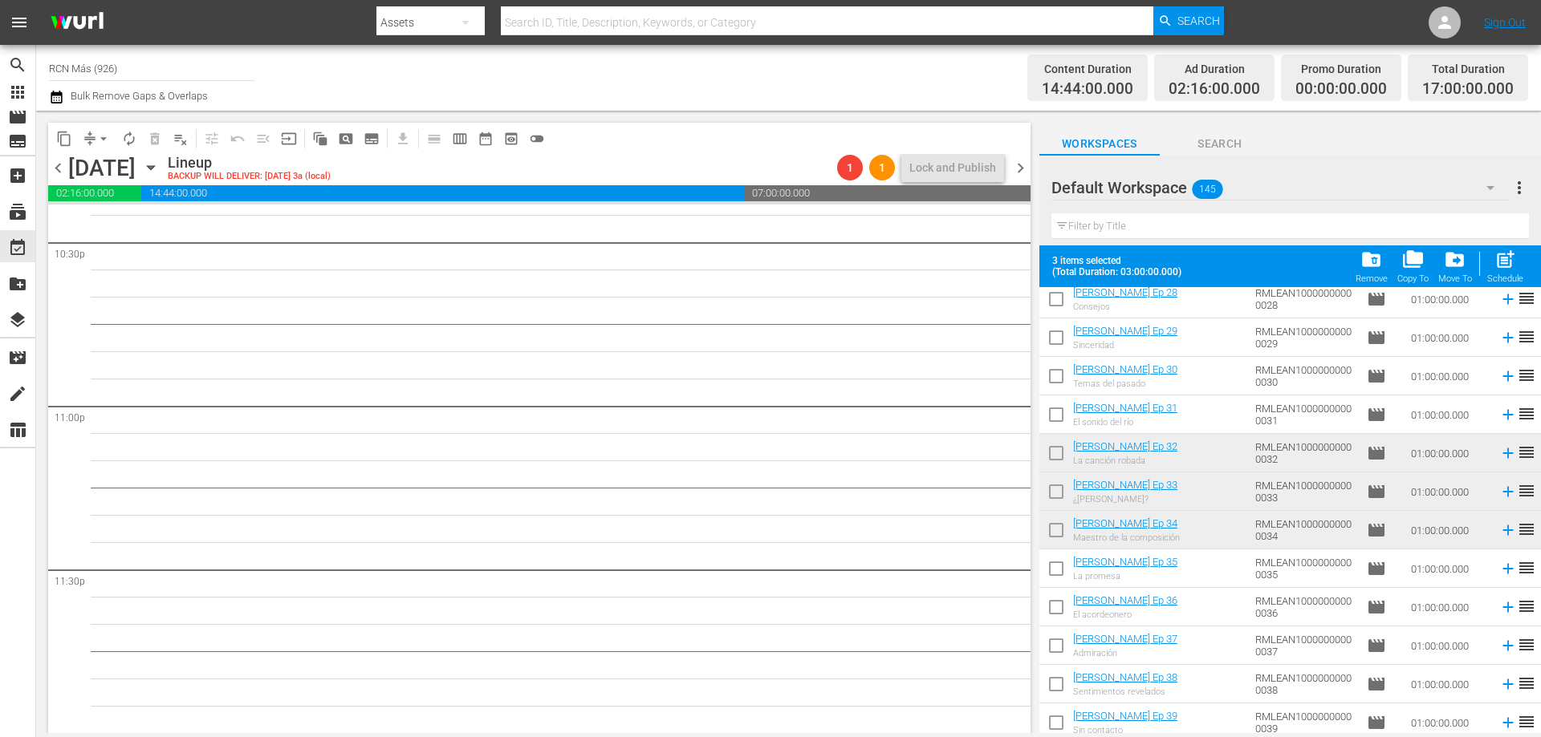
scroll to position [5176, 0]
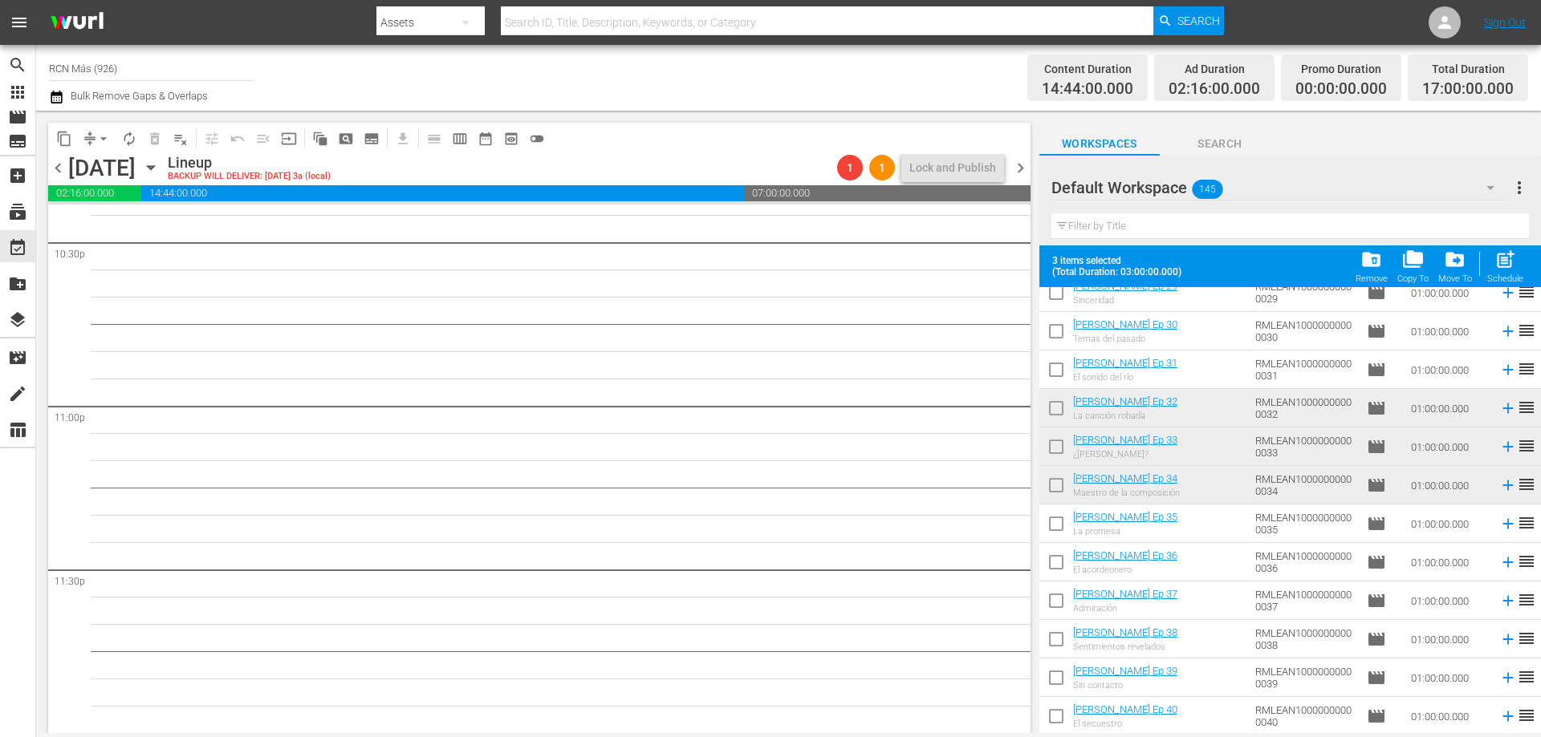
click at [1051, 530] on input "checkbox" at bounding box center [1056, 527] width 34 height 34
checkbox input "true"
click at [1057, 560] on input "checkbox" at bounding box center [1056, 566] width 34 height 34
checkbox input "true"
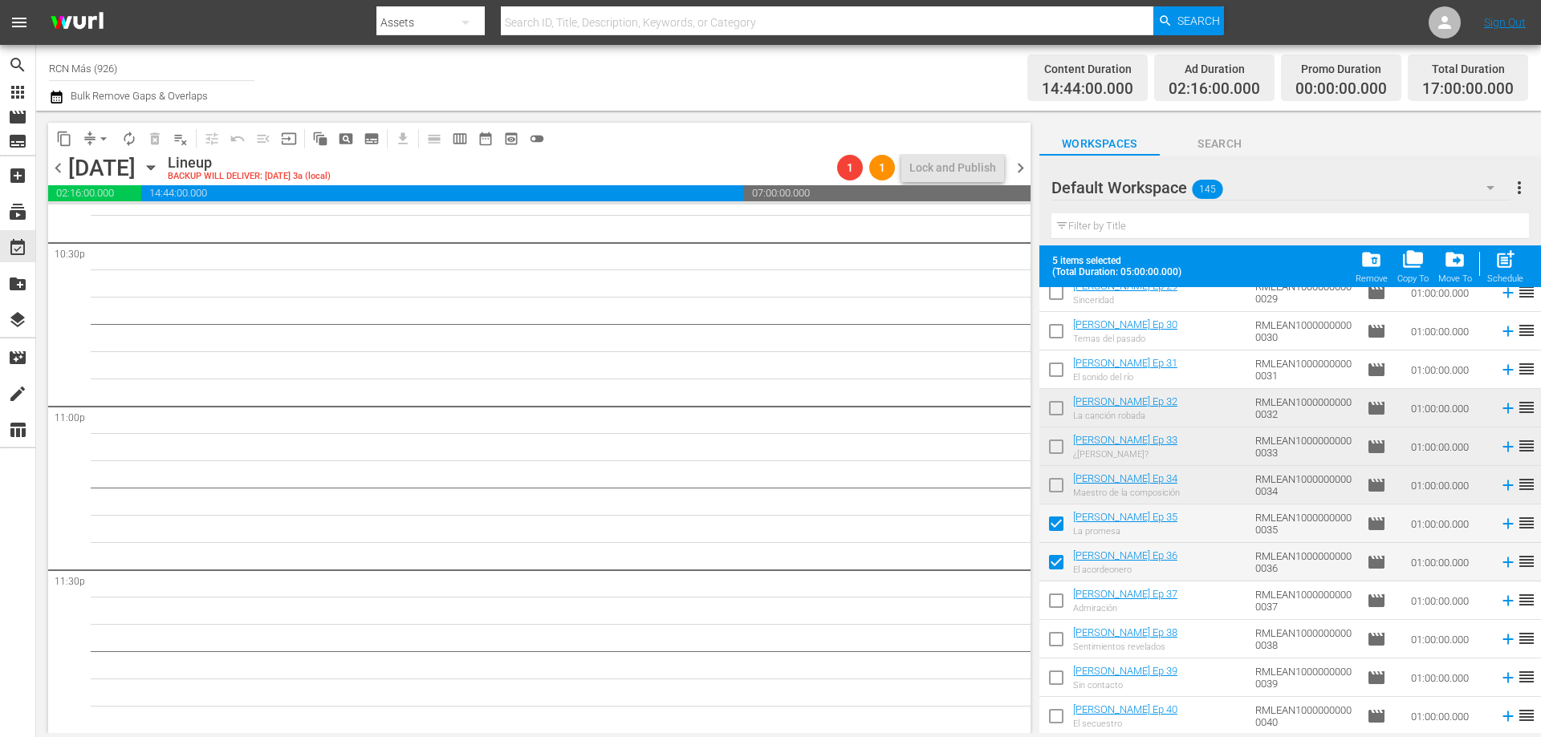
click at [1049, 599] on input "checkbox" at bounding box center [1056, 604] width 34 height 34
checkbox input "true"
click at [1515, 261] on span "post_add" at bounding box center [1505, 260] width 22 height 22
checkbox input "false"
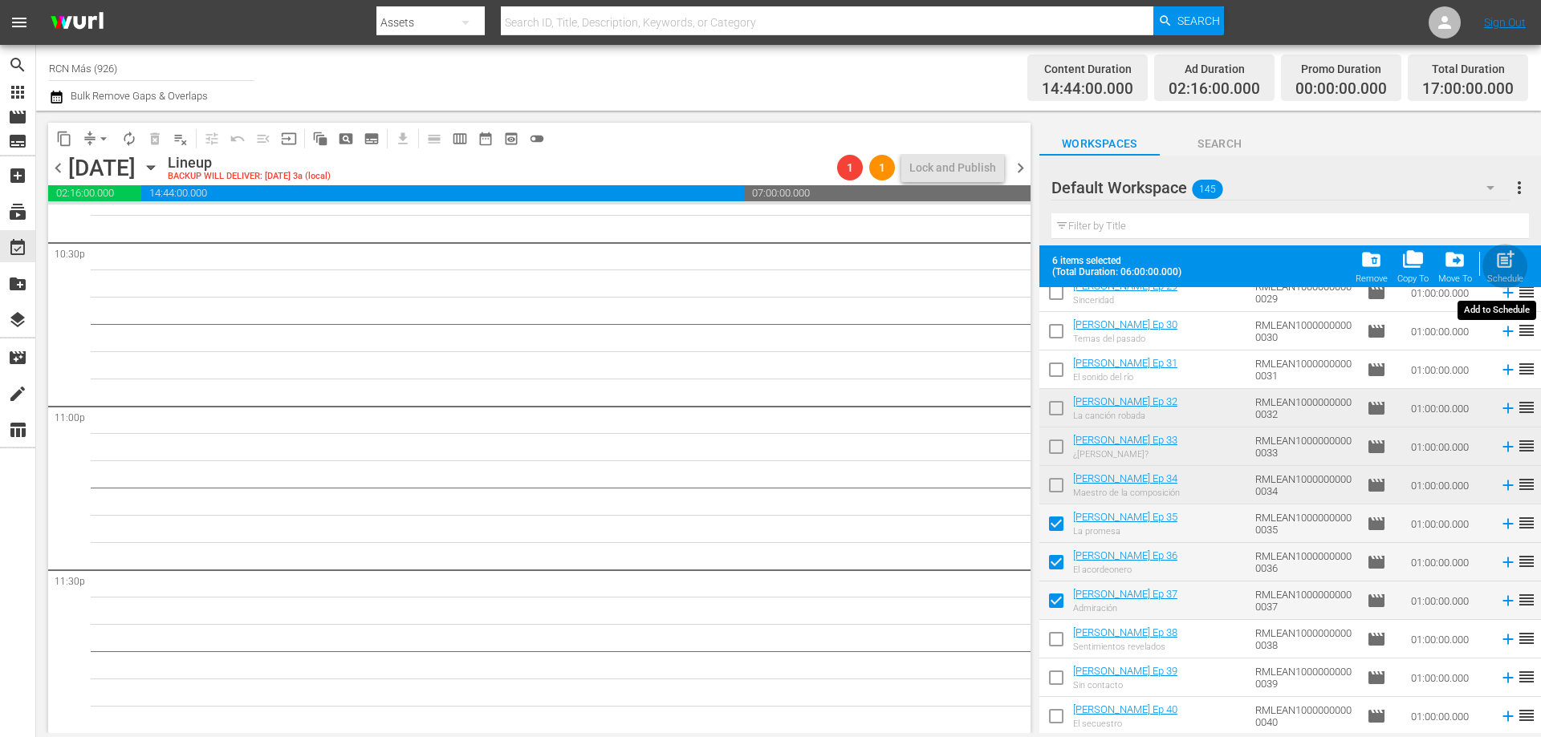
checkbox input "false"
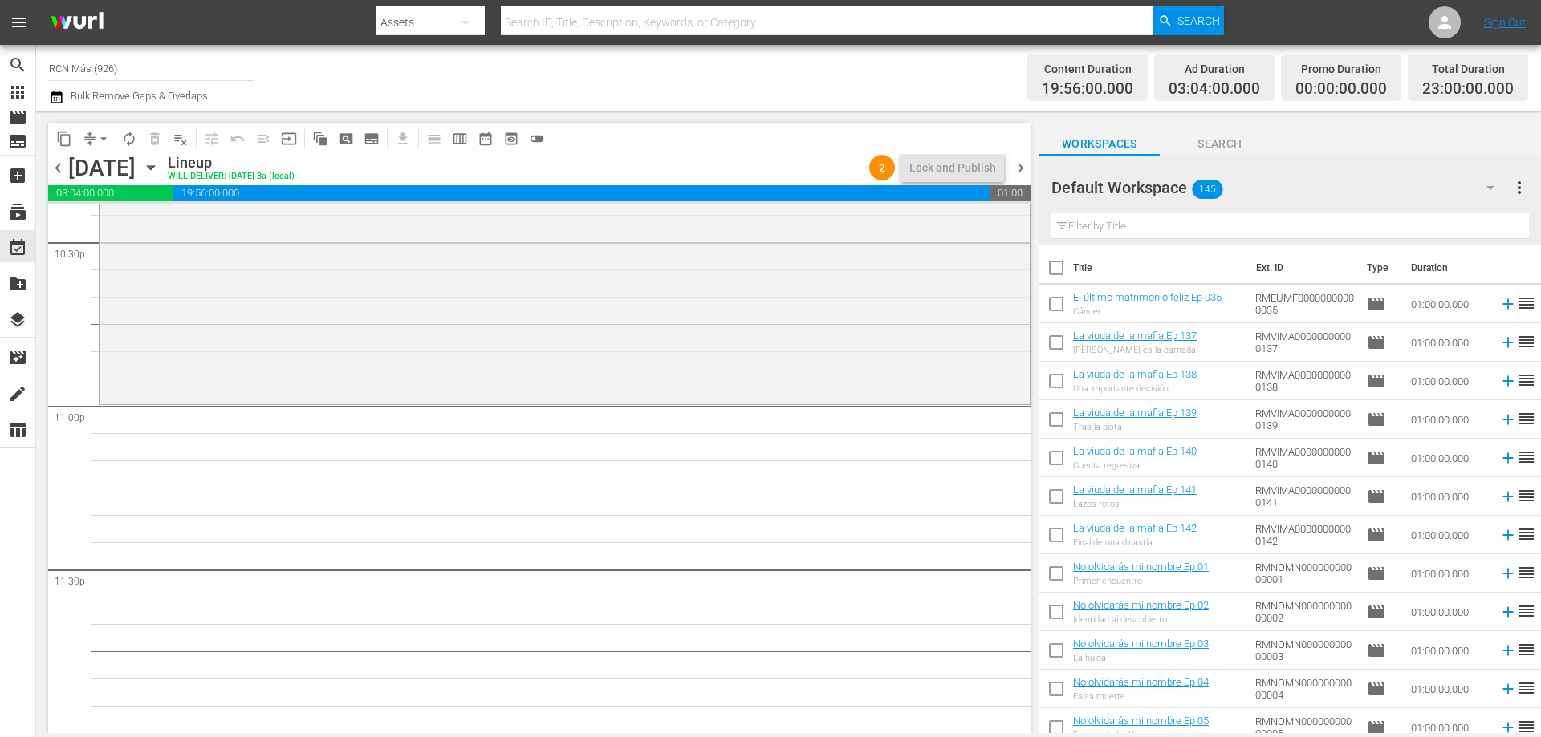
scroll to position [469, 0]
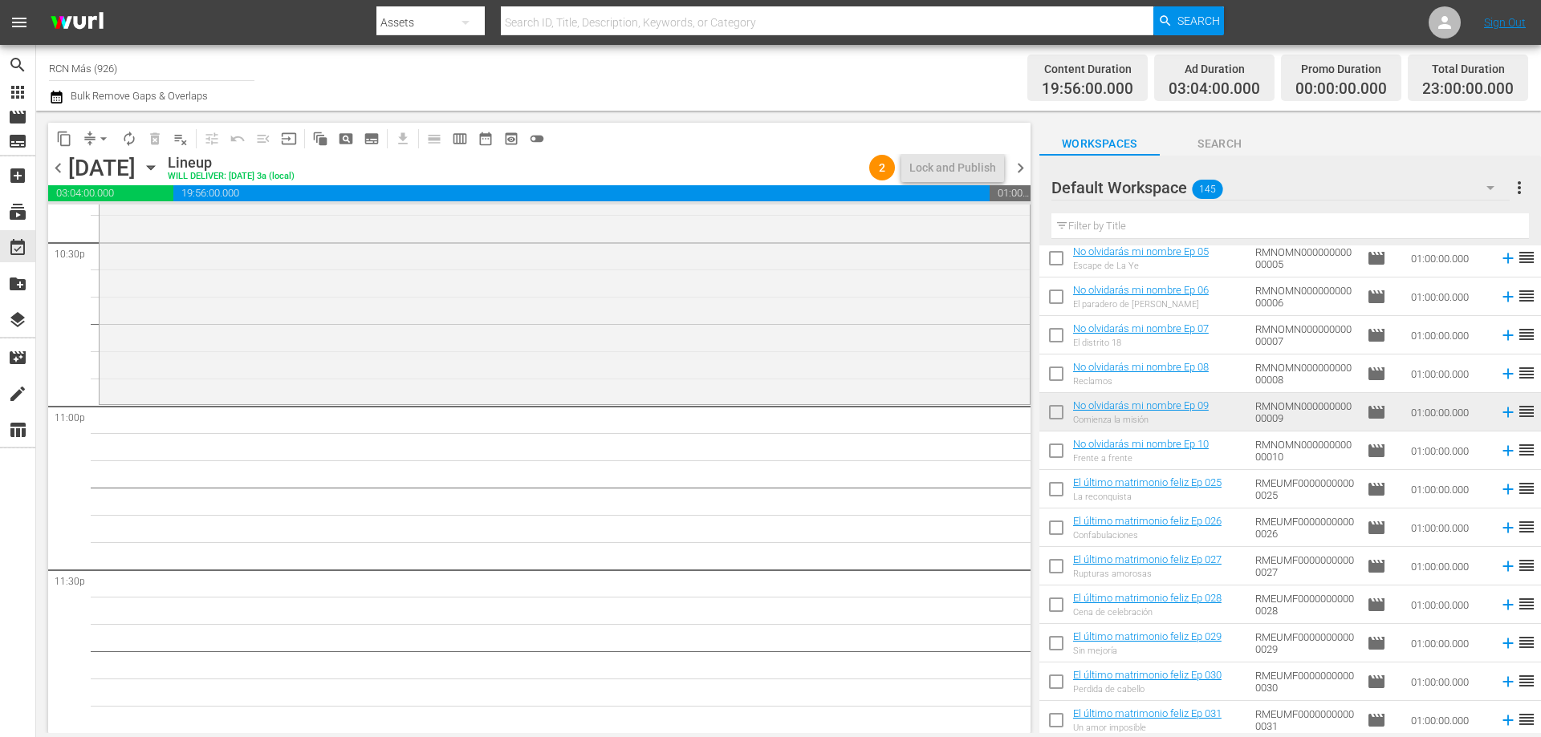
drag, startPoint x: 1051, startPoint y: 412, endPoint x: 1072, endPoint y: 449, distance: 41.7
click at [1053, 412] on input "checkbox" at bounding box center [1056, 416] width 34 height 34
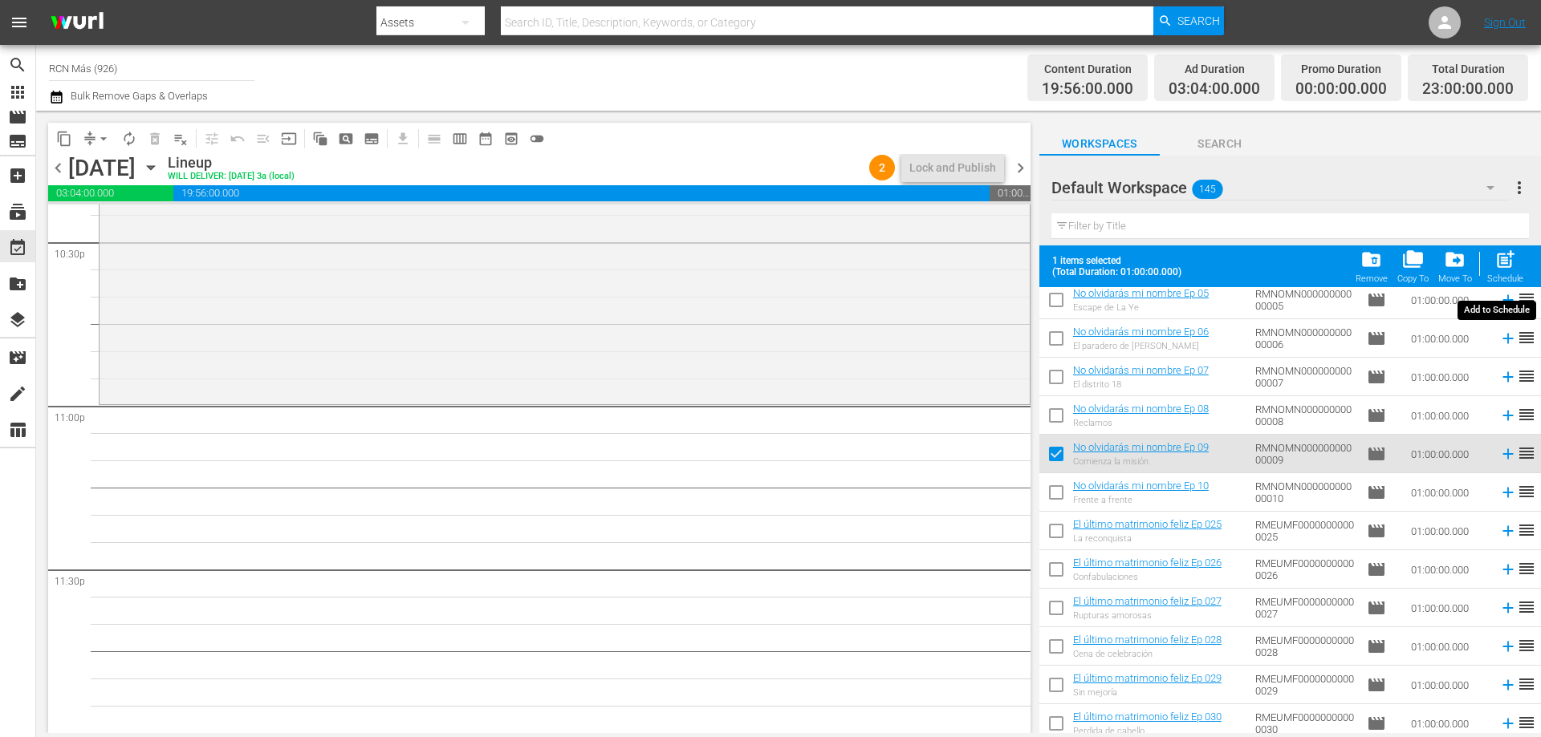
click at [1493, 256] on div "post_add Schedule" at bounding box center [1505, 266] width 36 height 35
checkbox input "false"
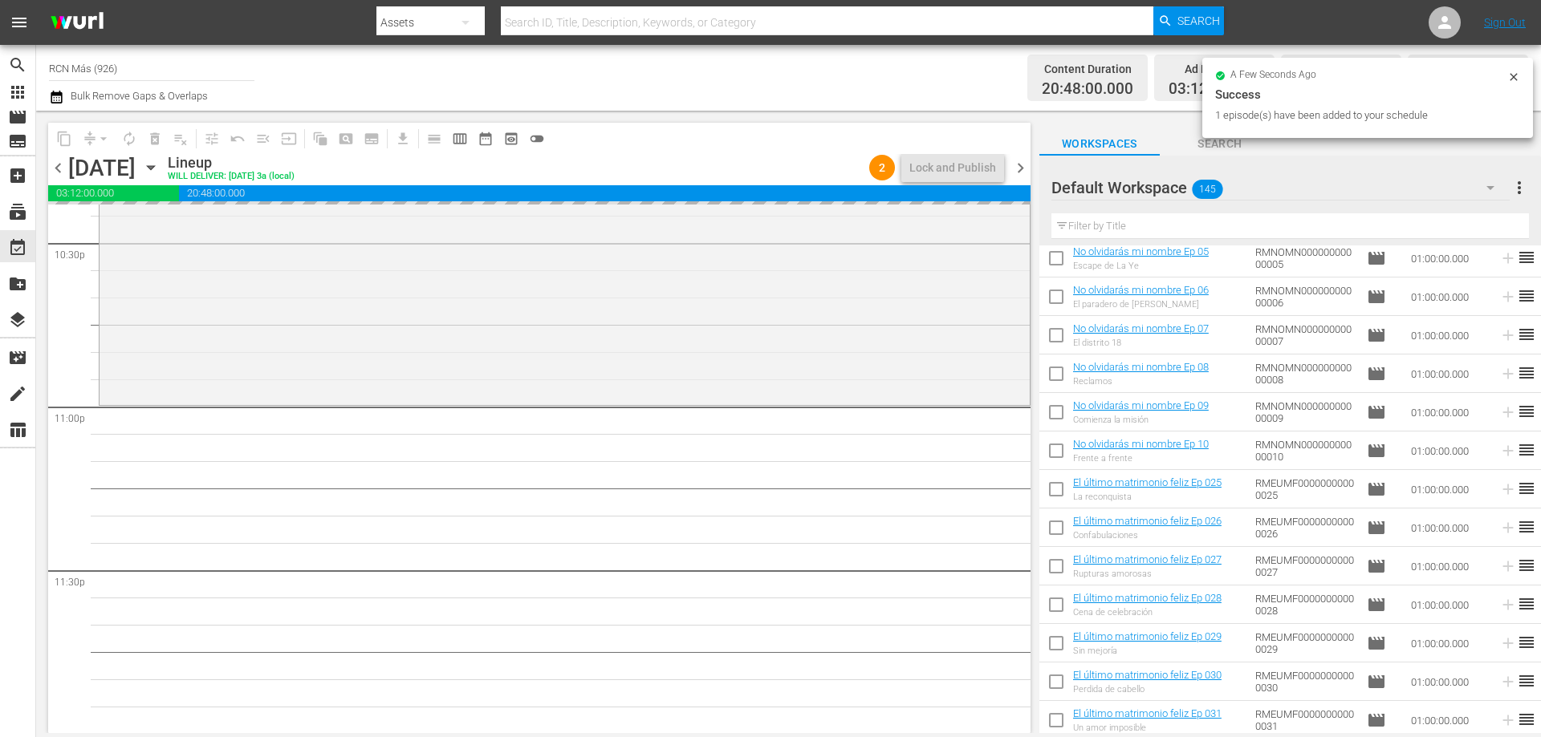
scroll to position [7329, 0]
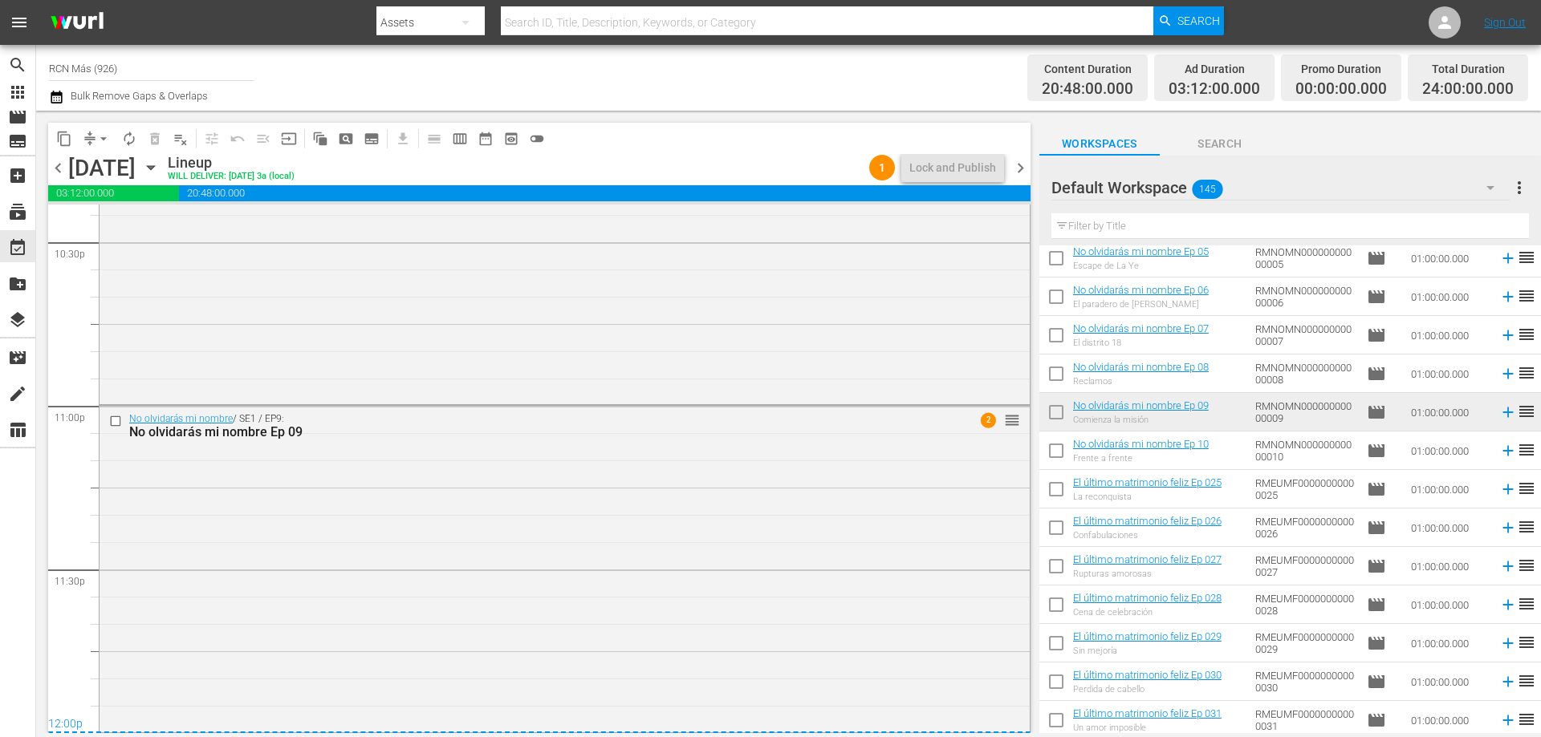
click at [831, 130] on div "content_copy compress arrow_drop_down autorenew_outlined delete_forever_outline…" at bounding box center [539, 138] width 982 height 31
